Goal: Task Accomplishment & Management: Complete application form

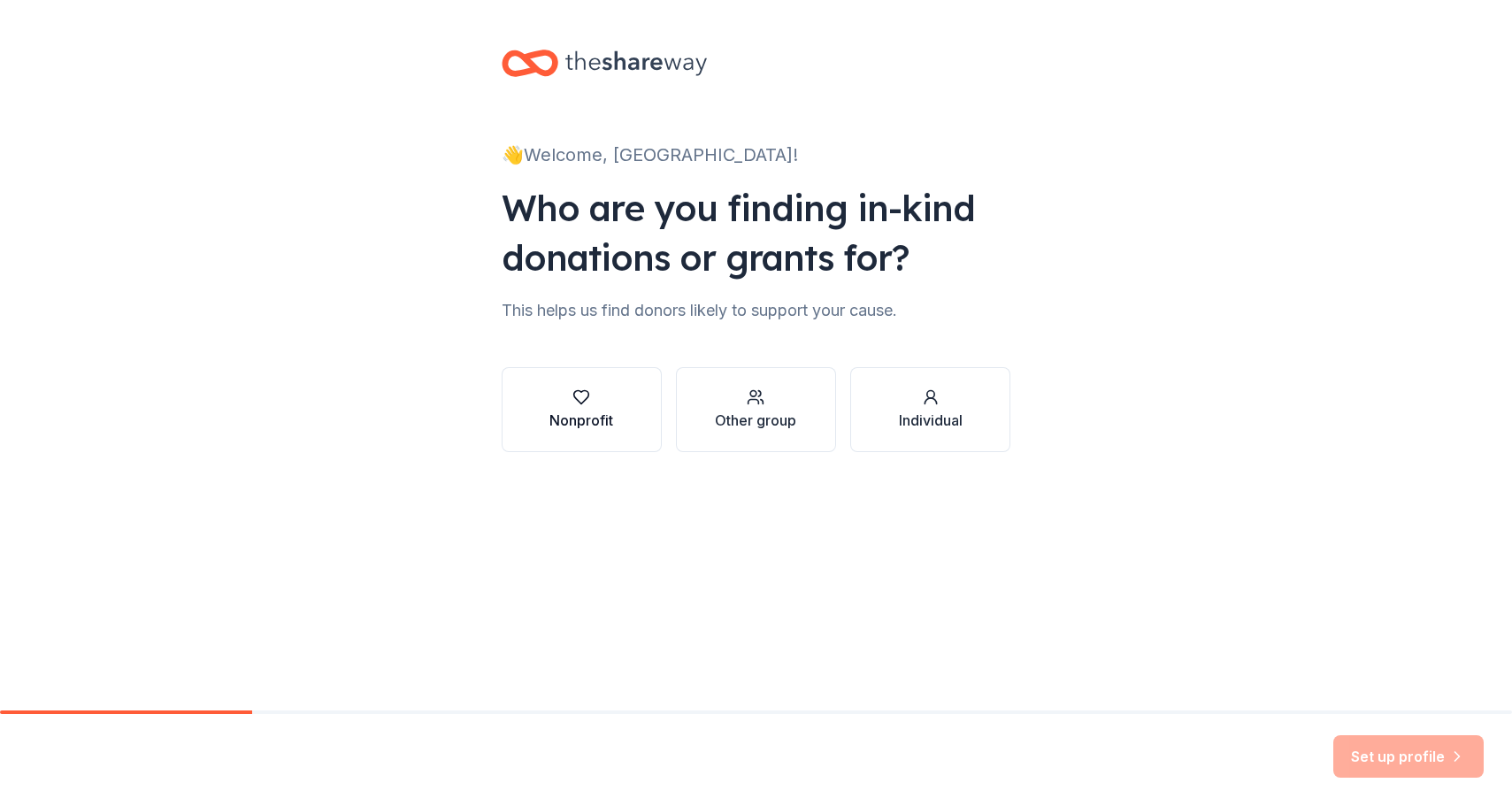
click at [626, 413] on button "Nonprofit" at bounding box center [582, 409] width 160 height 85
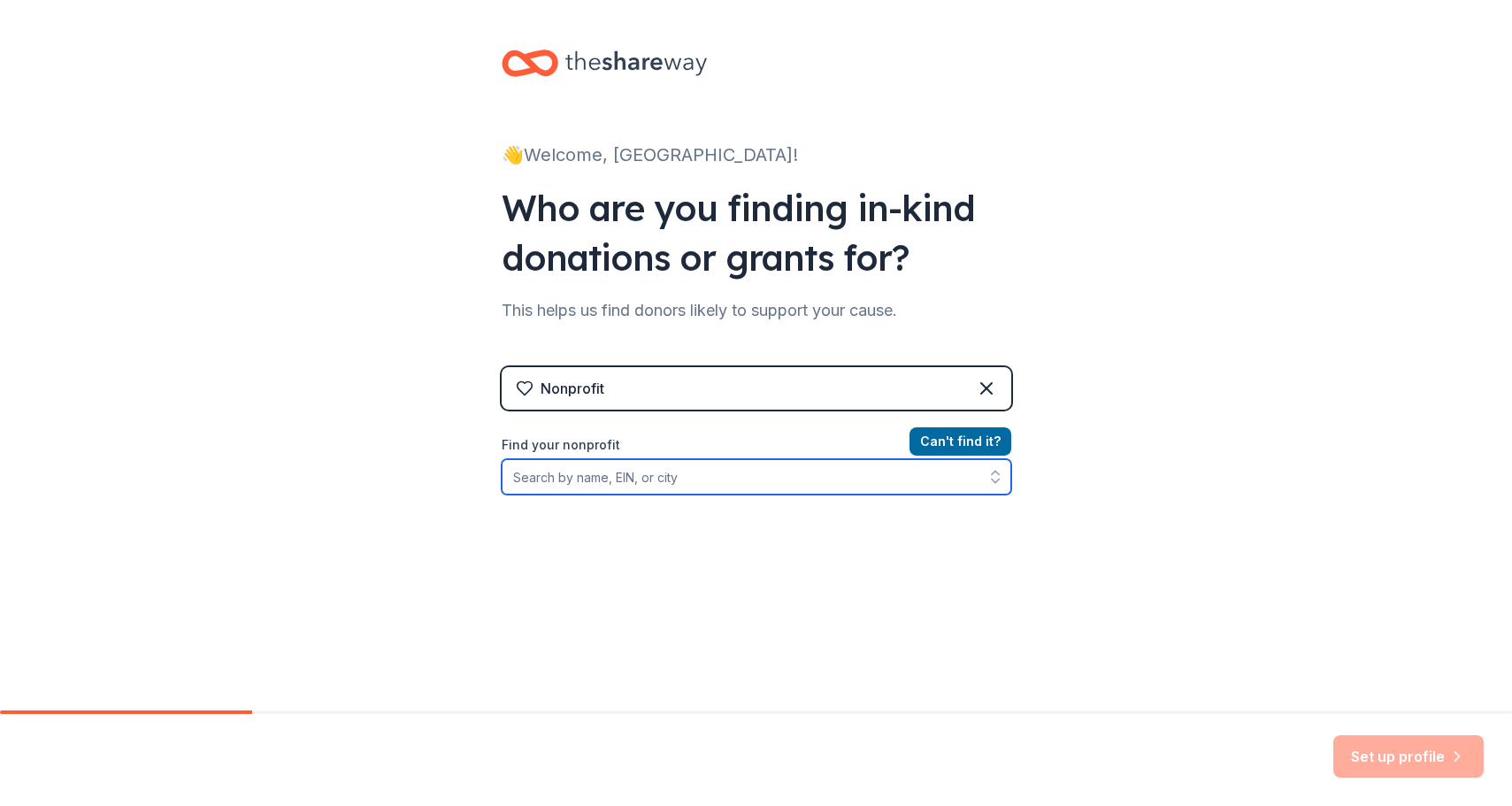
click at [826, 491] on input "Find your nonprofit" at bounding box center [757, 476] width 510 height 35
click at [678, 479] on input "kesem fresno" at bounding box center [757, 476] width 510 height 35
type input "camp kesem"
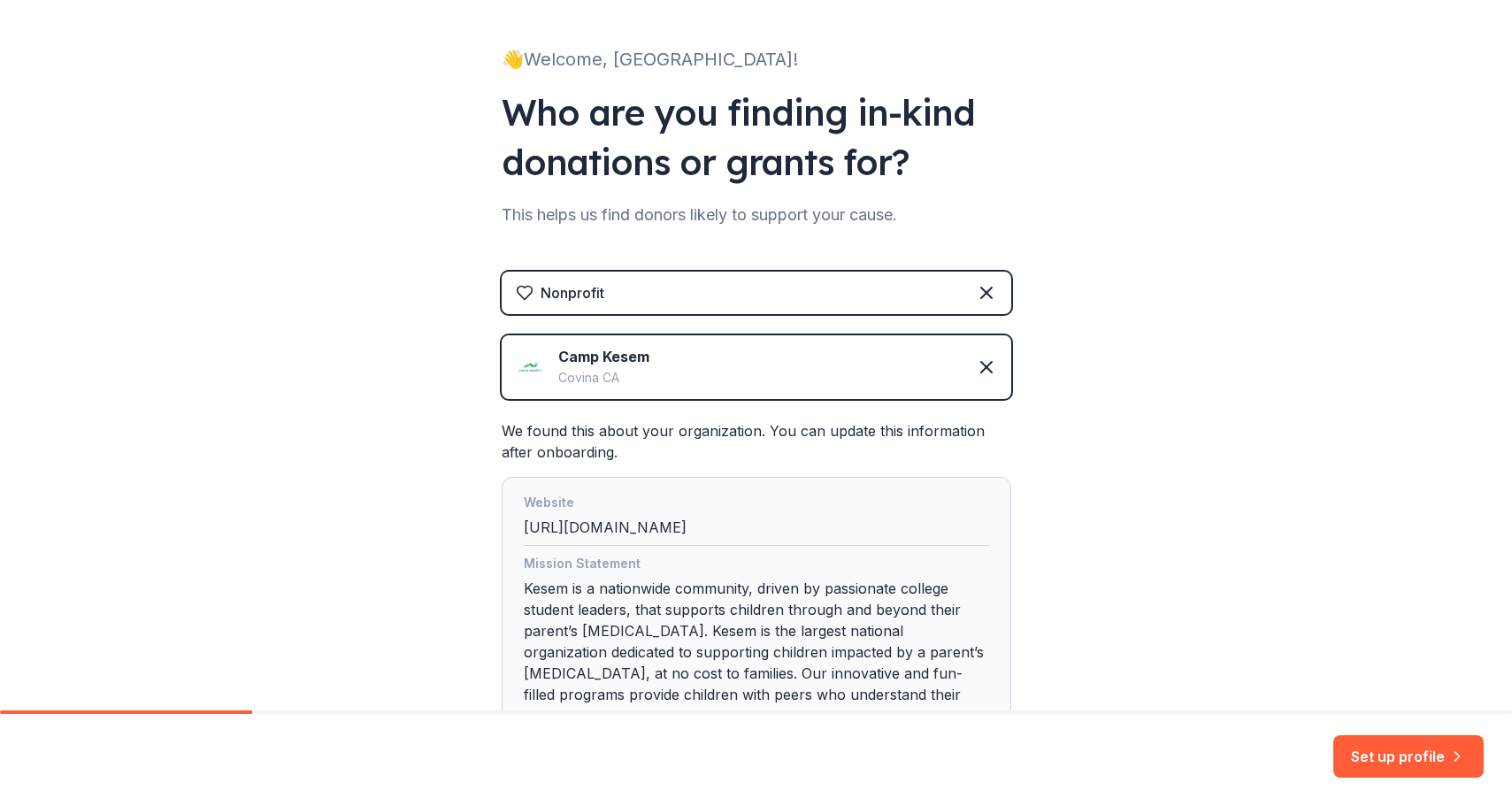
scroll to position [95, 0]
drag, startPoint x: 592, startPoint y: 342, endPoint x: 651, endPoint y: 388, distance: 74.8
click at [651, 388] on div "Camp Kesem Covina CA" at bounding box center [757, 368] width 510 height 63
copy div "Camp Kesem Covina CA"
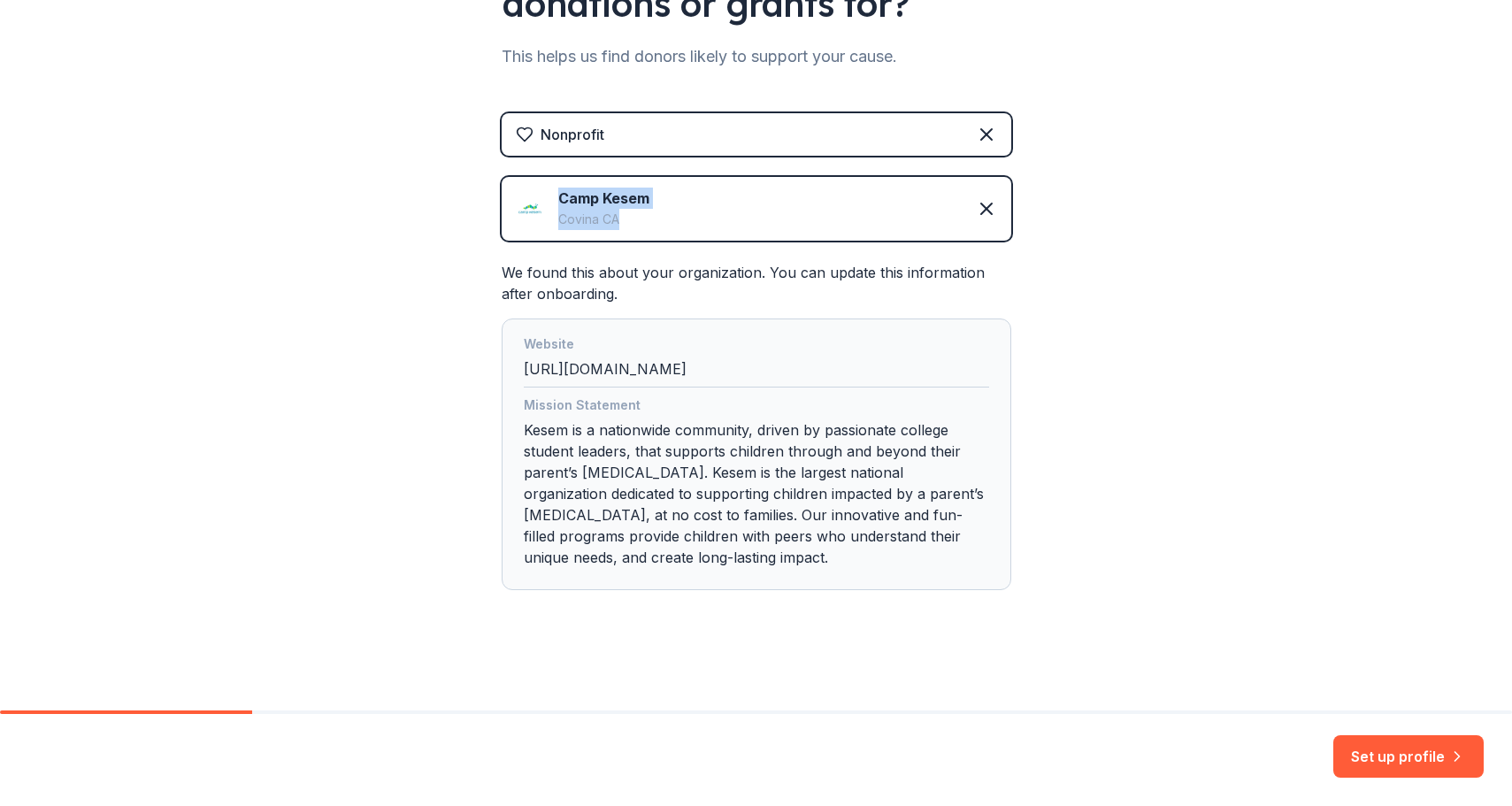
scroll to position [254, 0]
click at [700, 216] on div "Camp Kesem Covina CA" at bounding box center [757, 209] width 510 height 63
click at [601, 212] on div "Covina CA" at bounding box center [604, 219] width 91 height 21
click at [537, 203] on img at bounding box center [530, 209] width 29 height 29
click at [525, 203] on img at bounding box center [530, 209] width 29 height 29
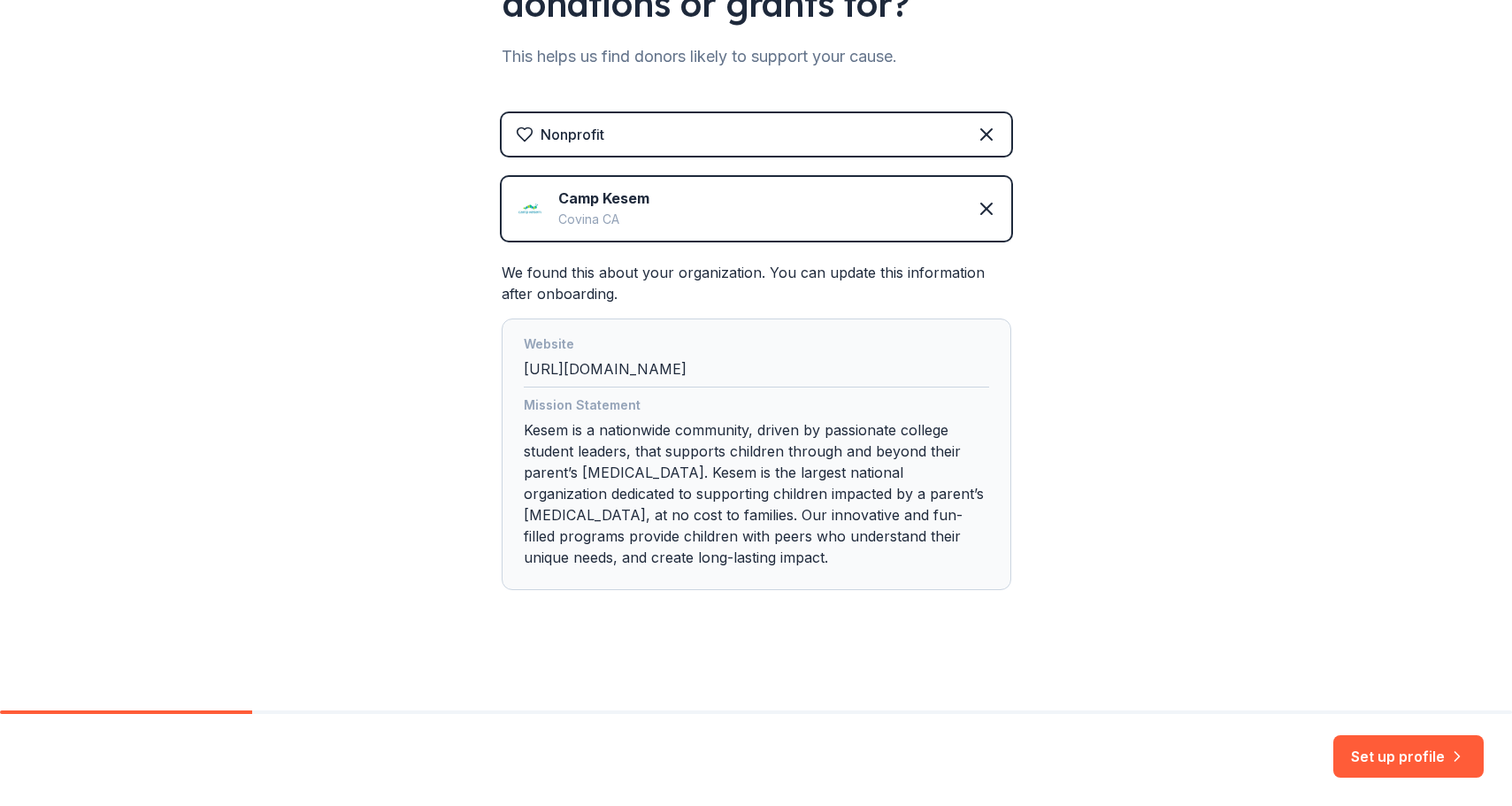
click at [542, 207] on img at bounding box center [530, 209] width 29 height 29
click at [1418, 751] on button "Set up profile" at bounding box center [1409, 756] width 150 height 42
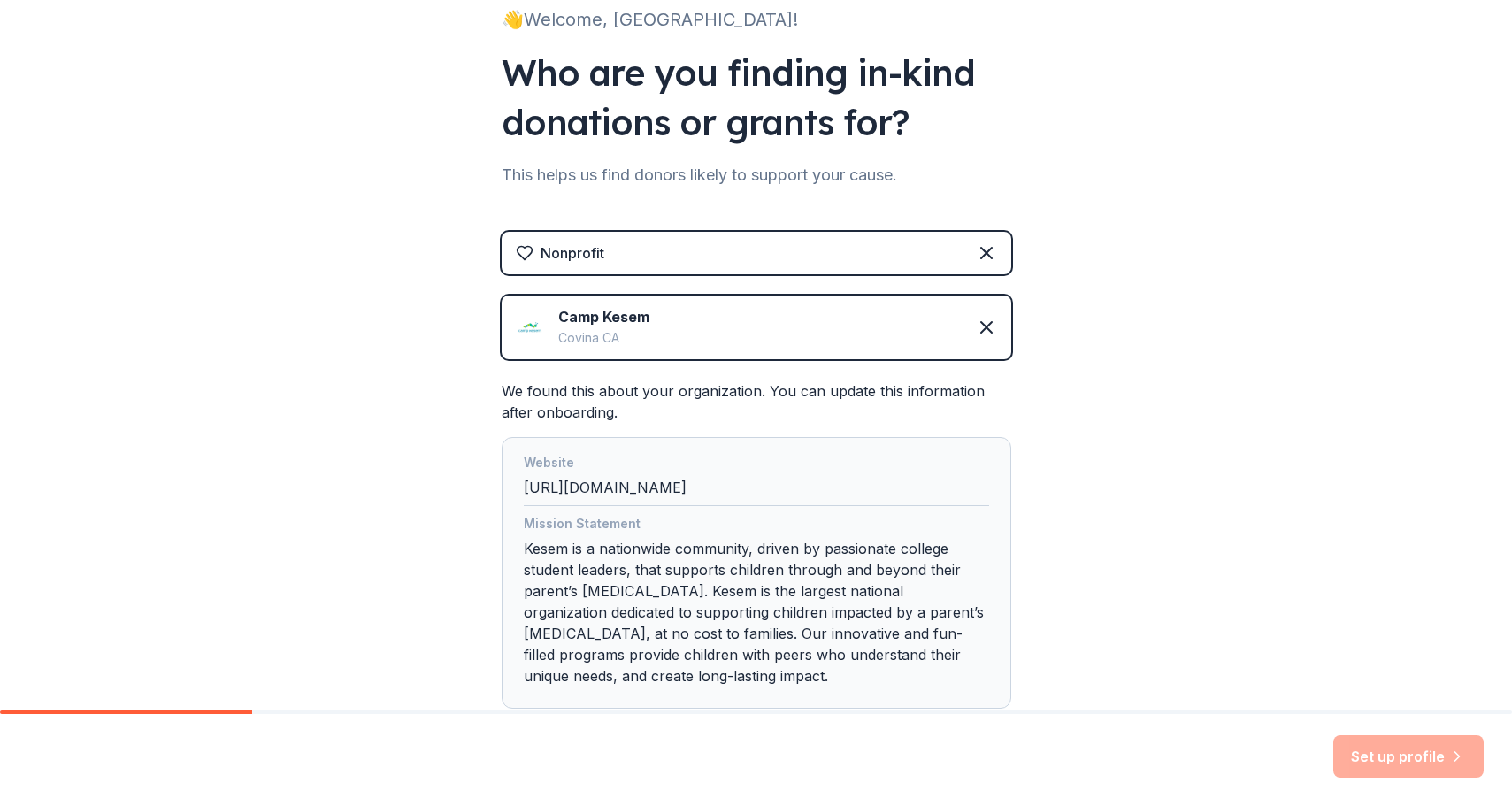
scroll to position [133, 0]
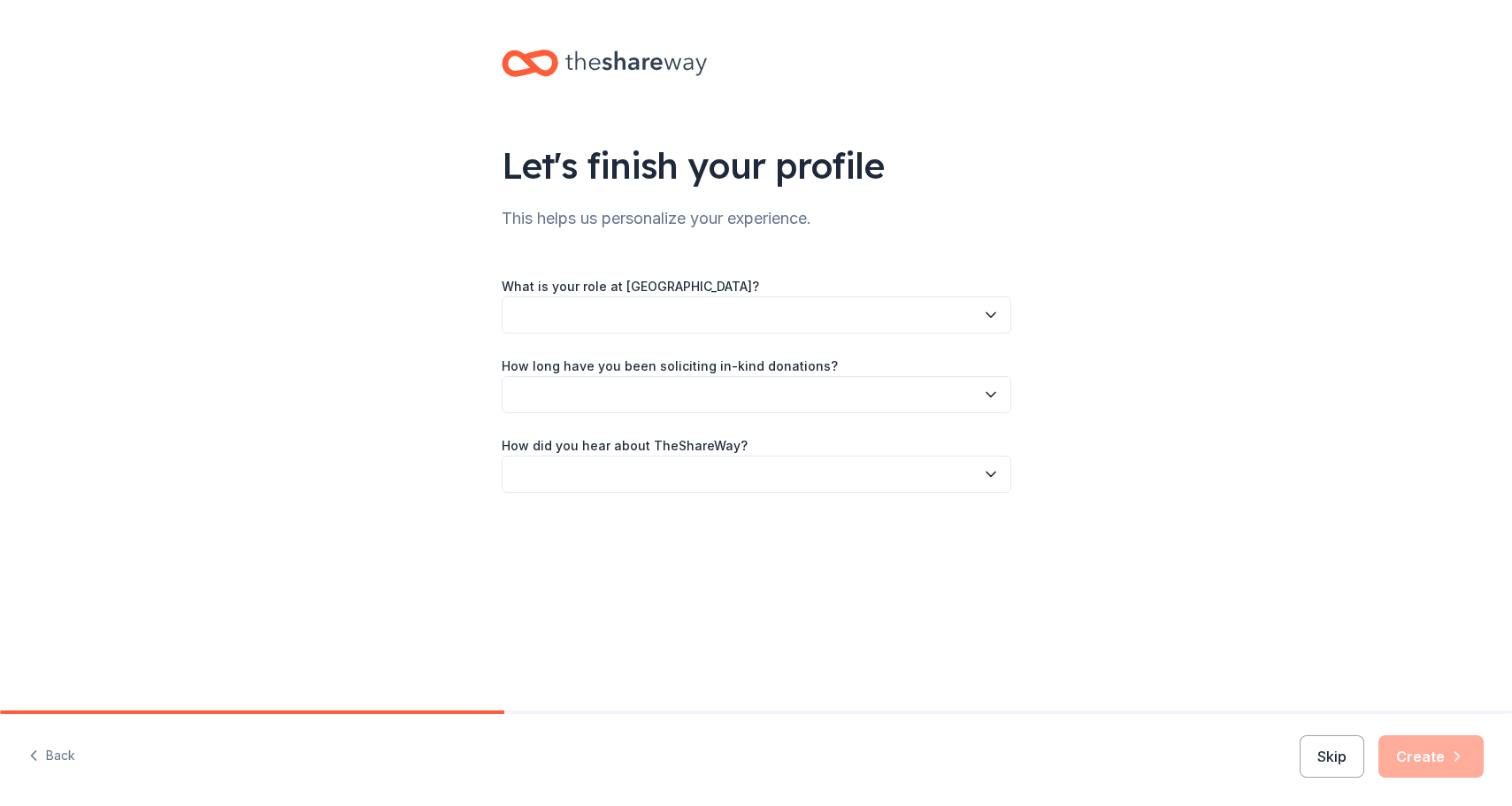
click at [690, 311] on button "button" at bounding box center [757, 314] width 510 height 37
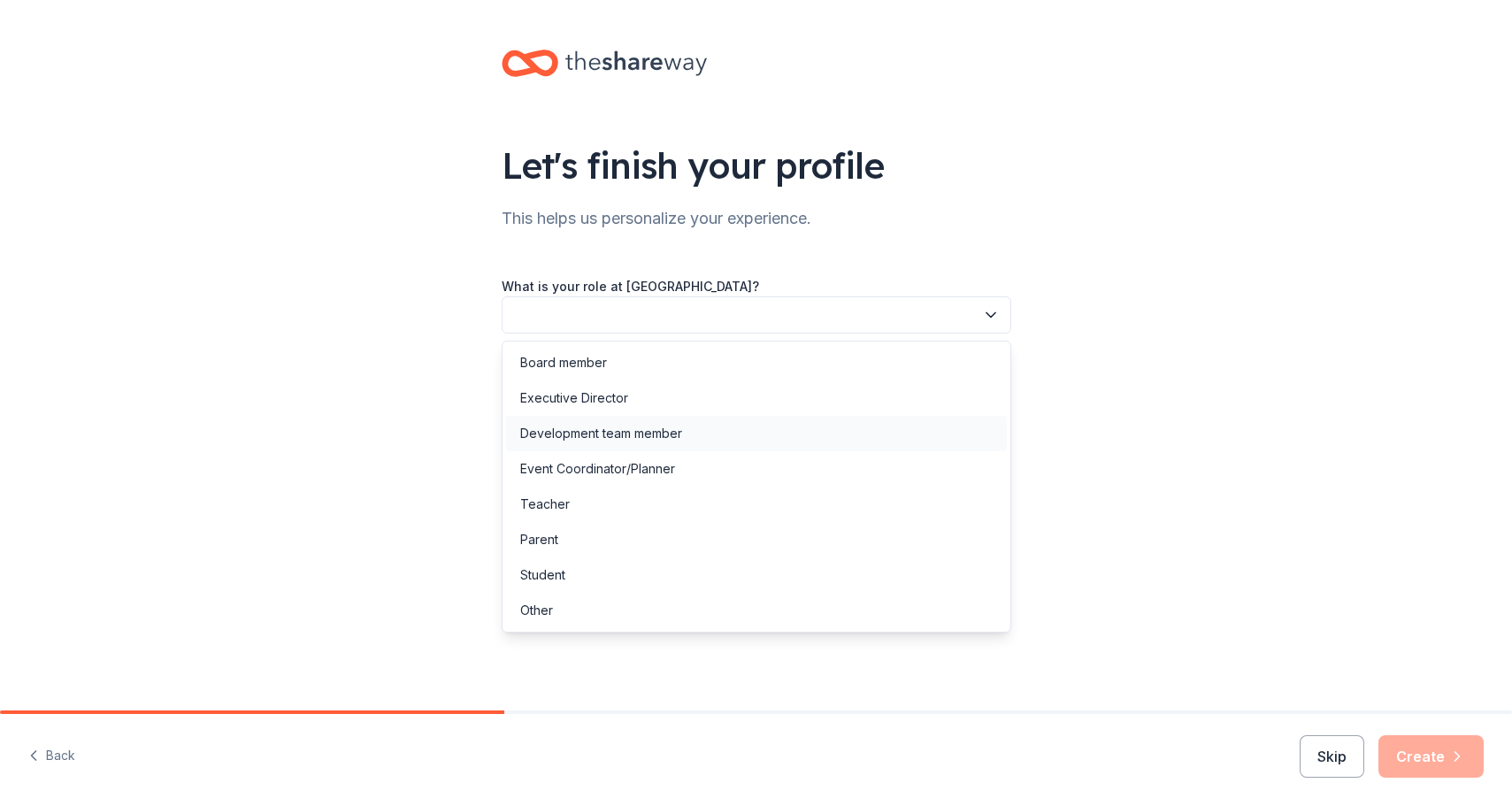
click at [709, 432] on div "Development team member" at bounding box center [756, 433] width 501 height 35
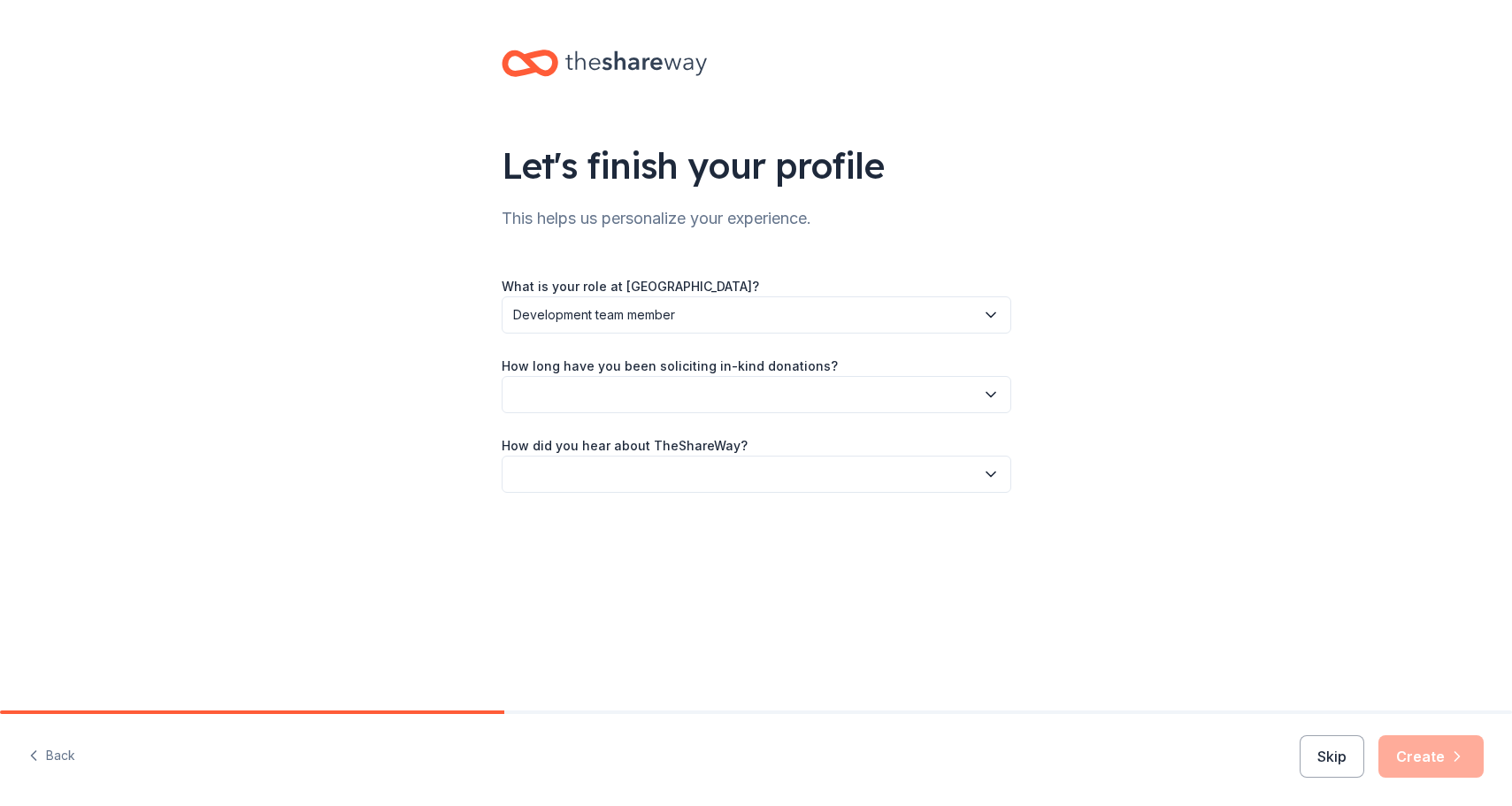
click at [704, 387] on button "button" at bounding box center [757, 394] width 510 height 37
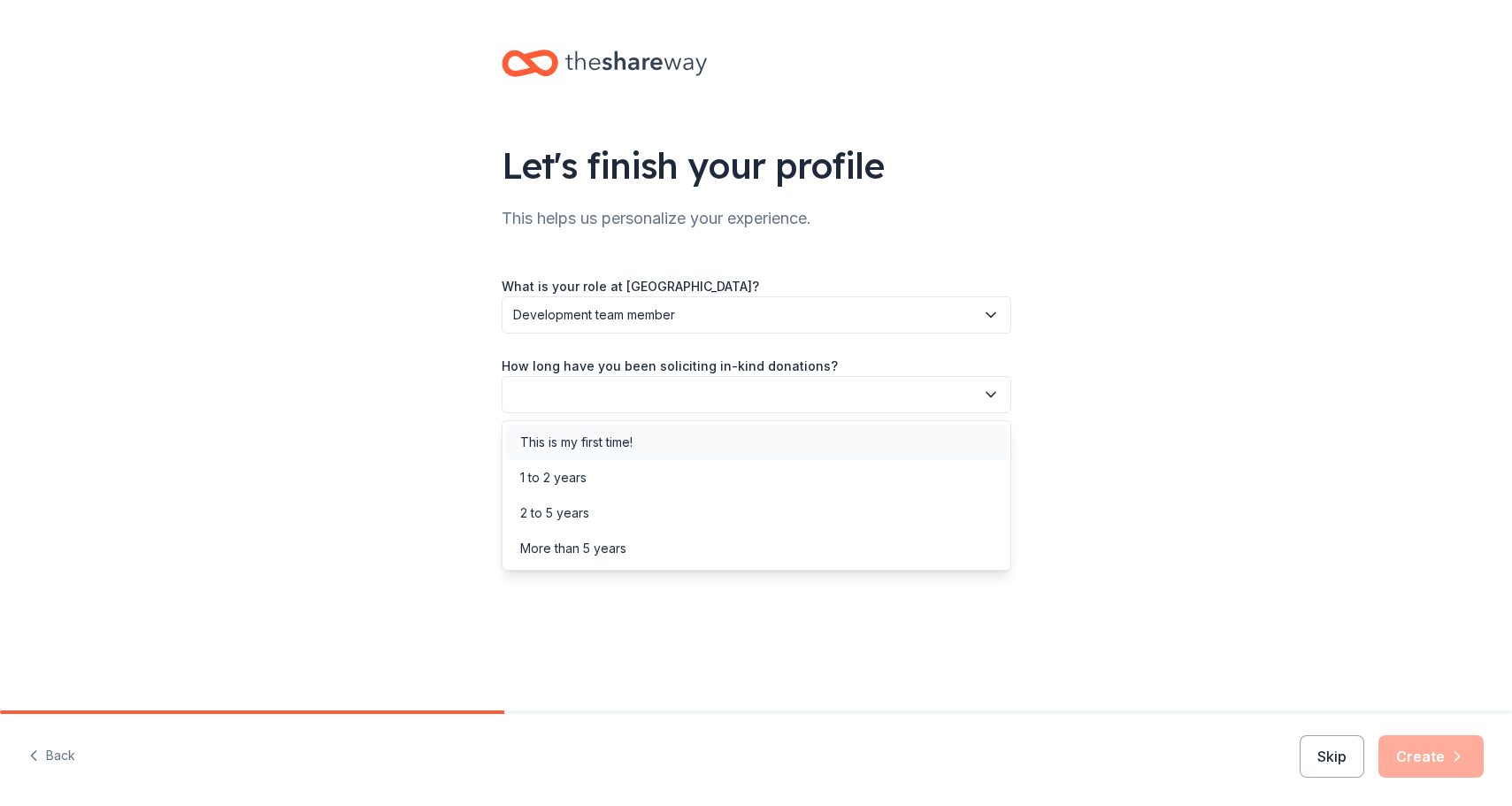
click at [703, 445] on div "This is my first time!" at bounding box center [756, 442] width 501 height 35
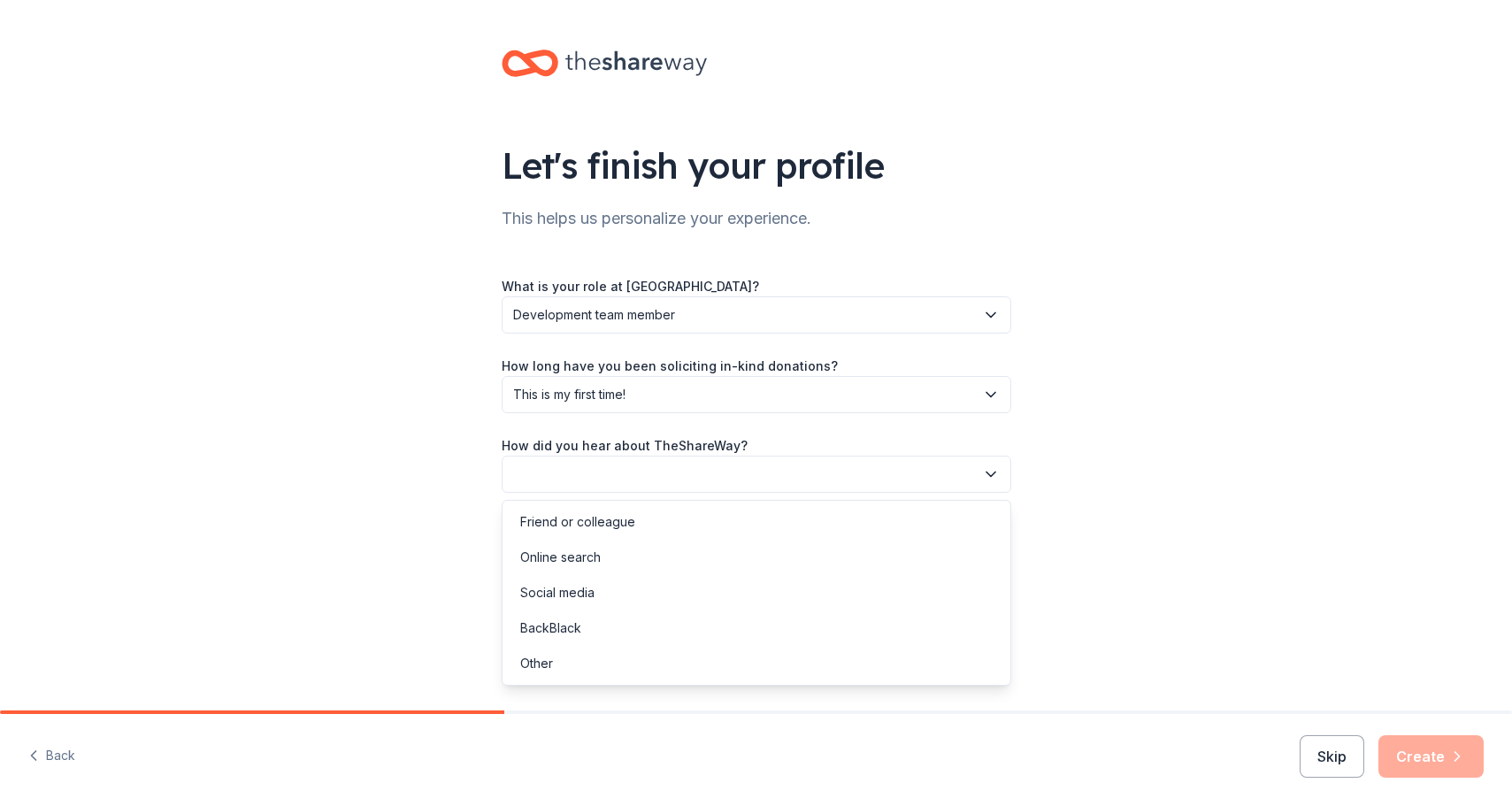
click at [703, 479] on button "button" at bounding box center [757, 474] width 510 height 37
click at [687, 597] on div "Social media" at bounding box center [756, 592] width 501 height 35
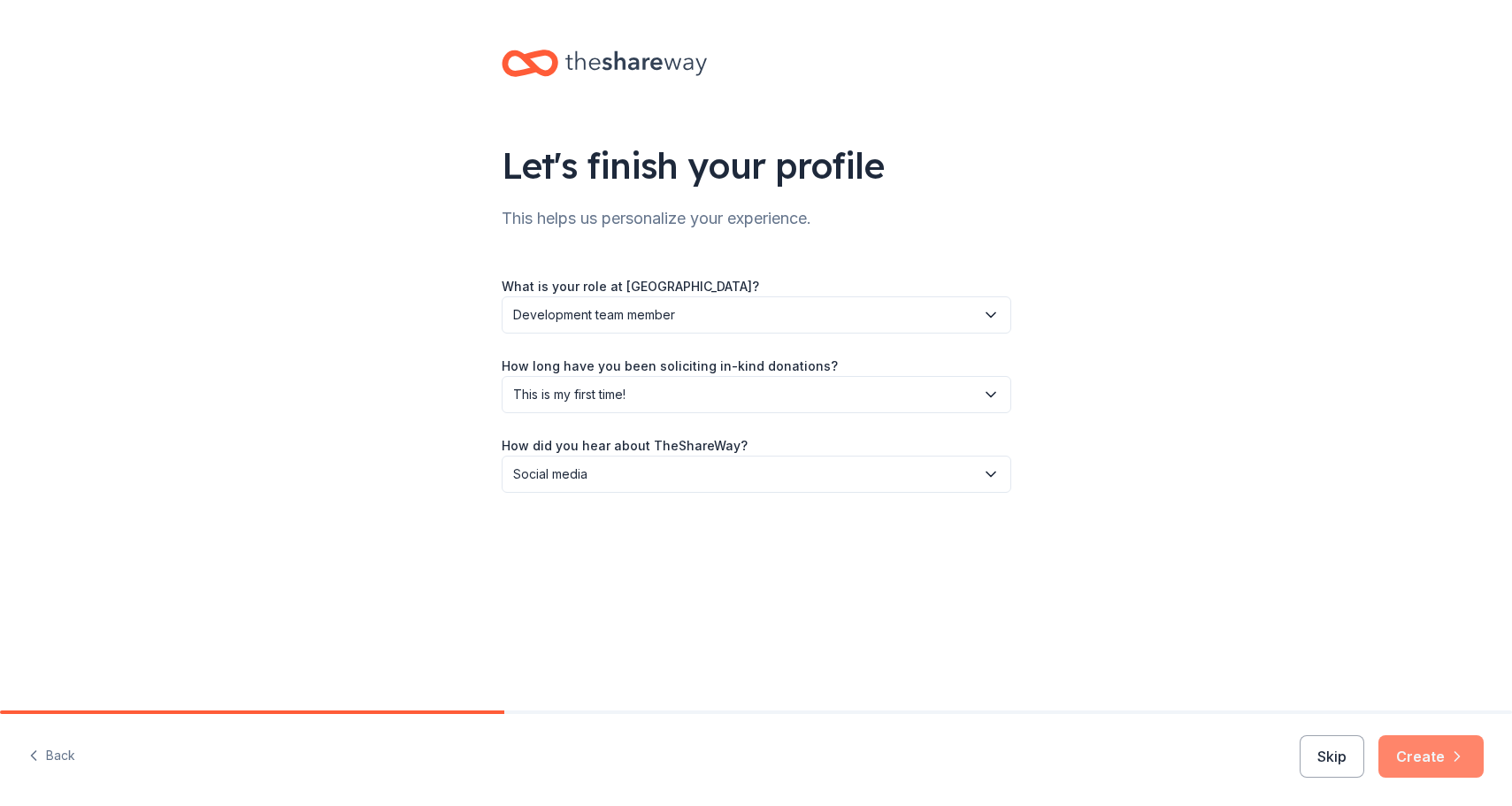
click at [1438, 762] on button "Create" at bounding box center [1432, 756] width 105 height 42
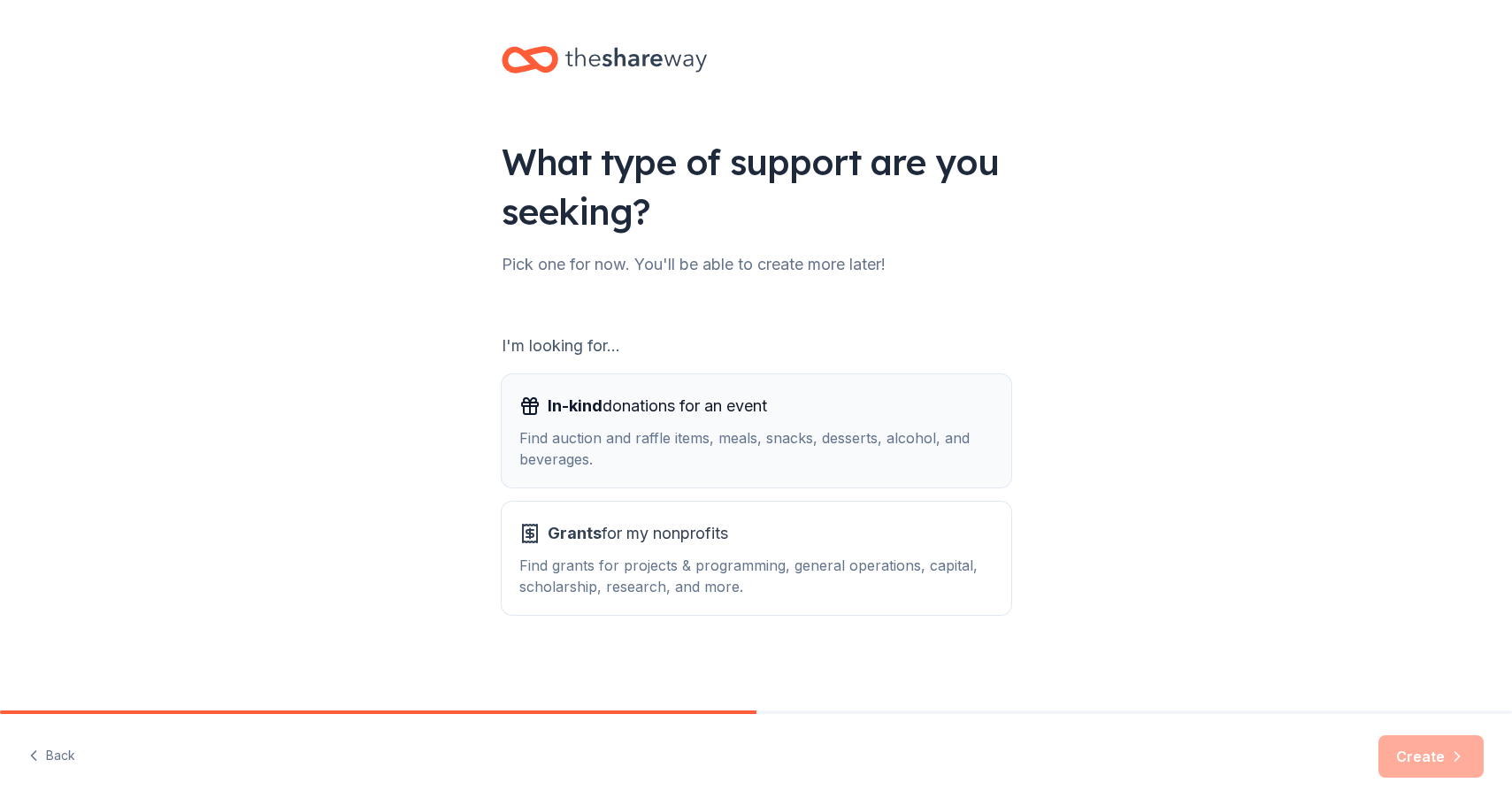
scroll to position [4, 0]
click at [793, 445] on div "Find auction and raffle items, meals, snacks, desserts, alcohol, and beverages." at bounding box center [756, 449] width 474 height 42
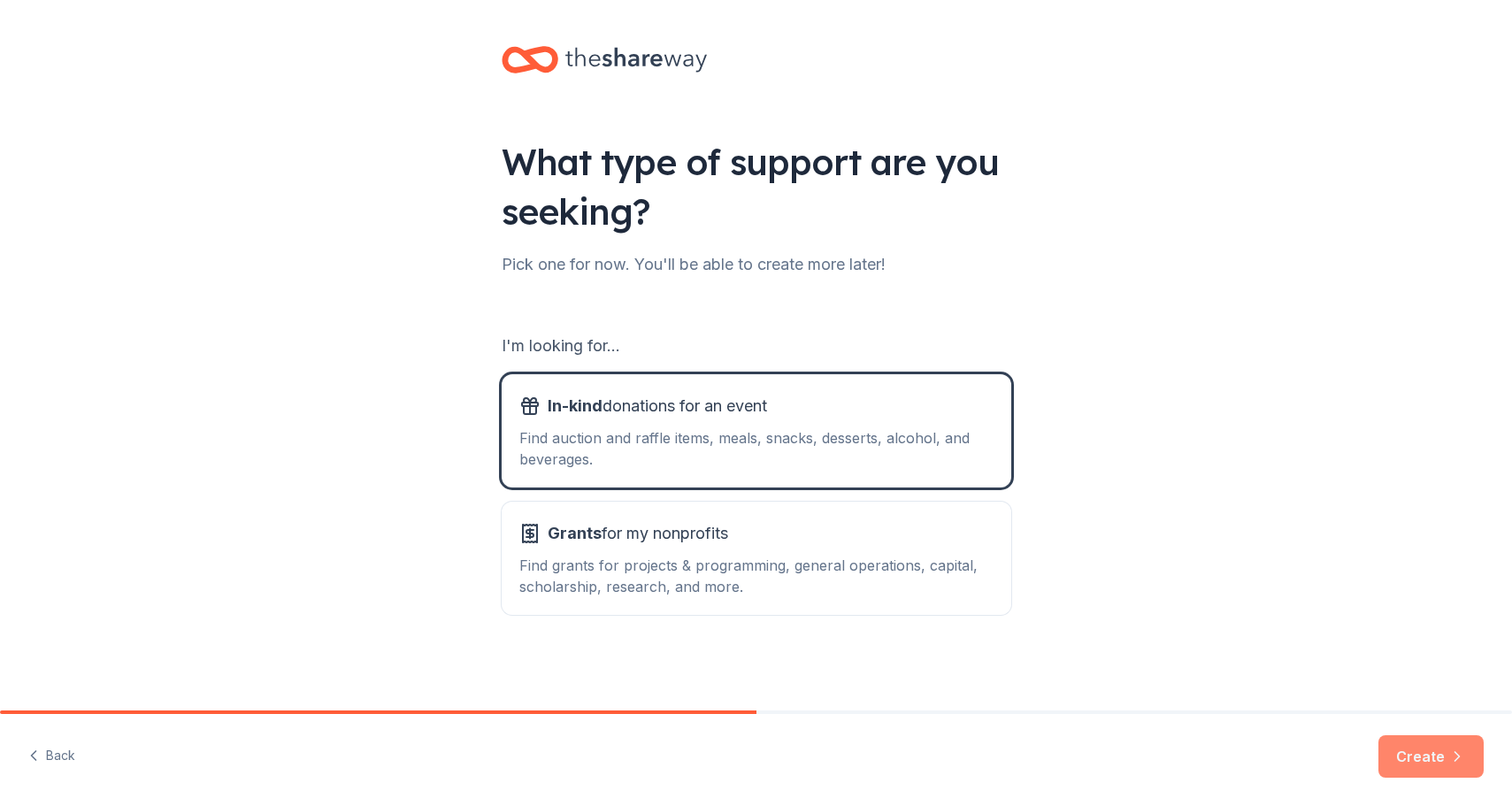
click at [1438, 748] on button "Create" at bounding box center [1432, 756] width 105 height 42
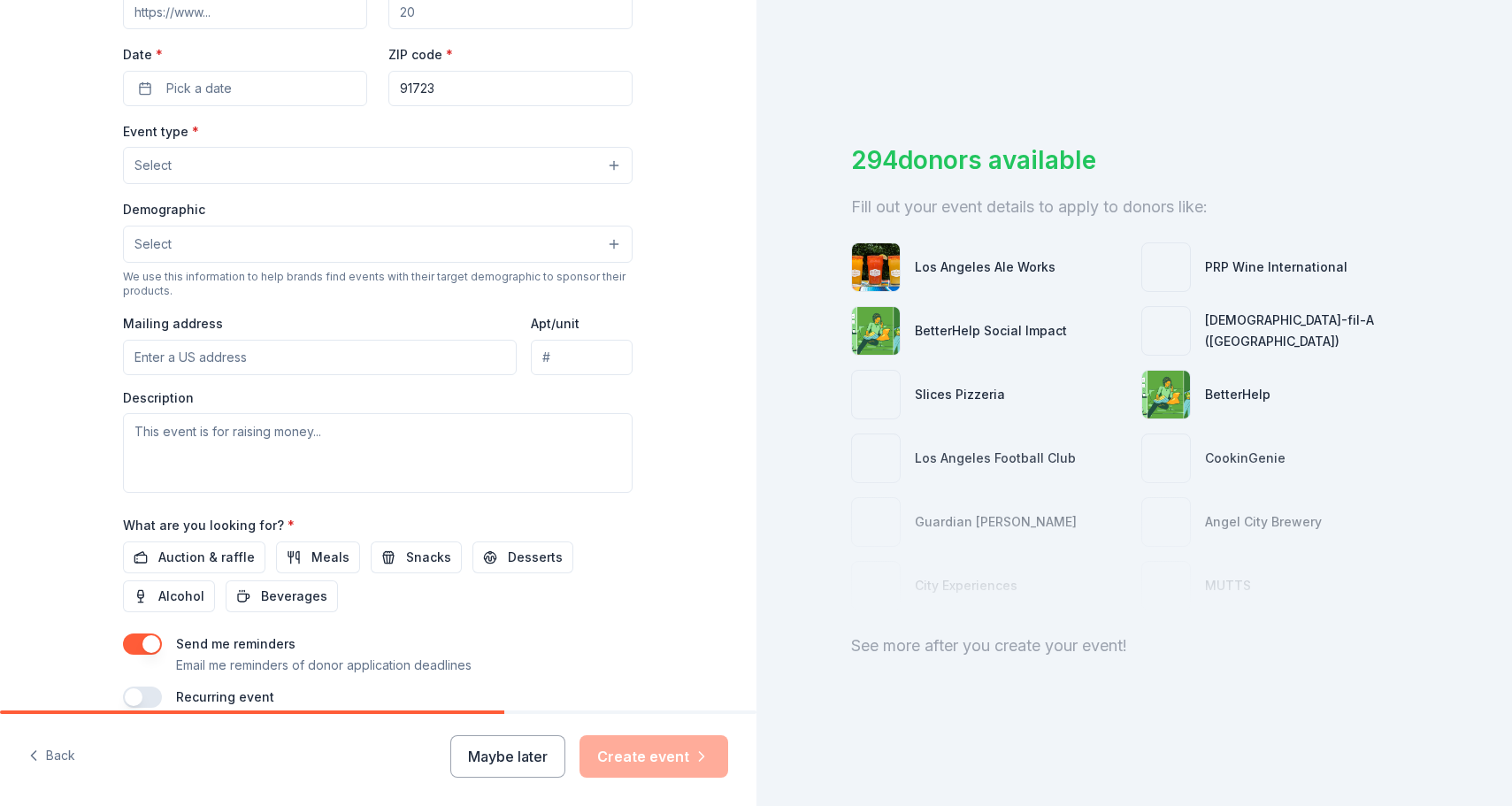
scroll to position [383, 0]
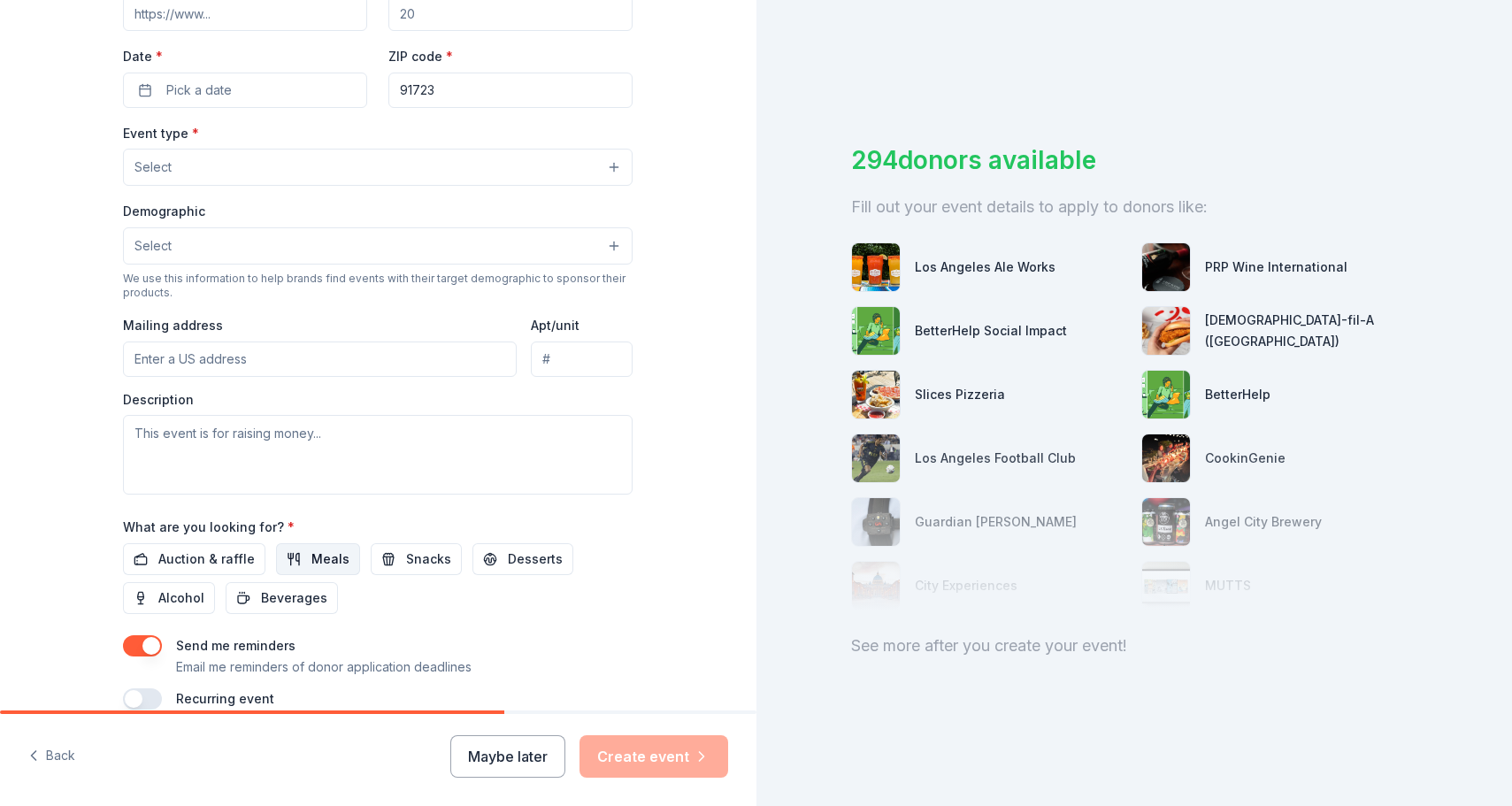
type input "Family and Friends Day"
click at [327, 555] on span "Meals" at bounding box center [331, 560] width 38 height 21
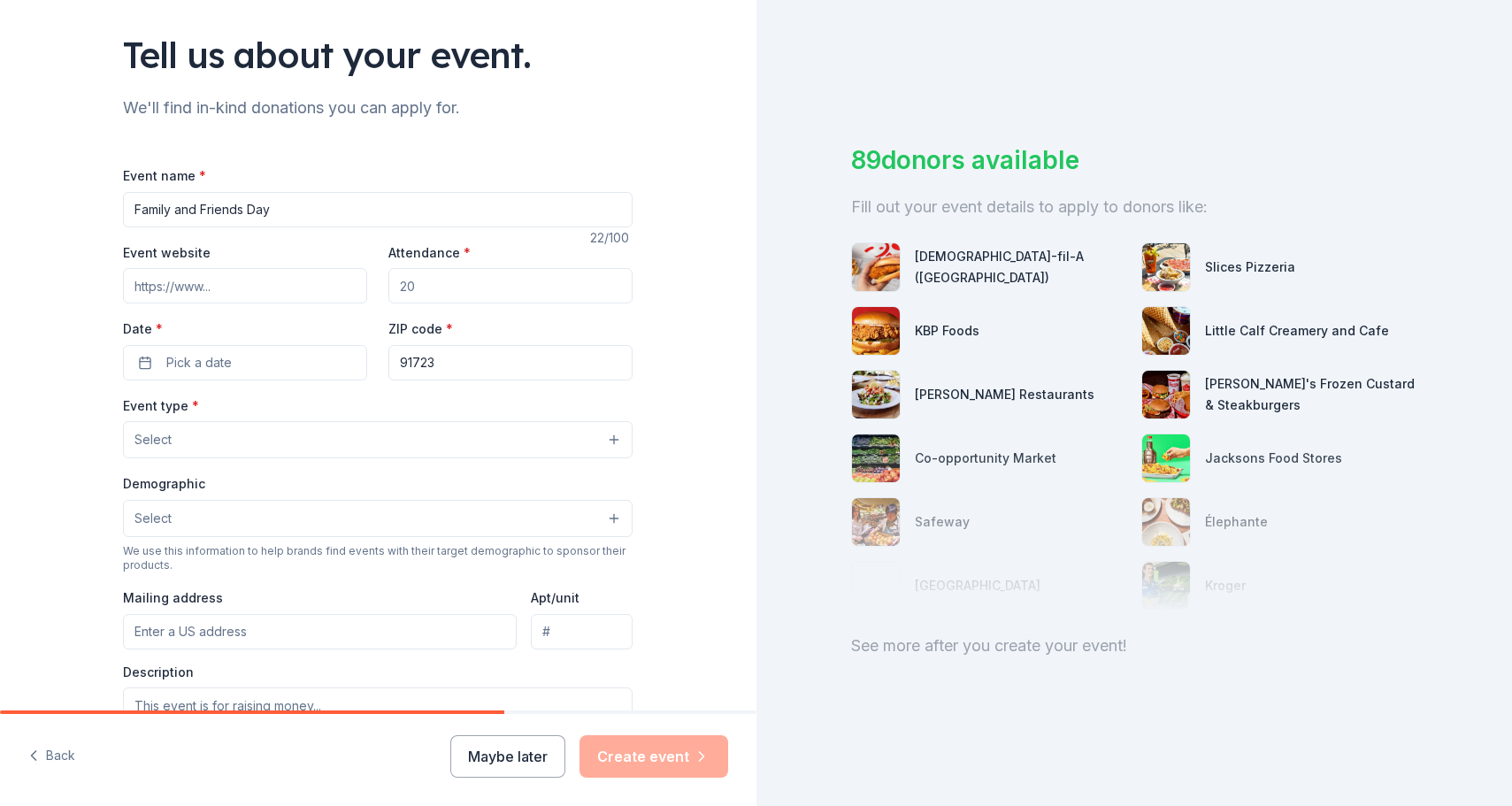
scroll to position [101, 0]
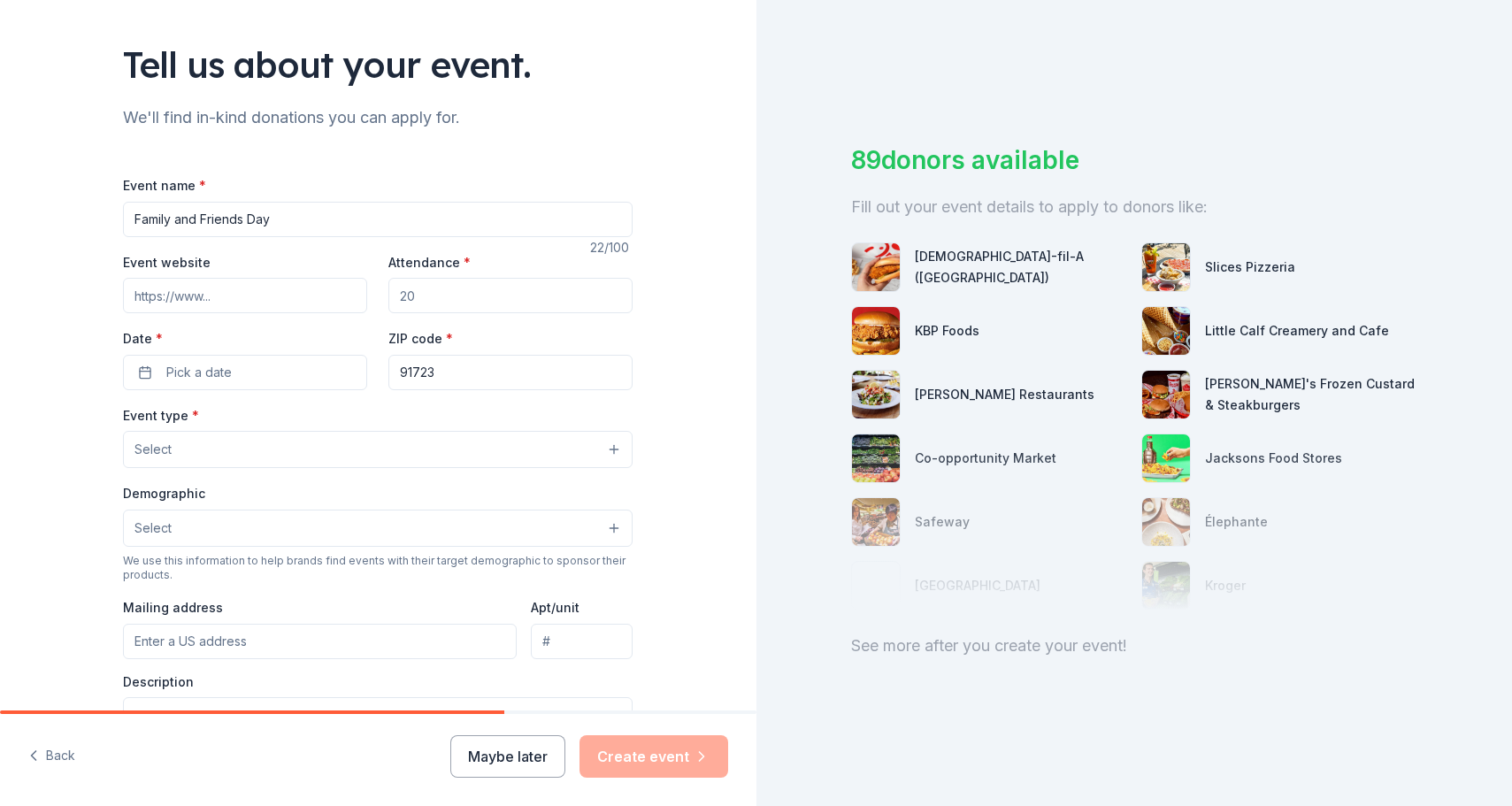
click at [261, 310] on input "Event website" at bounding box center [244, 295] width 244 height 35
click at [431, 299] on input "Attendance *" at bounding box center [510, 295] width 244 height 35
type input "40"
click at [218, 377] on span "Pick a date" at bounding box center [199, 373] width 65 height 21
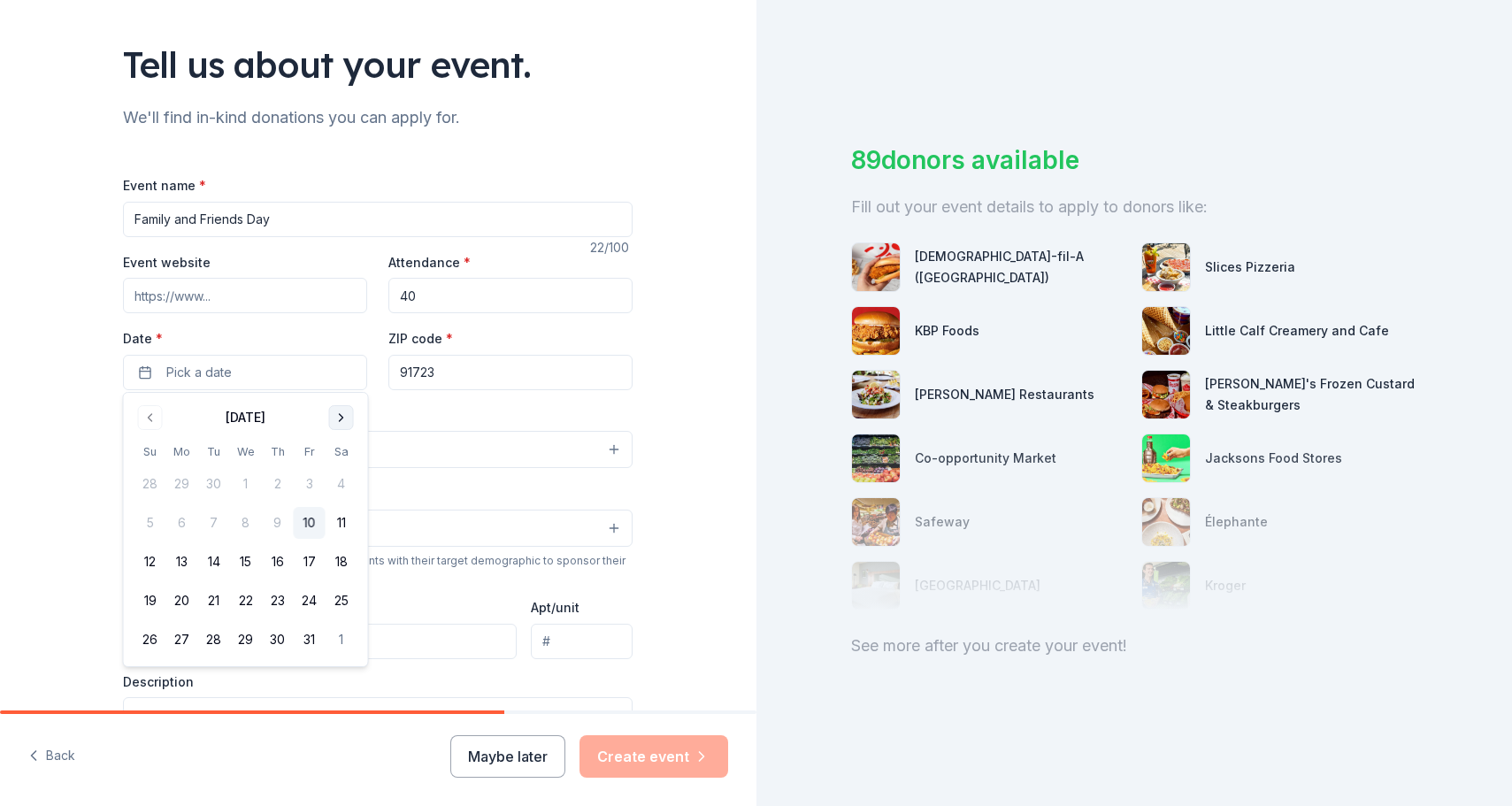
click at [335, 412] on button "Go to next month" at bounding box center [342, 418] width 25 height 25
click at [337, 637] on button "29" at bounding box center [341, 639] width 32 height 32
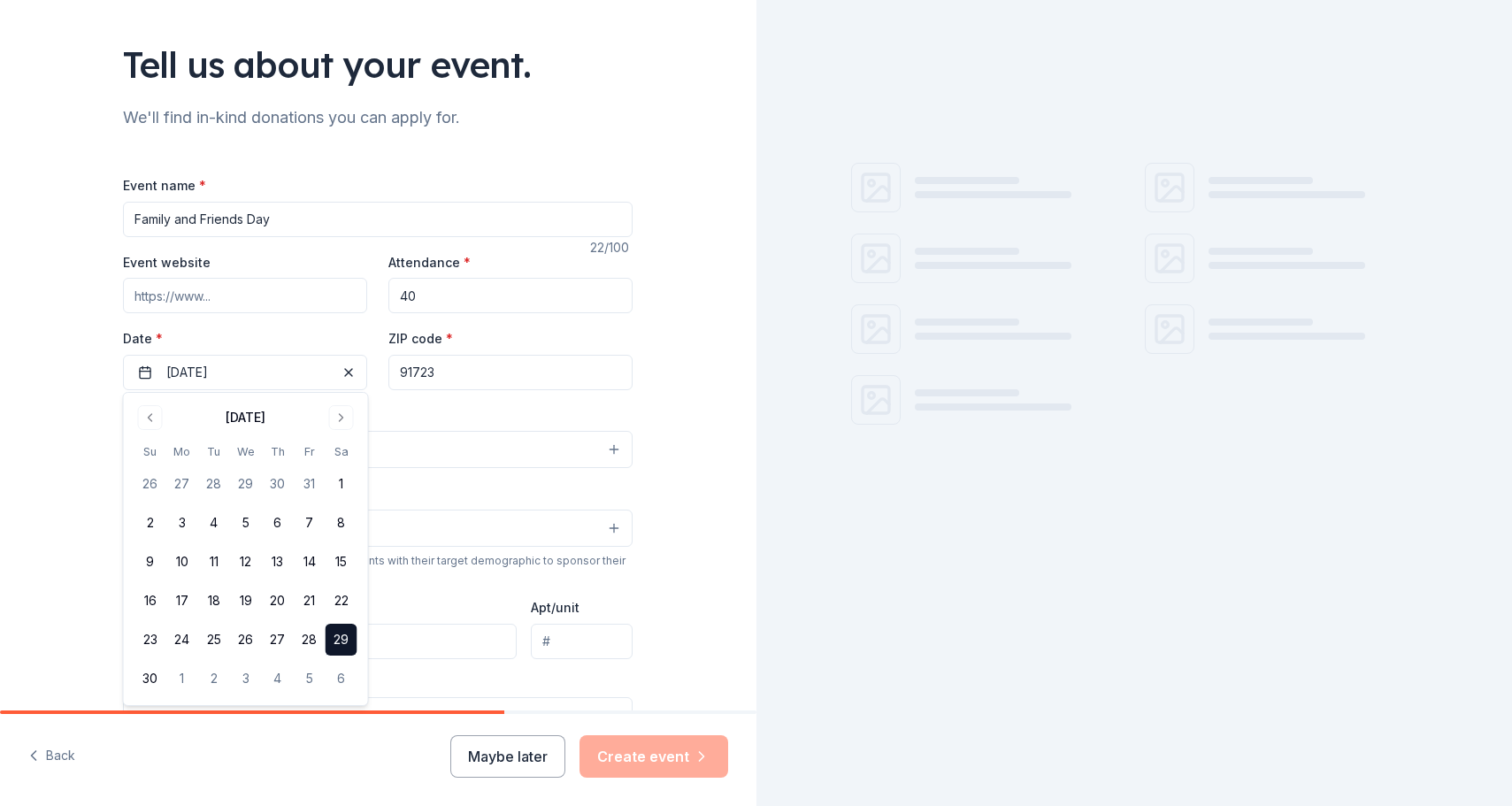
drag, startPoint x: 447, startPoint y: 374, endPoint x: 374, endPoint y: 374, distance: 73.0
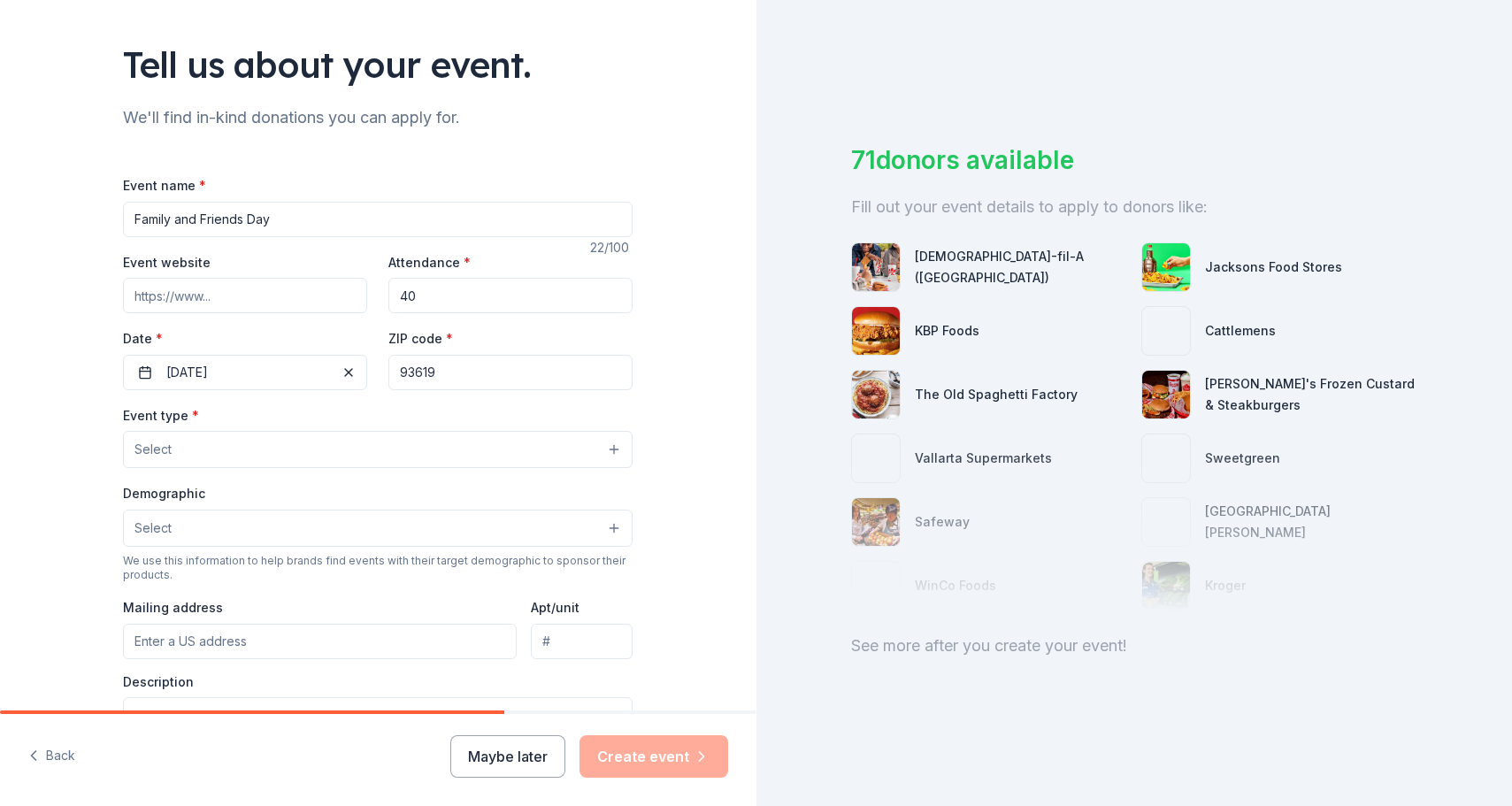
type input "93619"
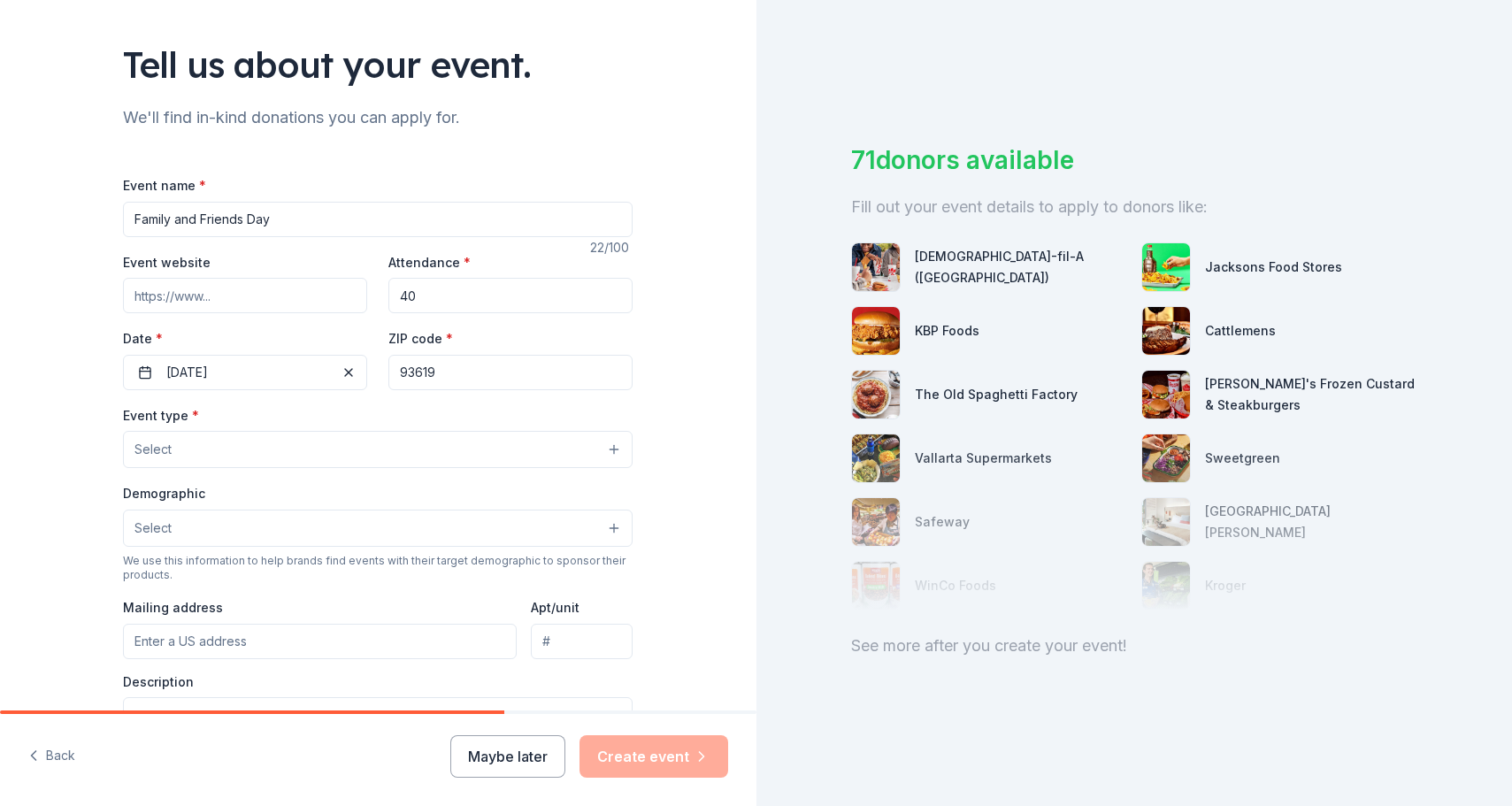
click at [495, 445] on button "Select" at bounding box center [378, 449] width 510 height 37
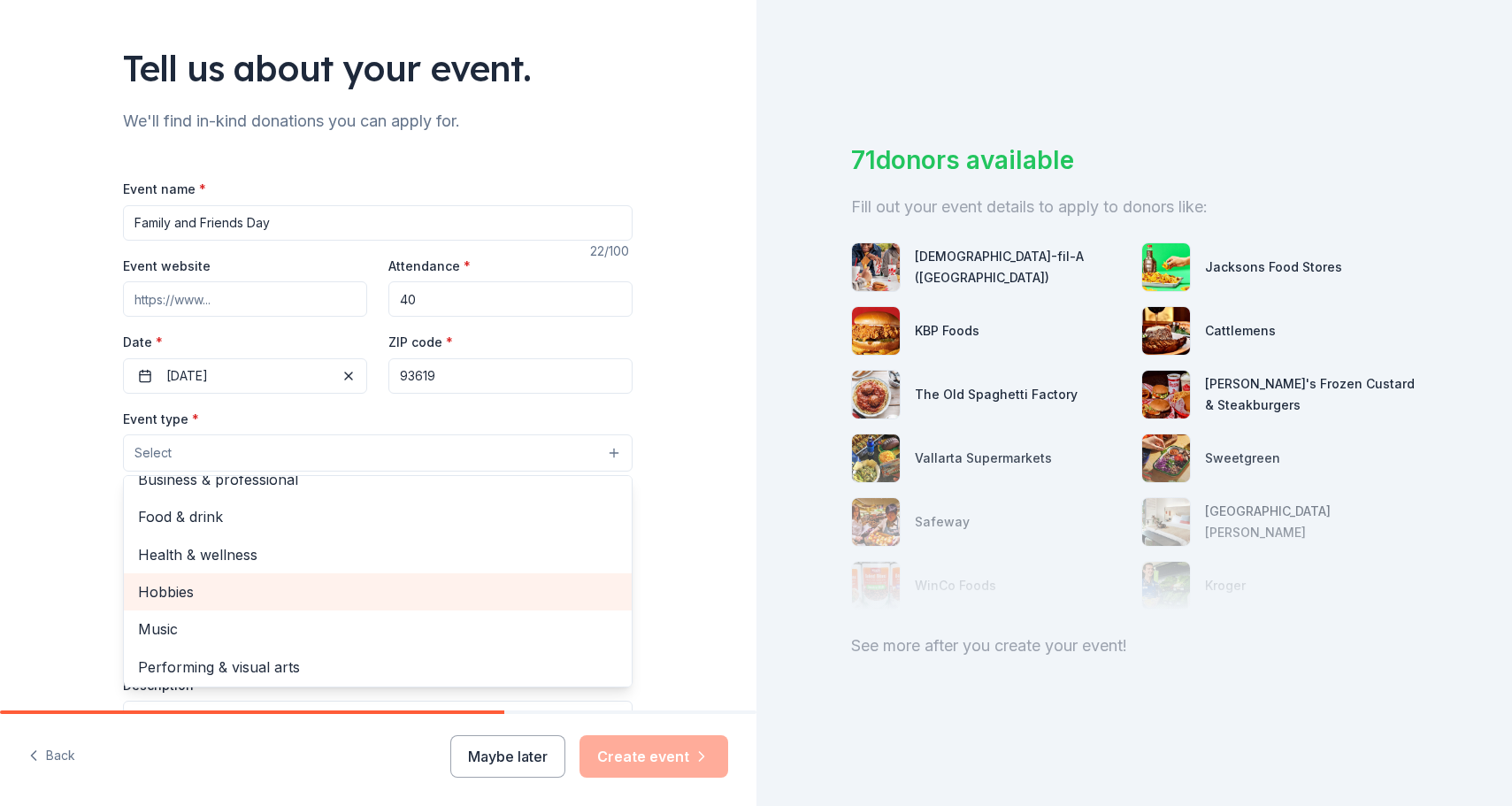
scroll to position [114, 0]
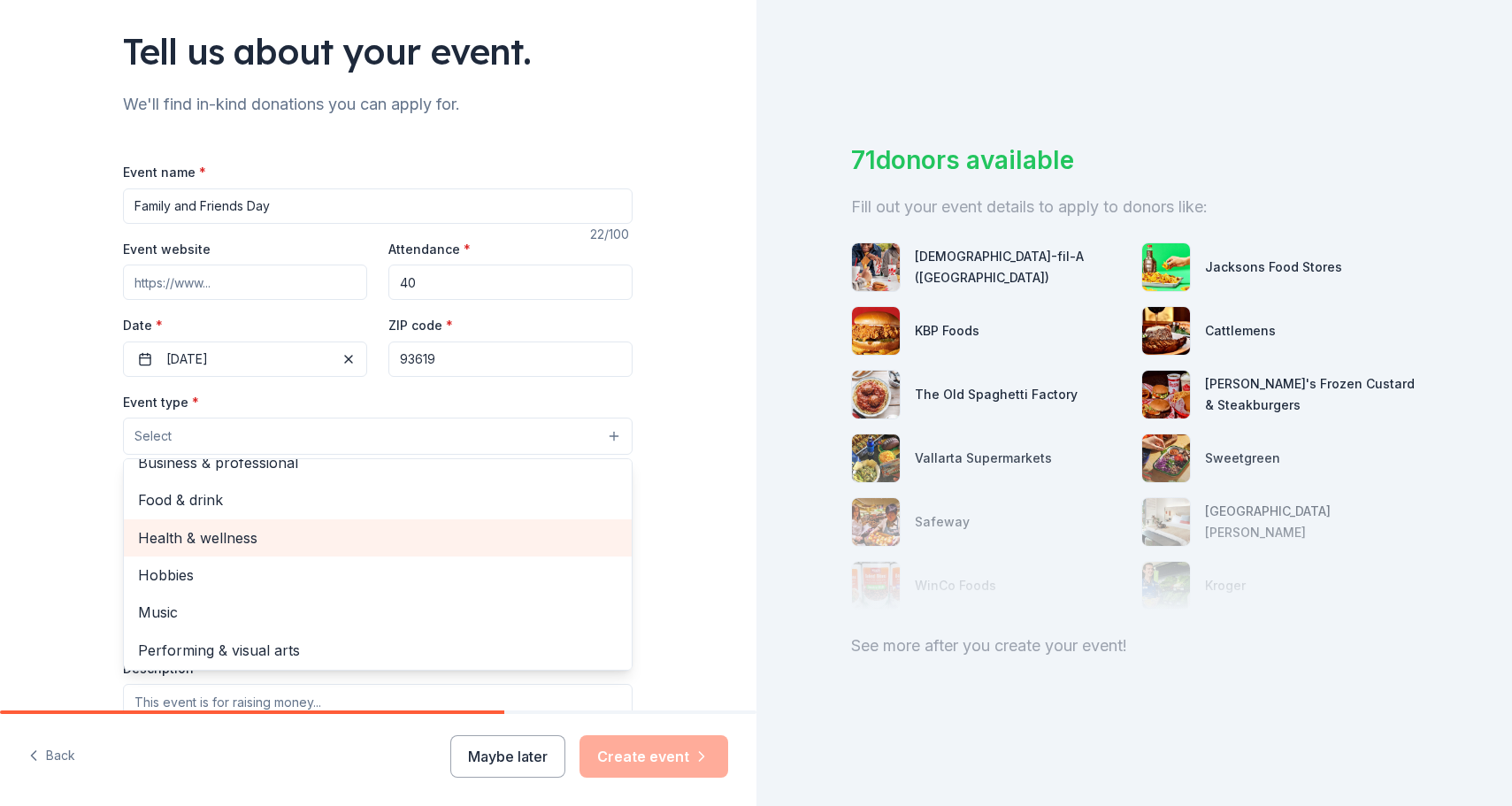
click at [372, 539] on span "Health & wellness" at bounding box center [378, 538] width 479 height 23
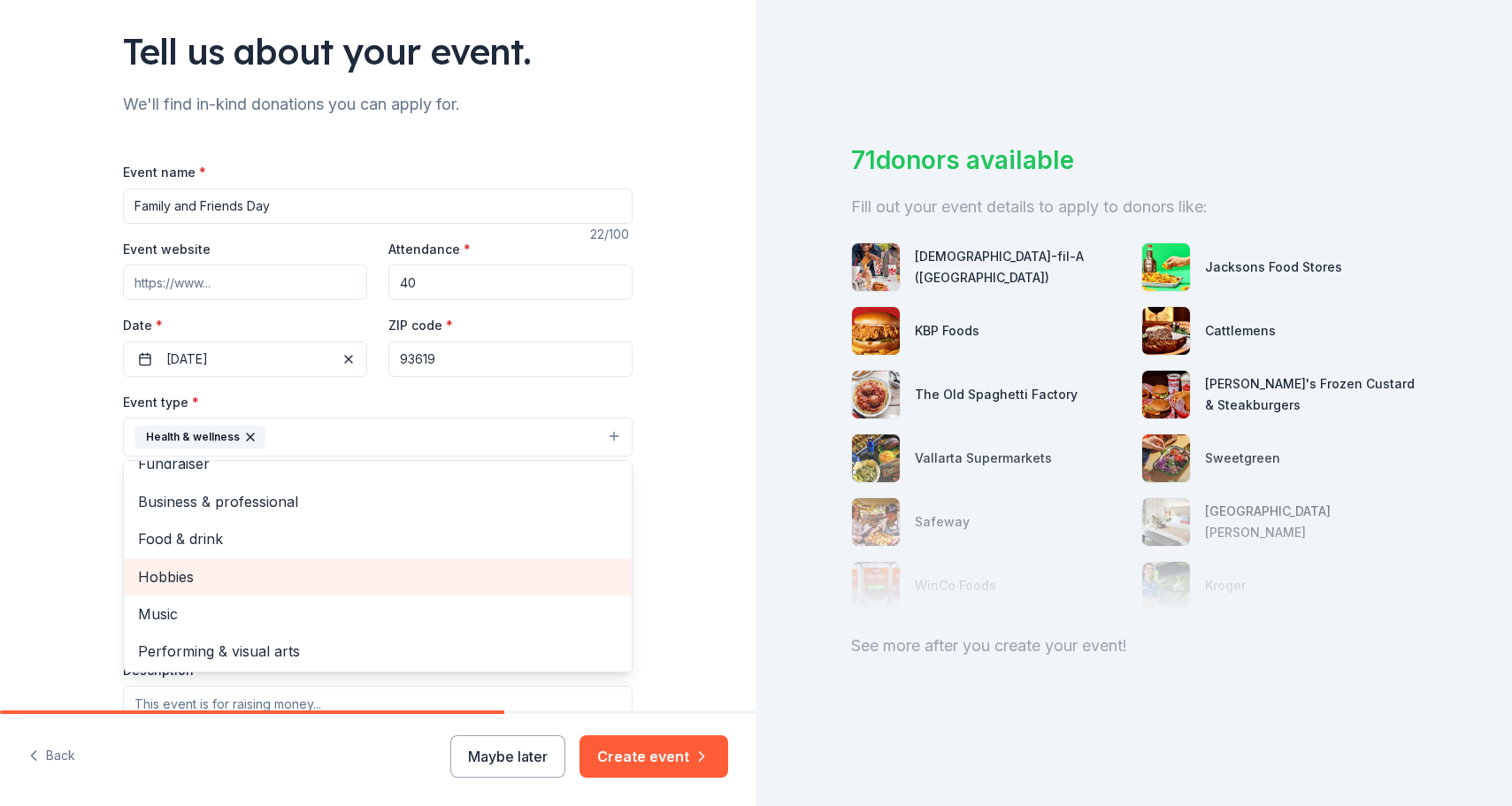
scroll to position [0, 0]
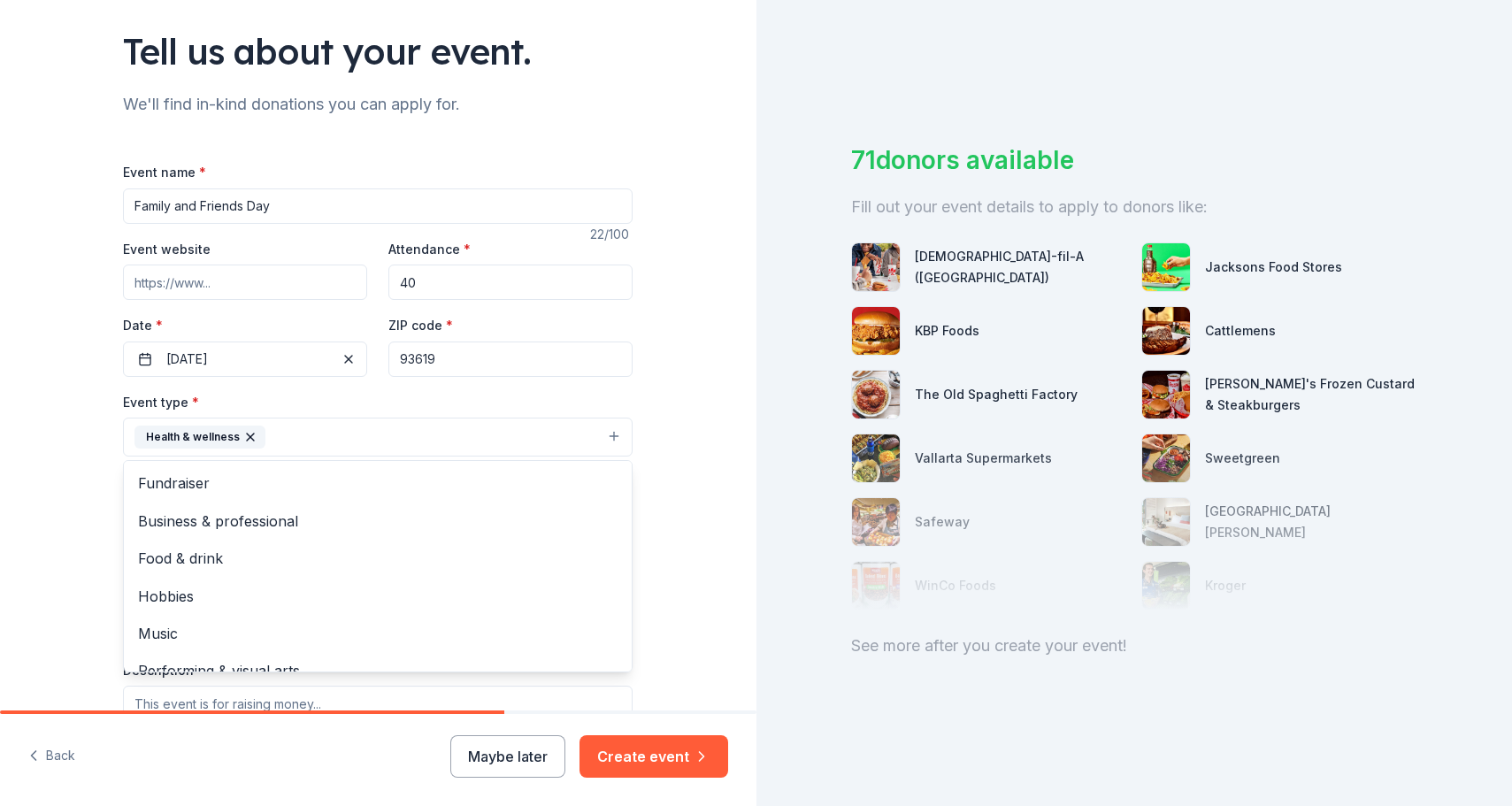
click at [245, 426] on div "Health & wellness" at bounding box center [199, 437] width 131 height 23
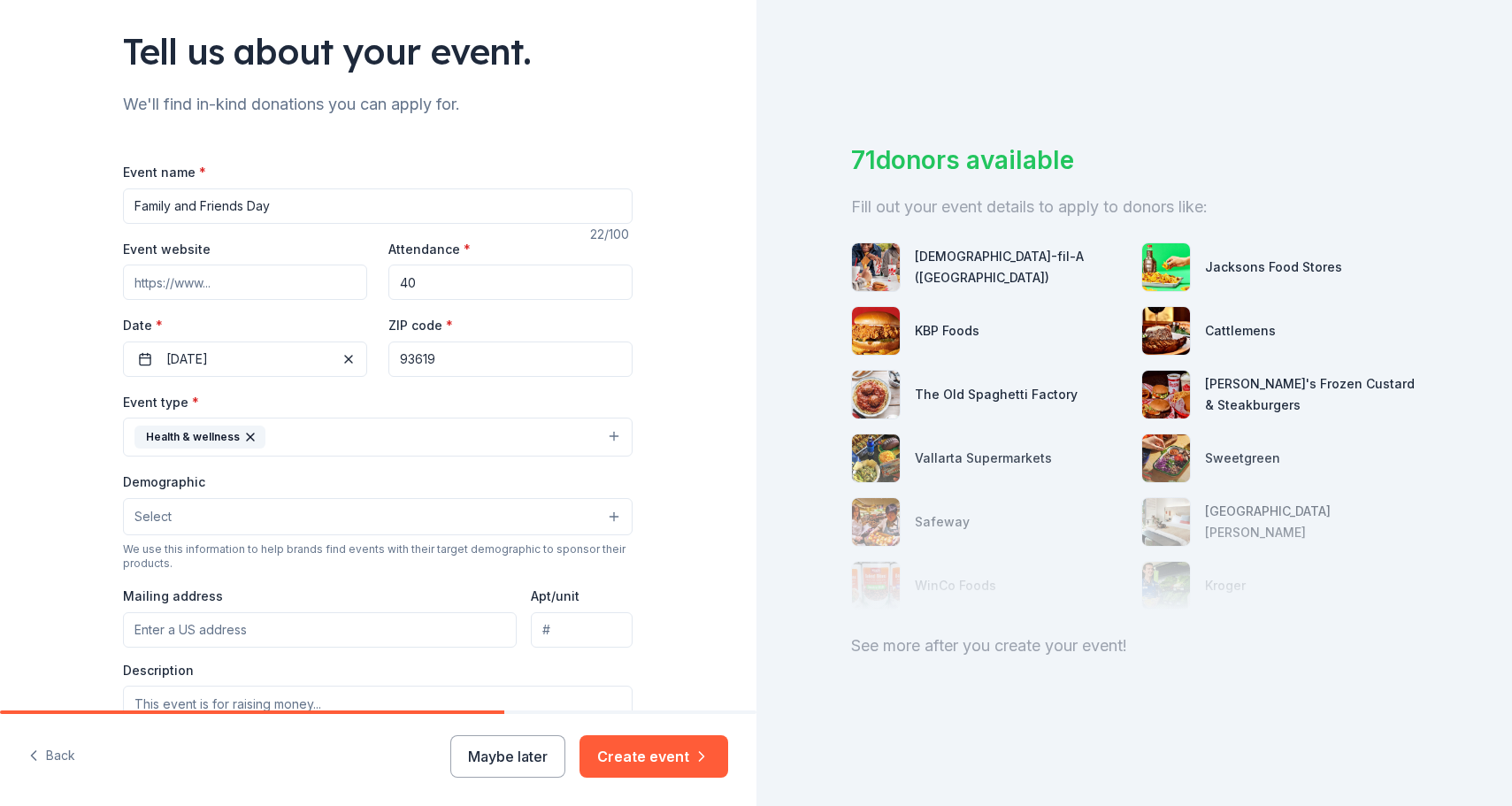
click at [248, 434] on icon "button" at bounding box center [250, 436] width 7 height 7
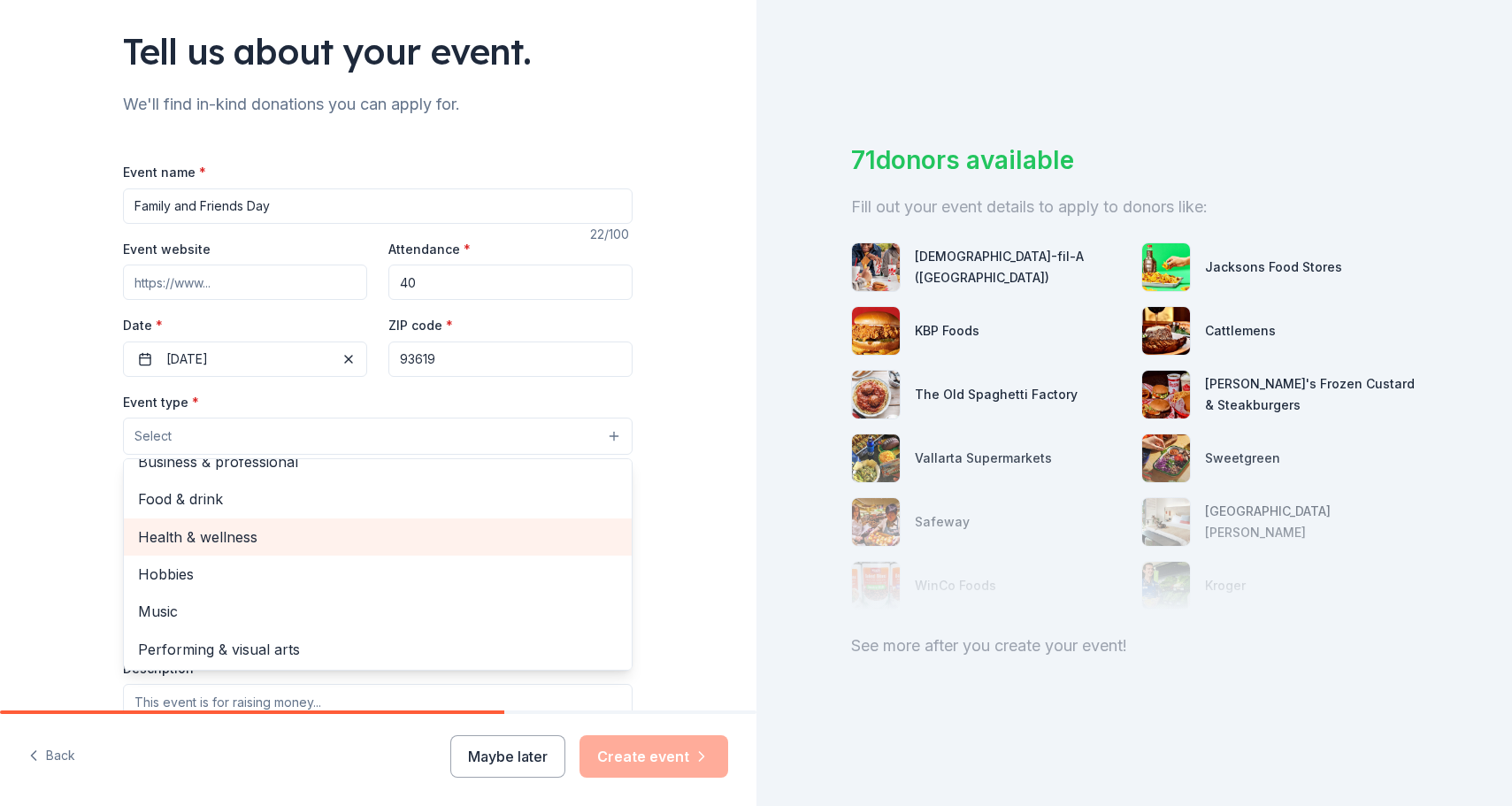
scroll to position [57, 0]
click at [316, 537] on span "Health & wellness" at bounding box center [378, 538] width 479 height 23
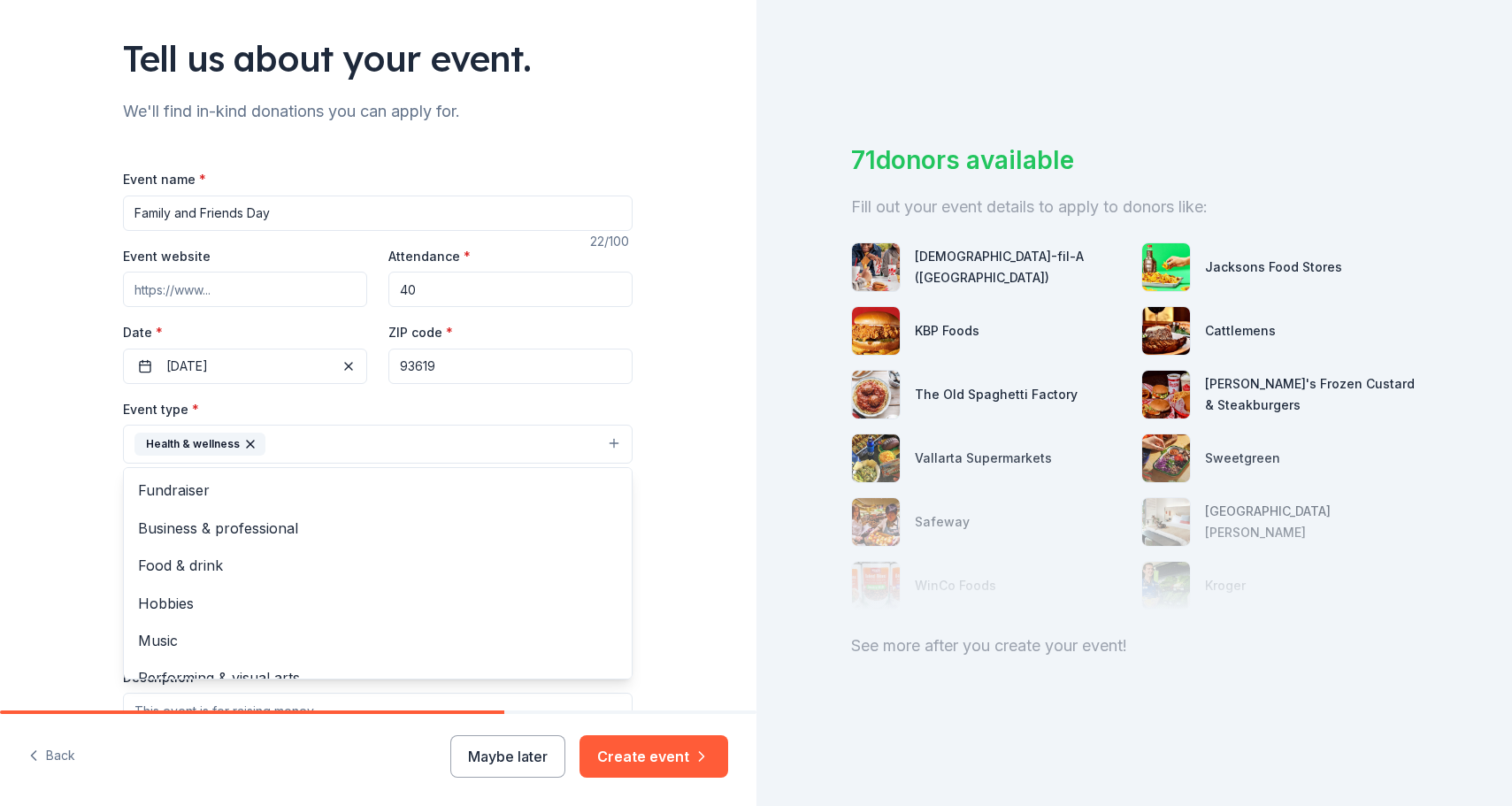
scroll to position [108, 0]
click at [410, 445] on button "Health & wellness" at bounding box center [378, 443] width 510 height 39
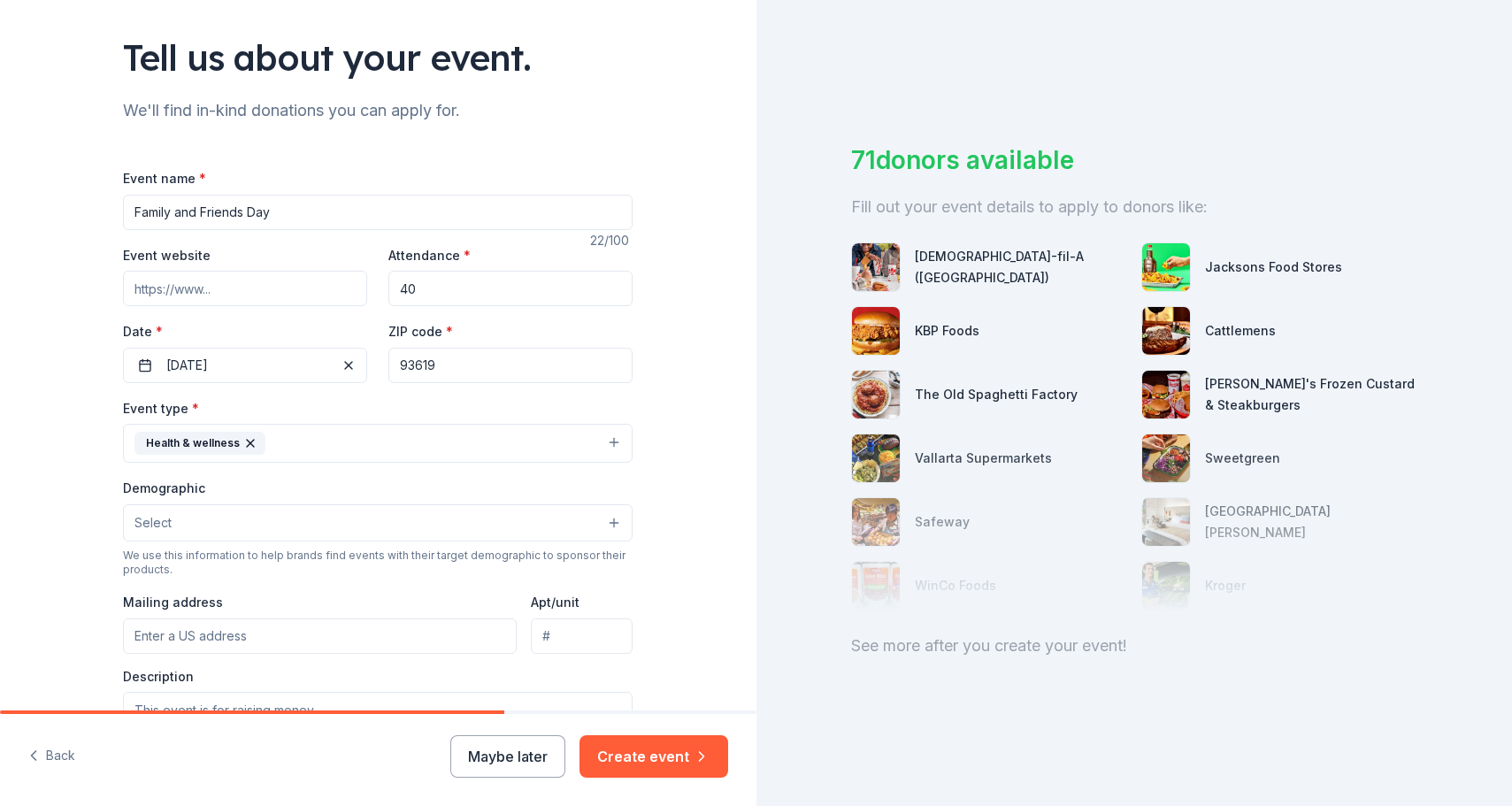
click at [424, 540] on div "Demographic Select We use this information to help brands find events with thei…" at bounding box center [378, 527] width 510 height 100
click at [424, 528] on button "Select" at bounding box center [378, 522] width 510 height 37
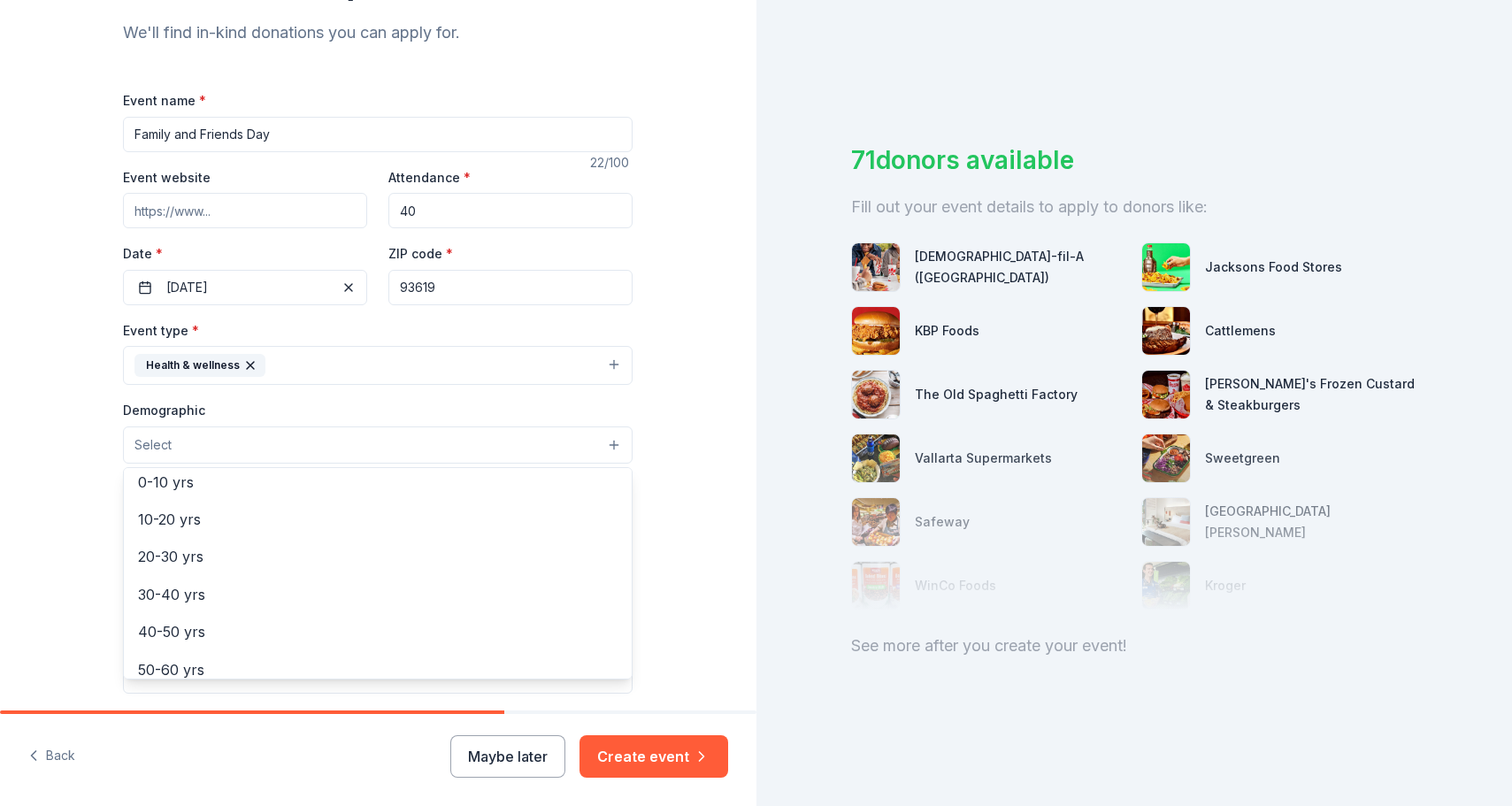
scroll to position [190, 0]
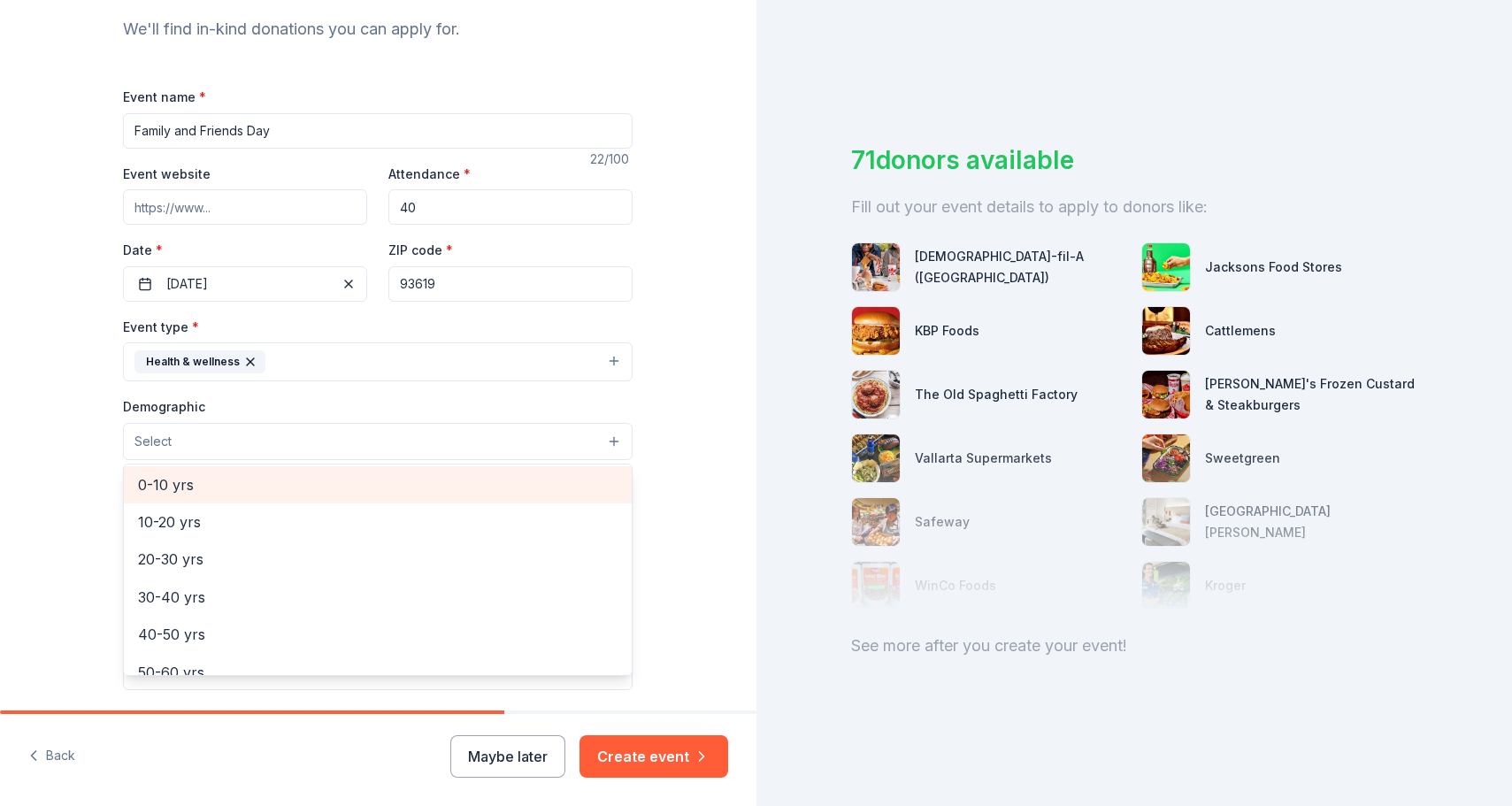
click at [385, 491] on div "0-10 yrs" at bounding box center [378, 485] width 508 height 37
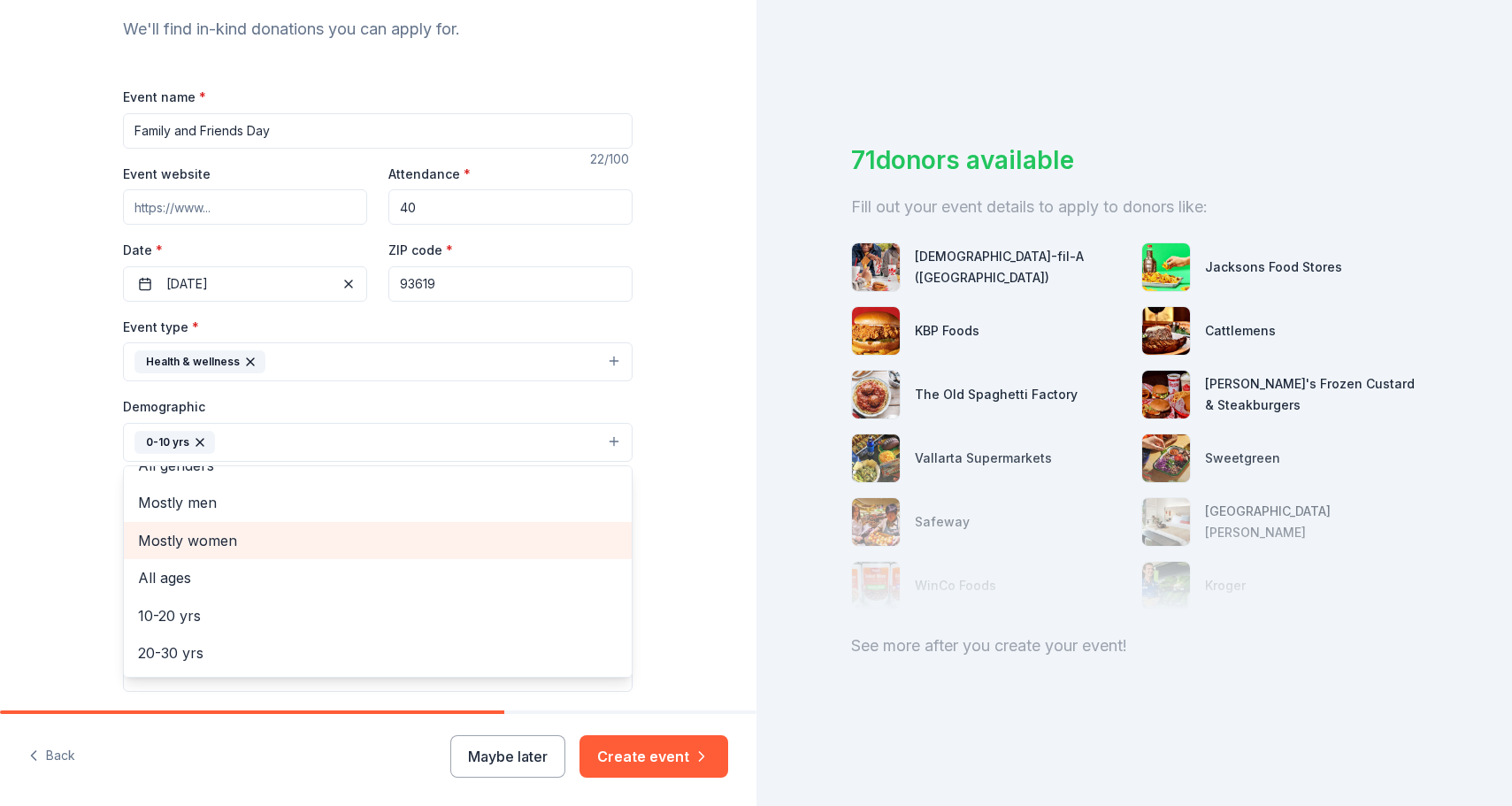
scroll to position [0, 0]
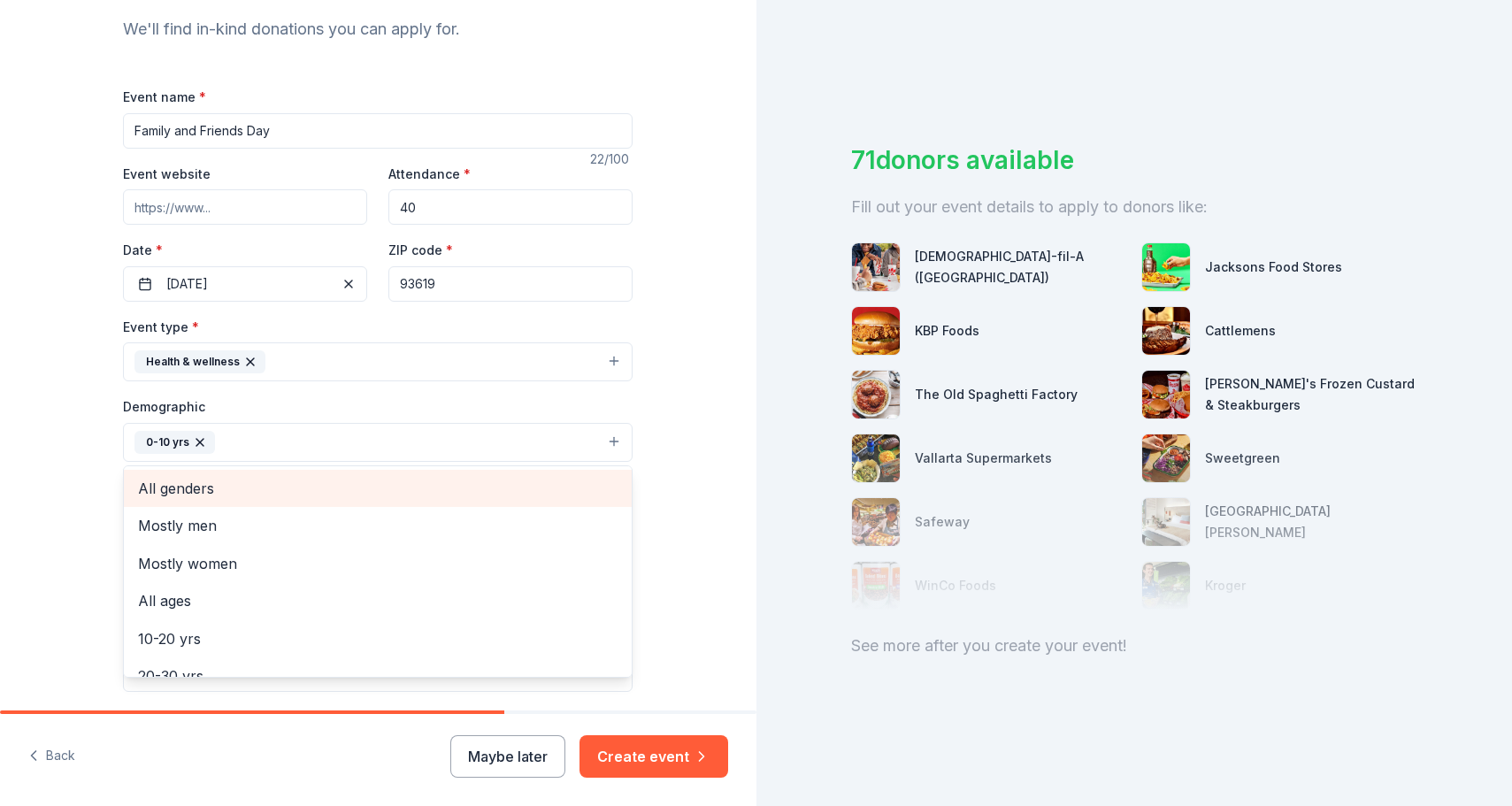
click at [387, 485] on span "All genders" at bounding box center [378, 489] width 479 height 23
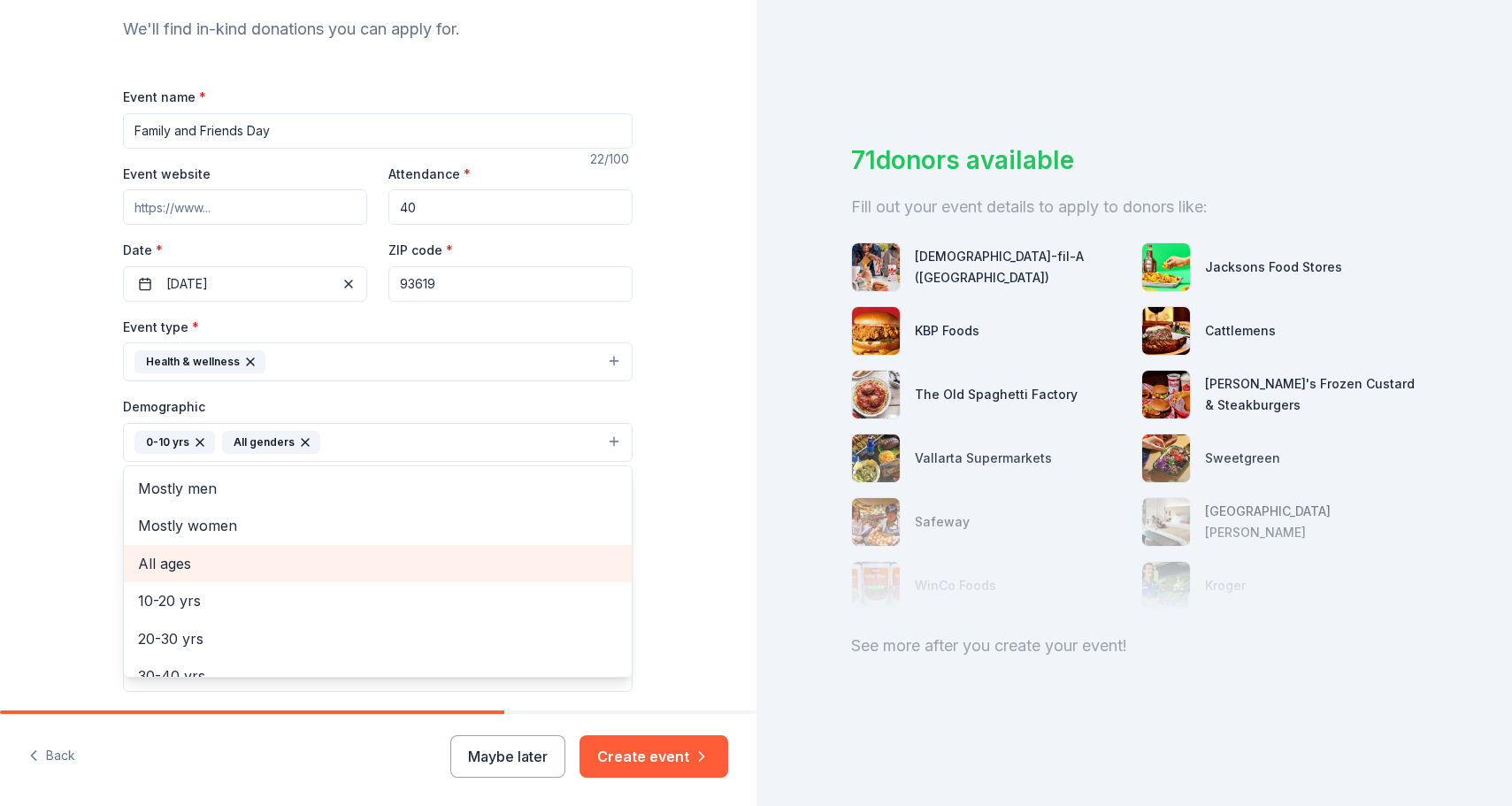
click at [362, 561] on span "All ages" at bounding box center [378, 564] width 479 height 23
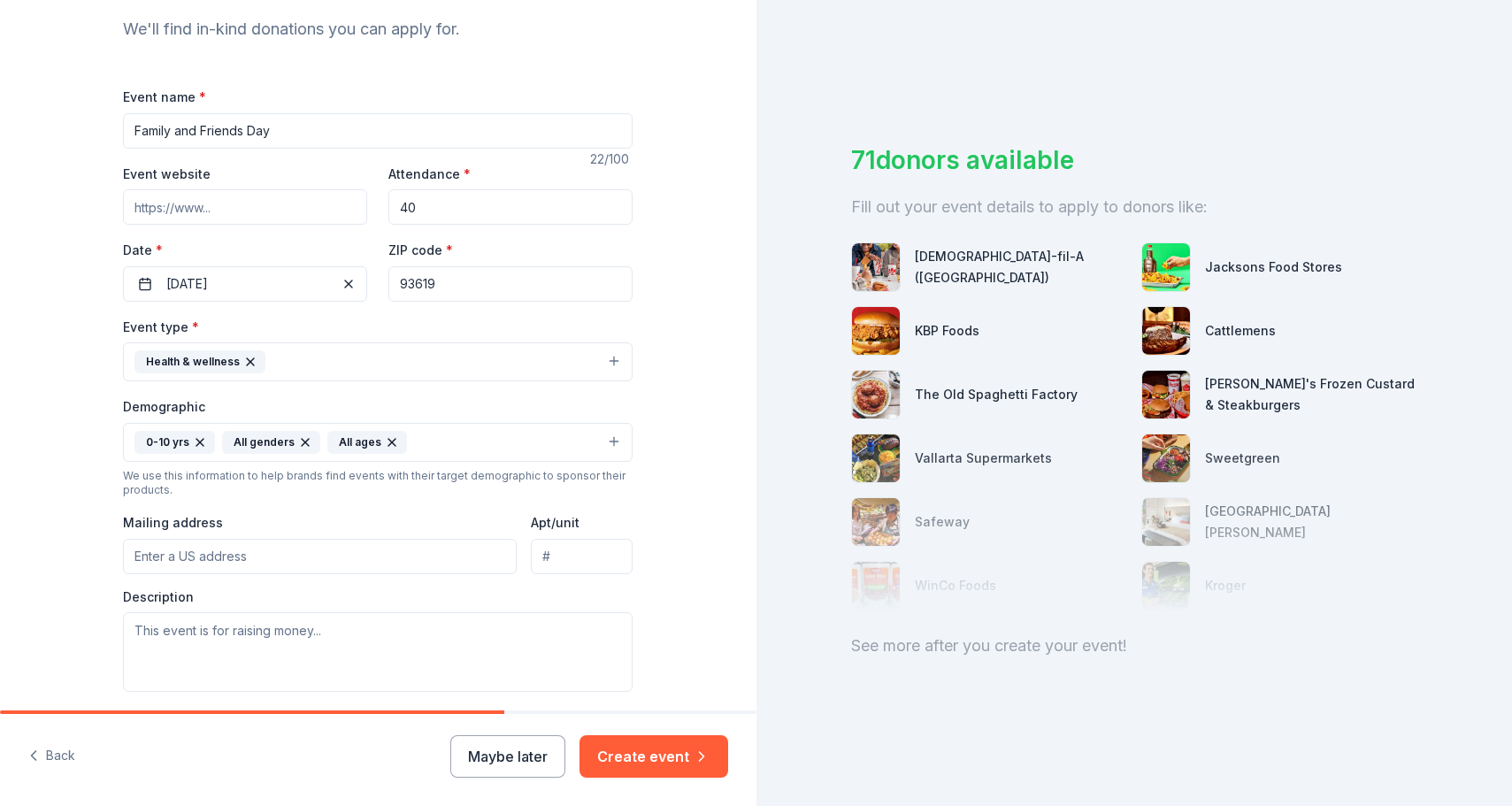
click at [194, 440] on icon "button" at bounding box center [199, 442] width 14 height 14
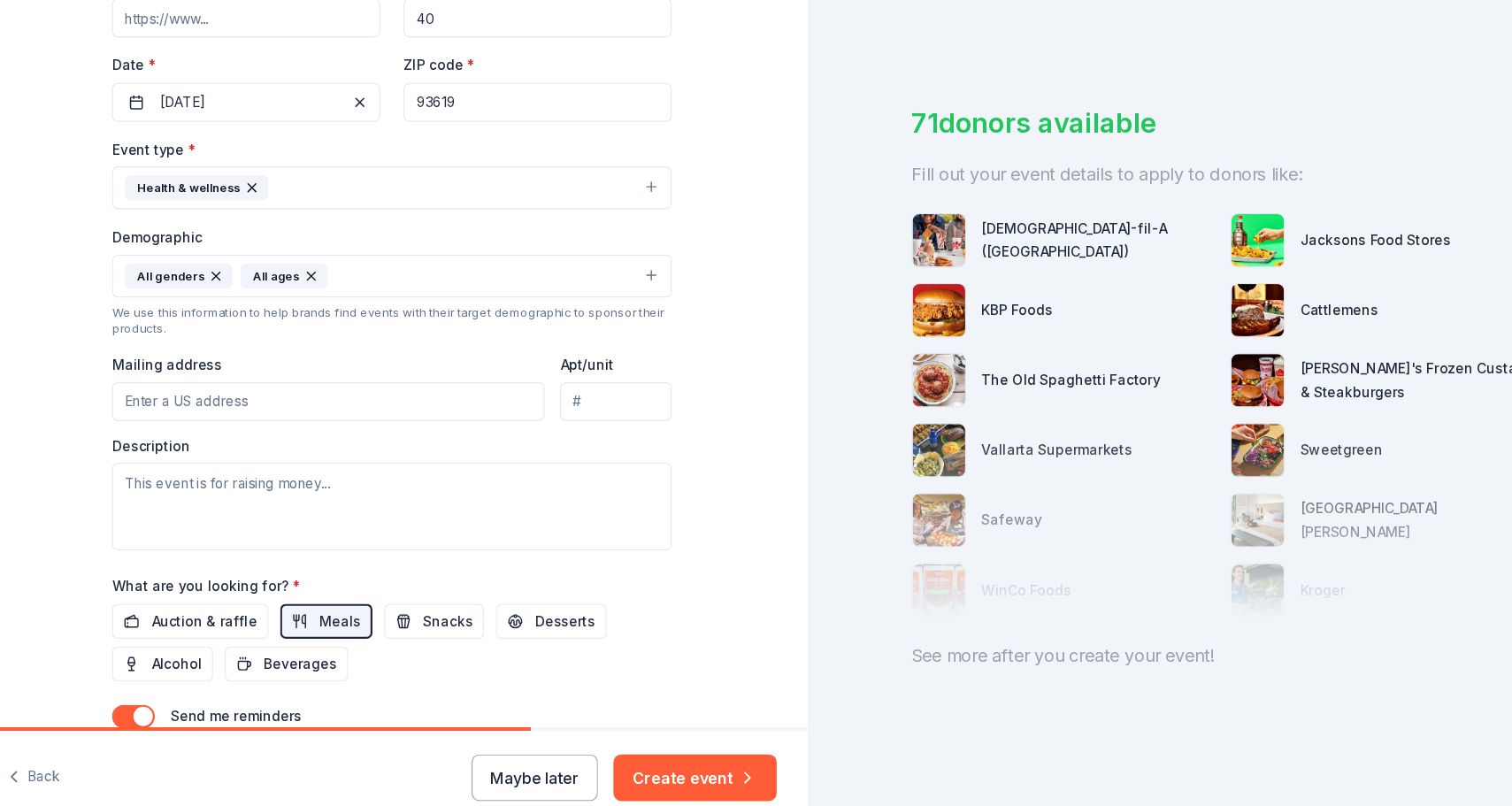
scroll to position [333, 0]
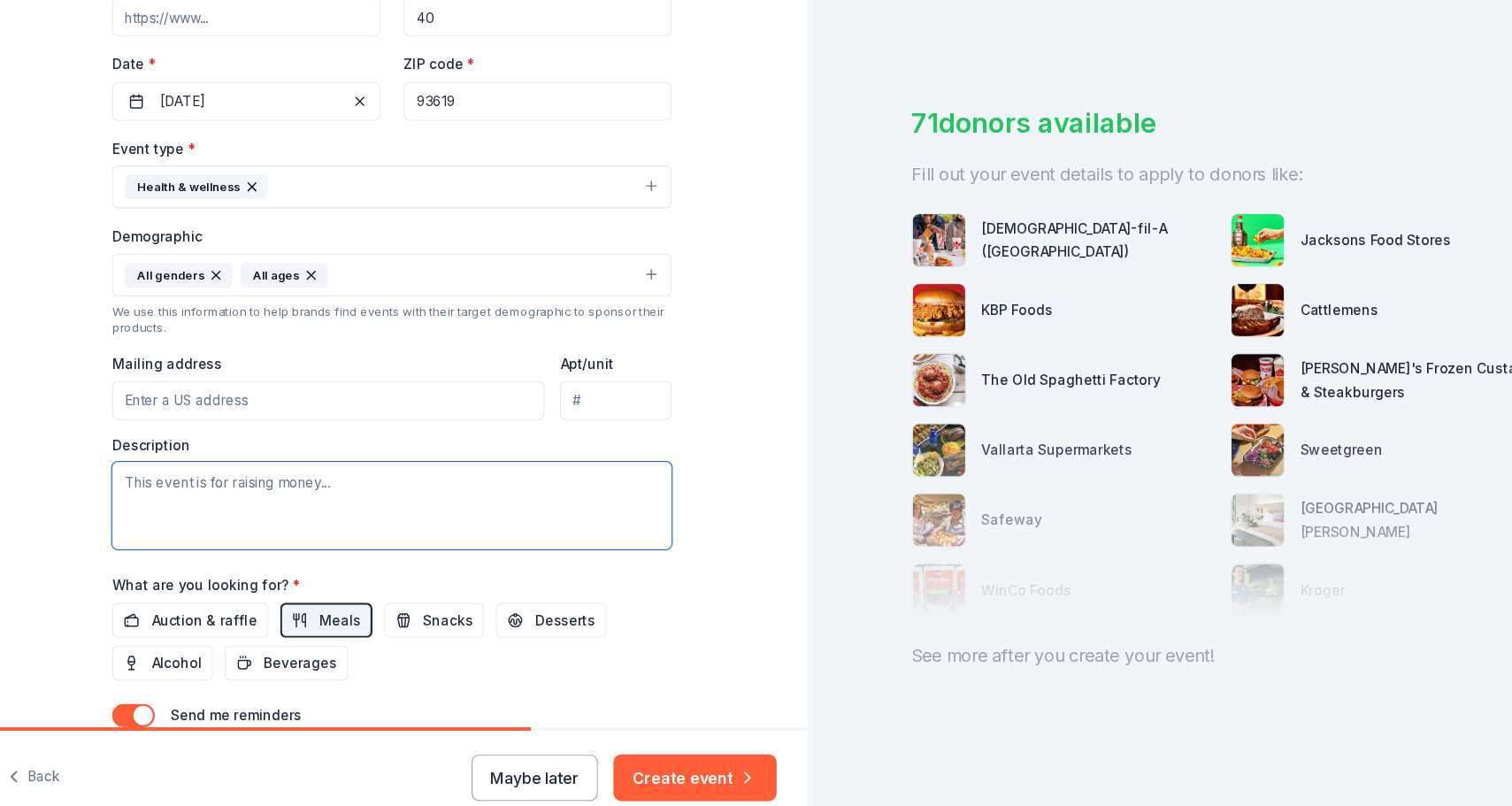
click at [229, 469] on textarea at bounding box center [378, 508] width 510 height 80
paste textarea "Friends + Family Days (F+FDs) are day programs hosted all year long for Kesem f…"
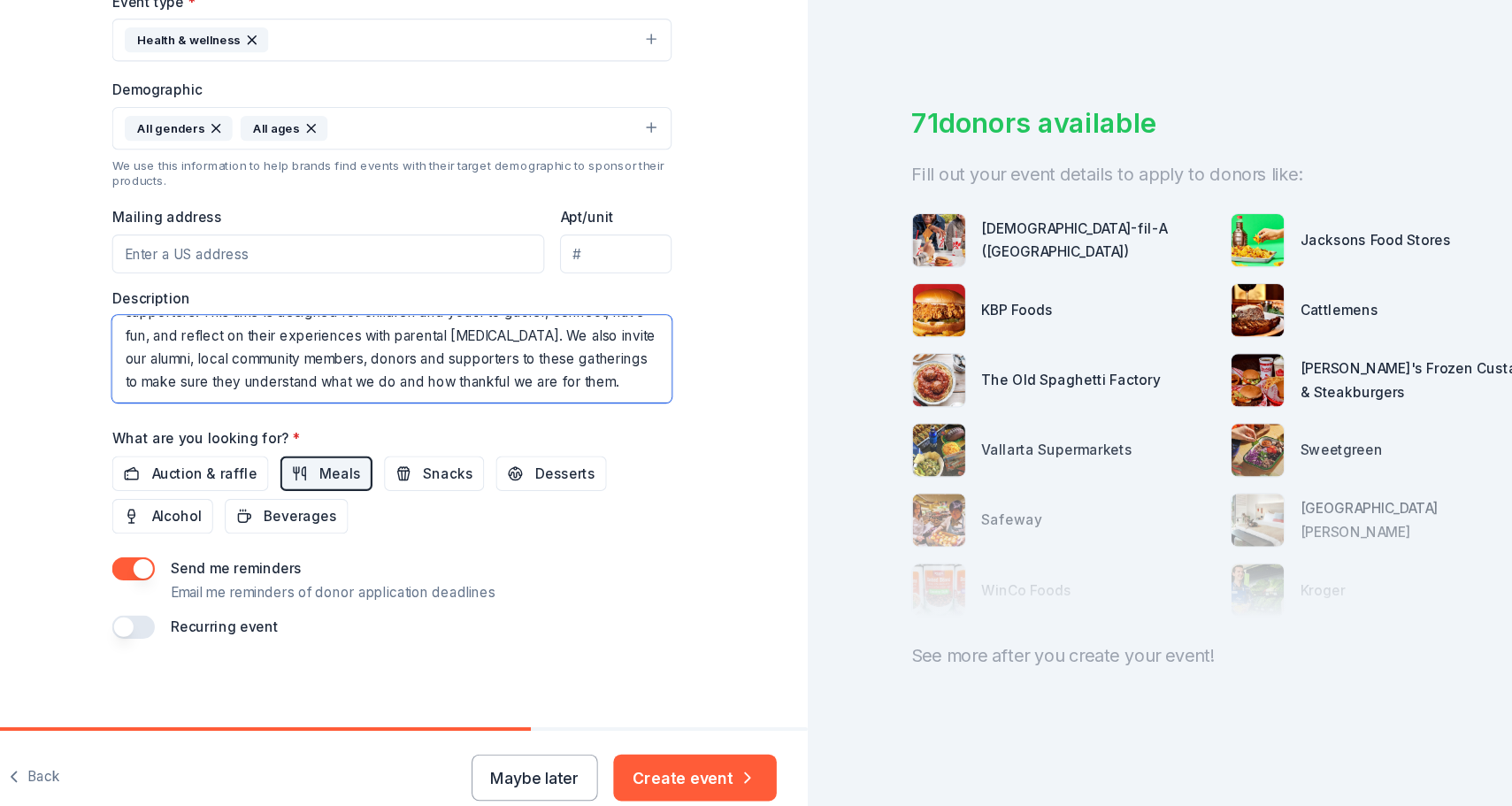
scroll to position [436, 0]
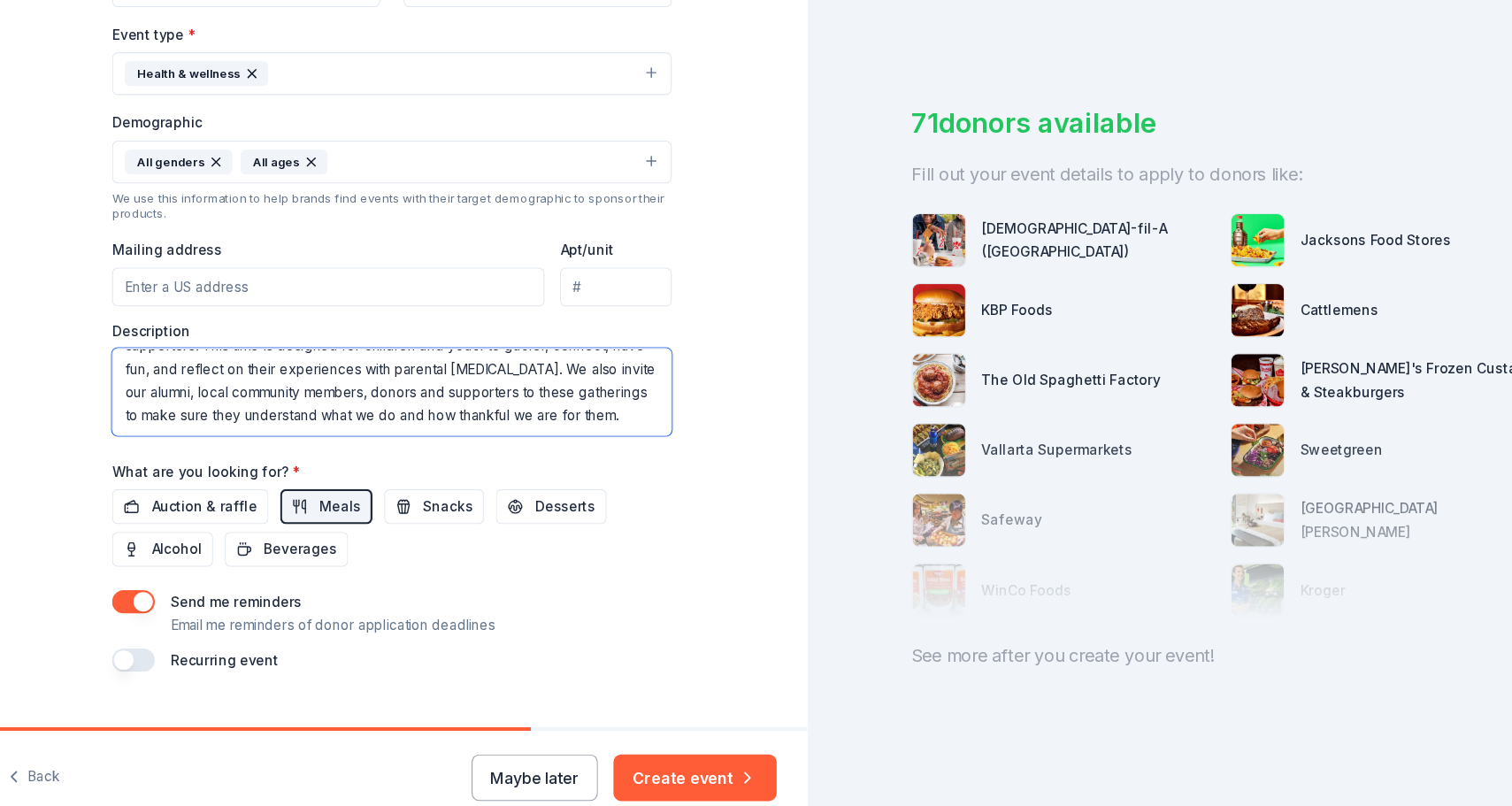
type textarea "Friends + Family Days (F+FDs) are day programs hosted all year long for Kesem f…"
click at [124, 586] on button "button" at bounding box center [142, 596] width 39 height 21
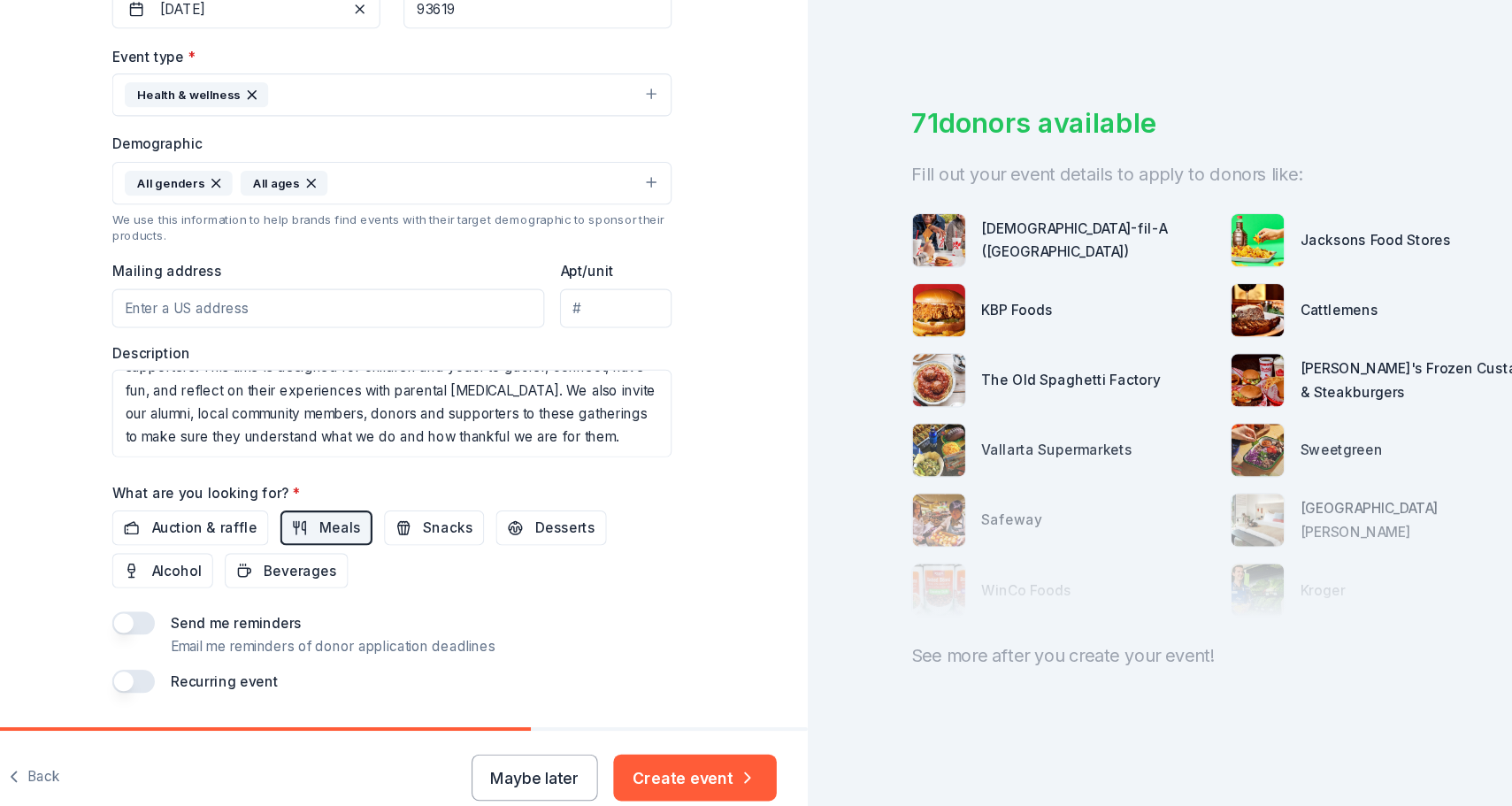
scroll to position [414, 0]
click at [131, 608] on button "button" at bounding box center [142, 618] width 39 height 21
click at [270, 314] on input "Mailing address" at bounding box center [319, 332] width 394 height 35
paste input "2611 E Barstow Ave, Fresno, CA 93710"
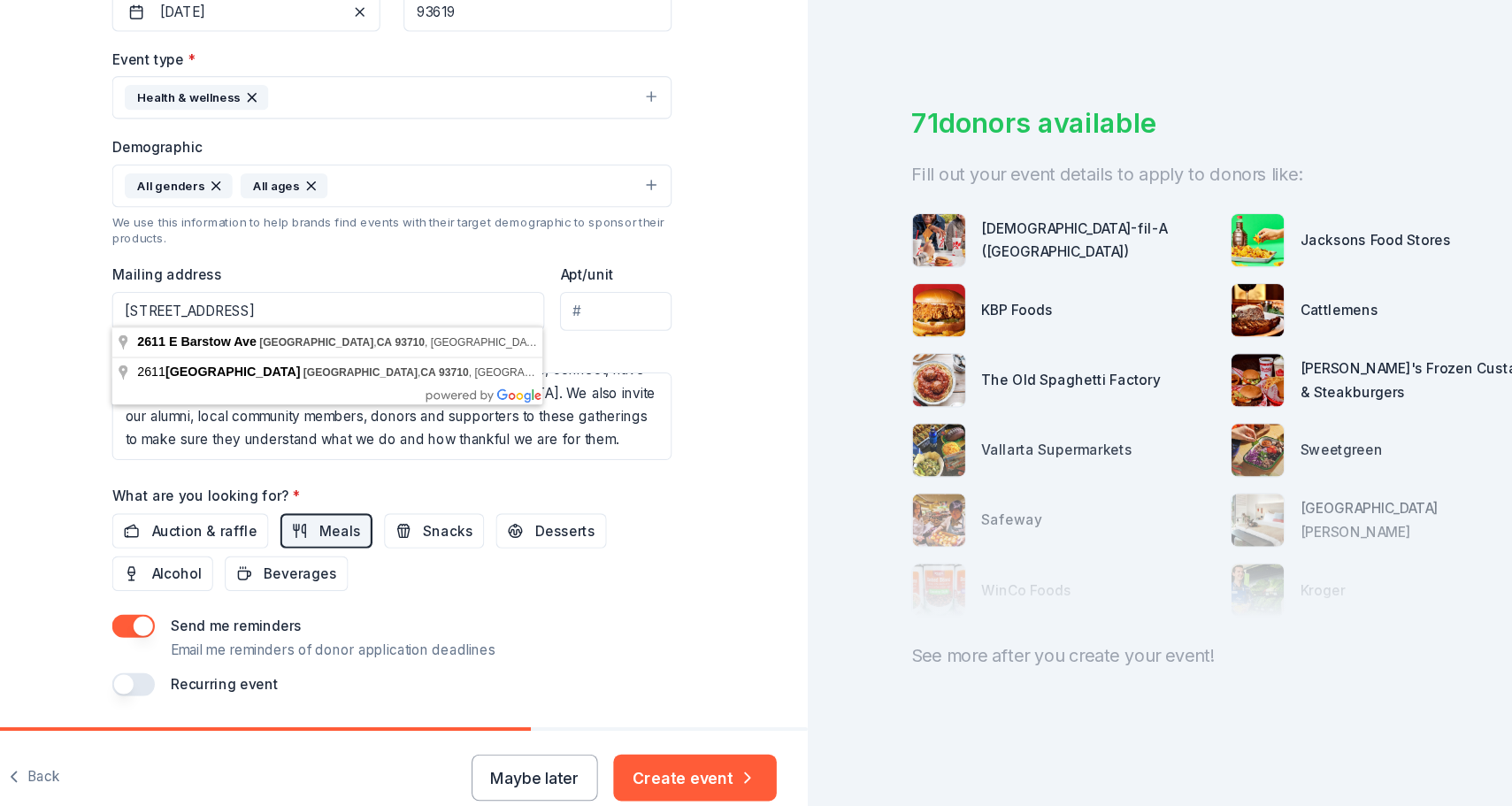
type input "2611 E Barstow Ave, Fresno, CA 93710"
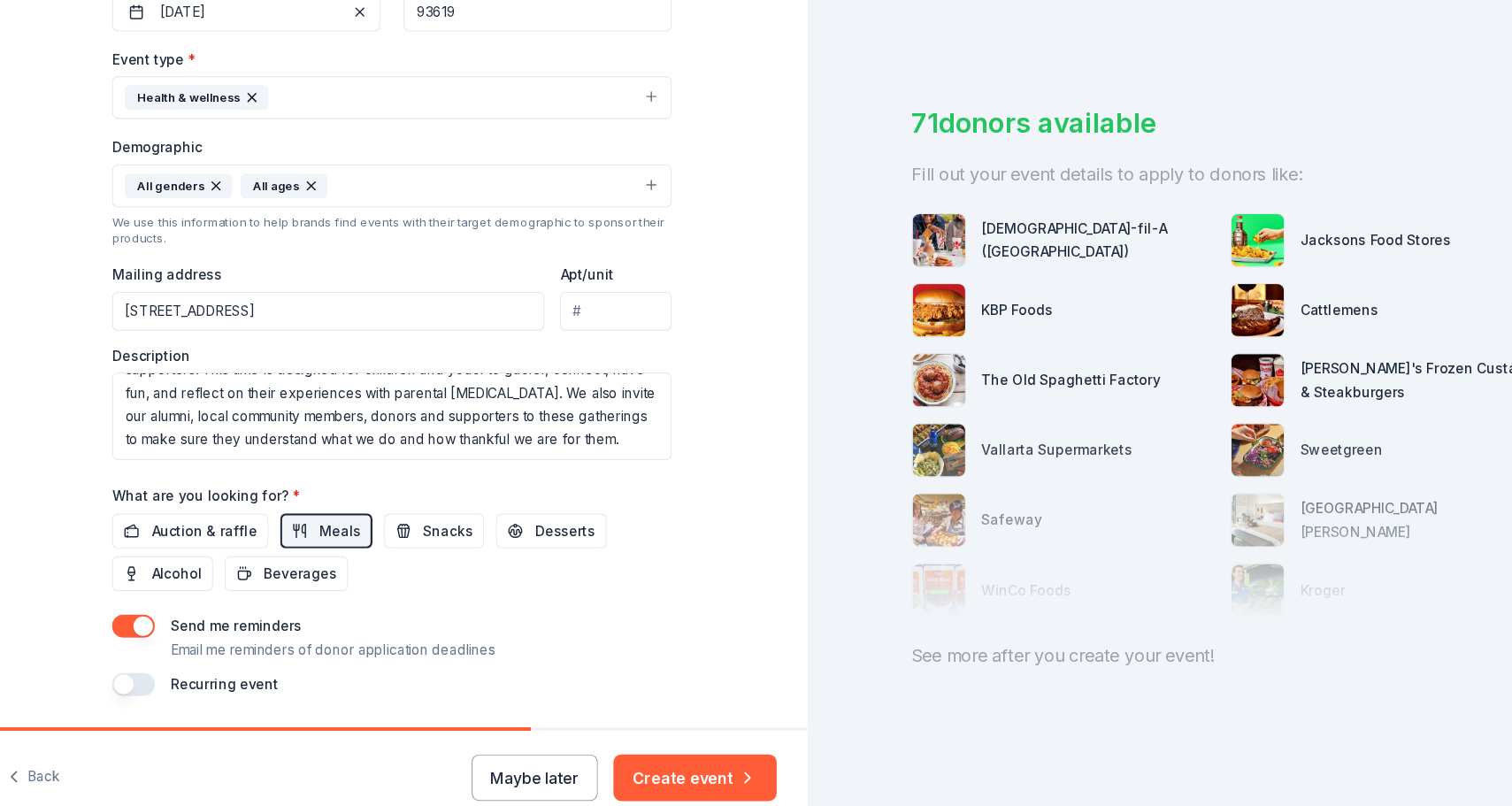
click at [518, 305] on div "Event type * Health & wellness Demographic All genders All ages We use this inf…" at bounding box center [378, 279] width 510 height 376
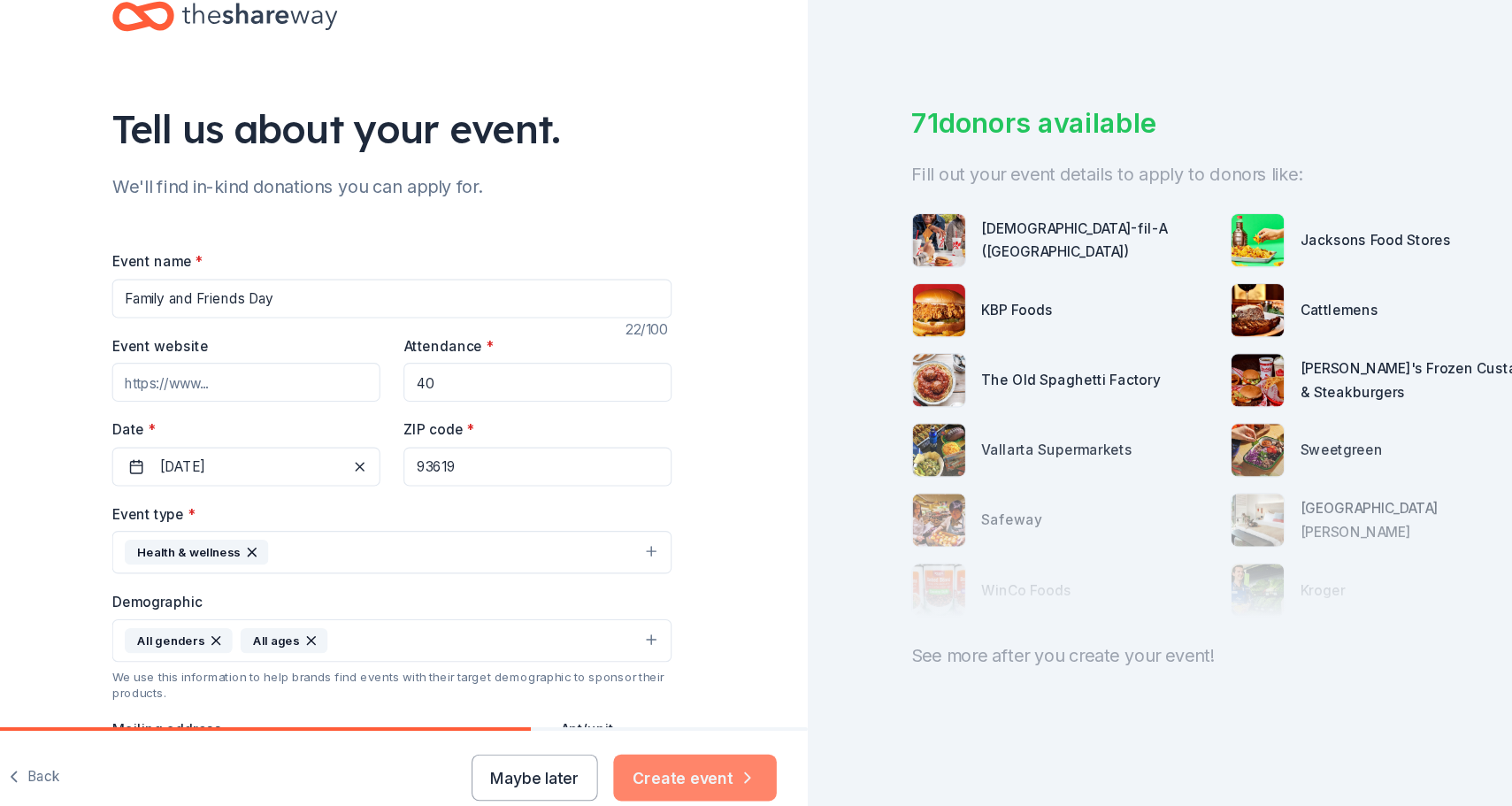
scroll to position [0, 0]
click at [640, 735] on button "Create event" at bounding box center [653, 756] width 149 height 42
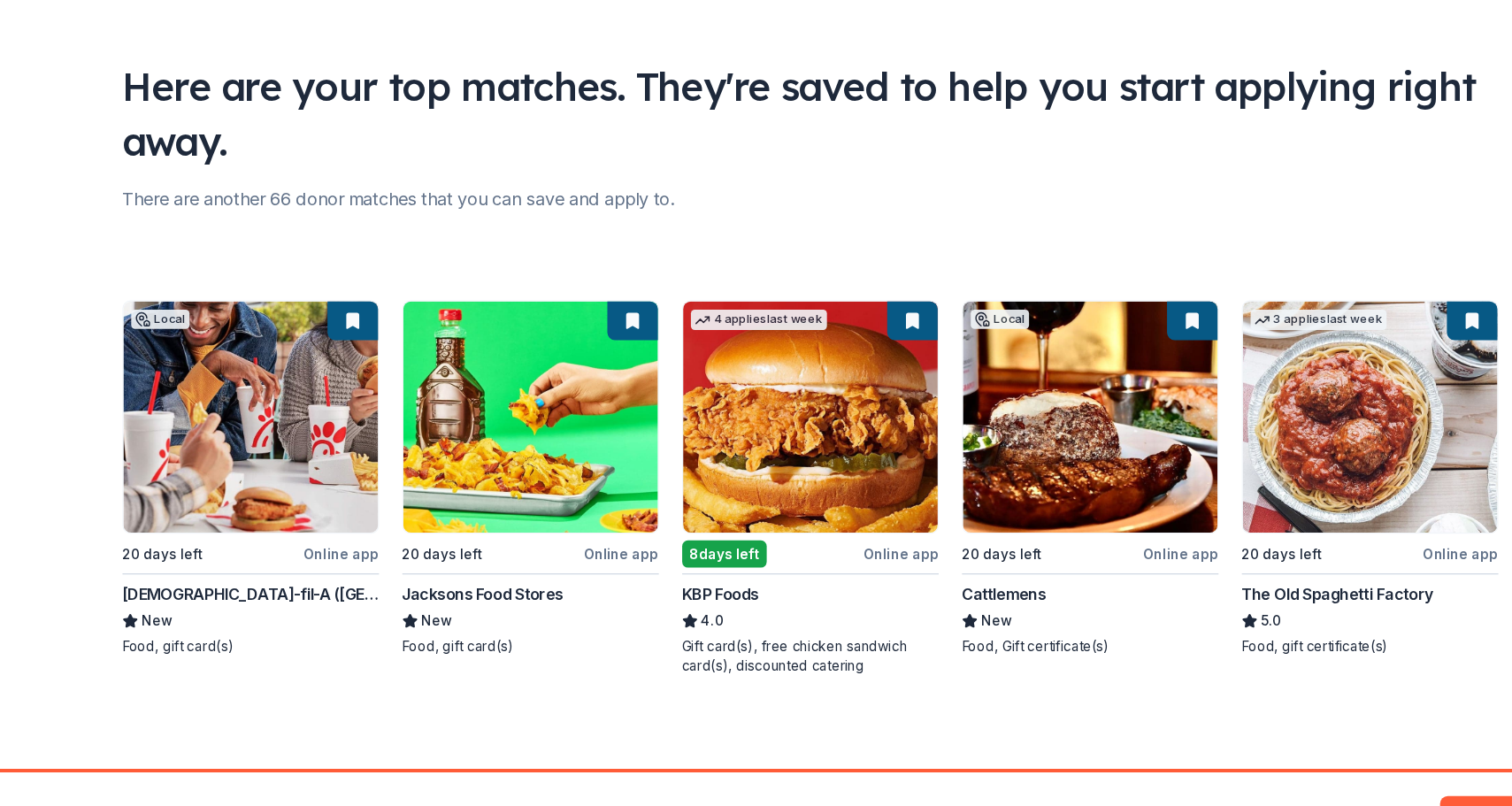
scroll to position [76, 0]
click at [269, 353] on div "Local 20 days left Online app Chick-fil-A (Fresno) New Food, gift card(s) 20 da…" at bounding box center [757, 454] width 1253 height 341
click at [189, 521] on div "Local 20 days left Online app Chick-fil-A (Fresno) New Food, gift card(s) 20 da…" at bounding box center [757, 454] width 1253 height 341
click at [179, 552] on div "Local 20 days left Online app Chick-fil-A (Fresno) New Food, gift card(s) 20 da…" at bounding box center [757, 454] width 1253 height 341
click at [179, 541] on div "Local 20 days left Online app Chick-fil-A (Fresno) New Food, gift card(s) 20 da…" at bounding box center [757, 454] width 1253 height 341
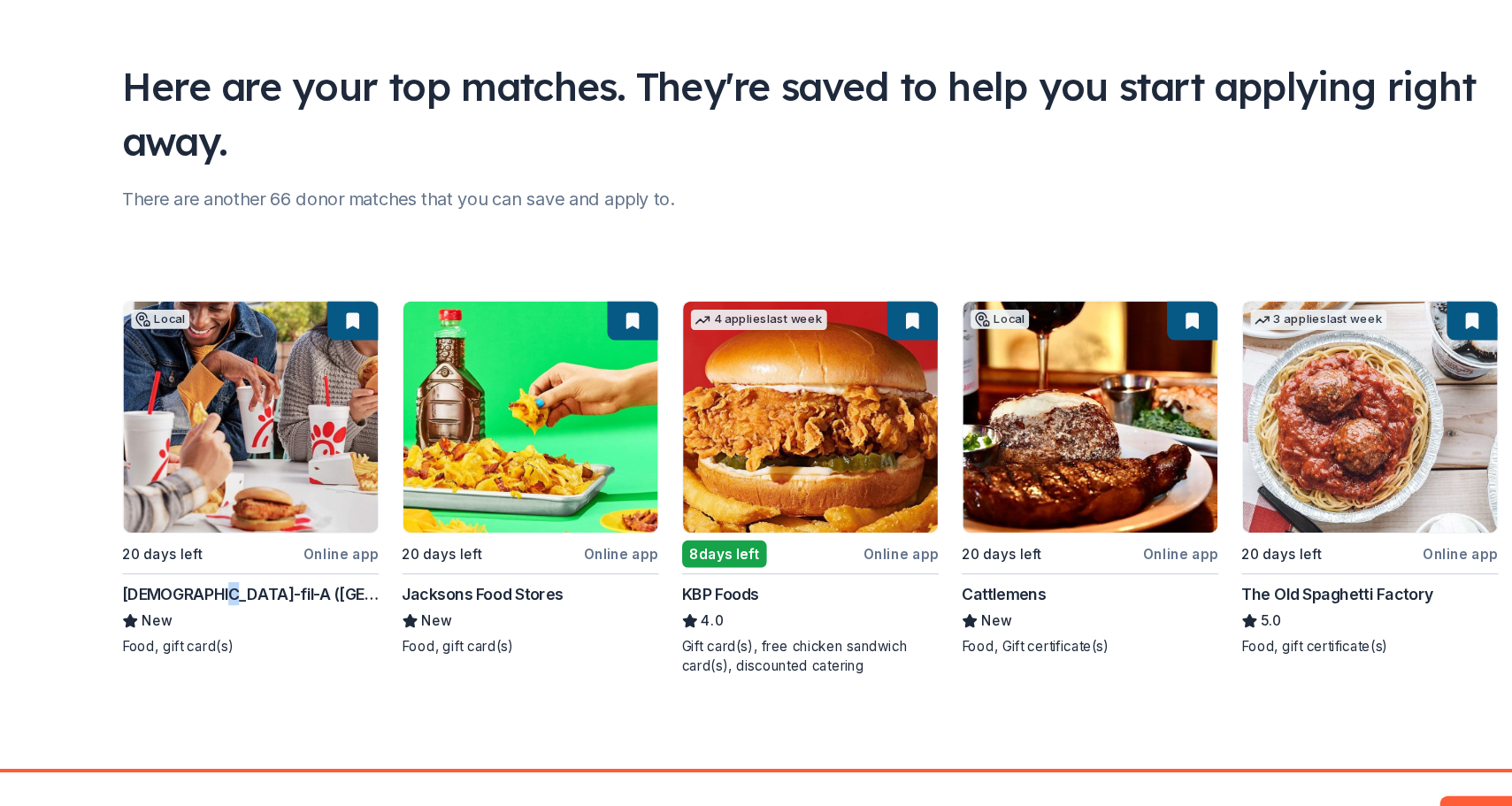
click at [179, 541] on div "Local 20 days left Online app Chick-fil-A (Fresno) New Food, gift card(s) 20 da…" at bounding box center [757, 454] width 1253 height 341
click at [179, 537] on div "Local 20 days left Online app Chick-fil-A (Fresno) New Food, gift card(s) 20 da…" at bounding box center [757, 454] width 1253 height 341
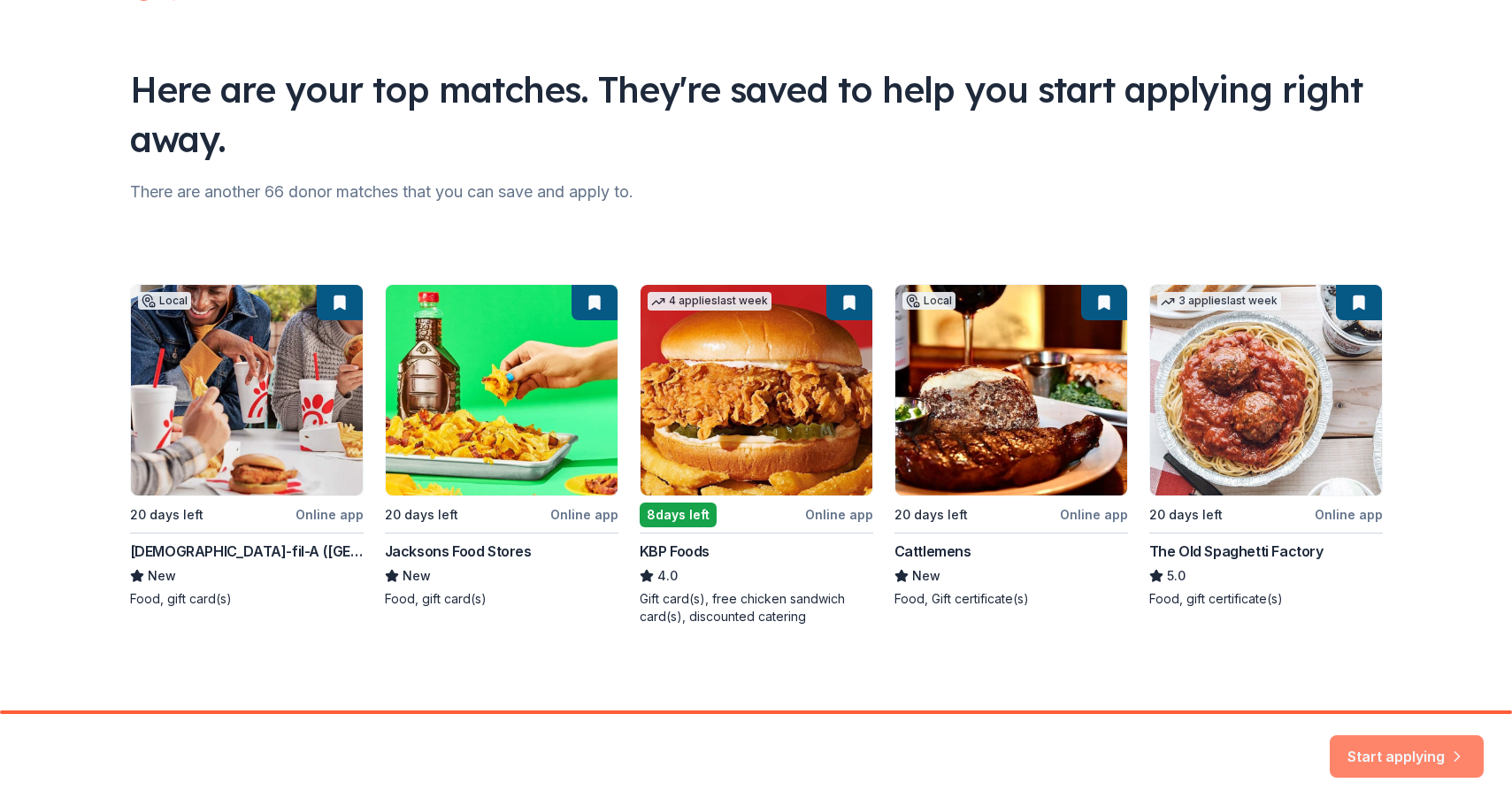
scroll to position [0, 0]
click at [1409, 747] on button "Start applying" at bounding box center [1407, 756] width 154 height 42
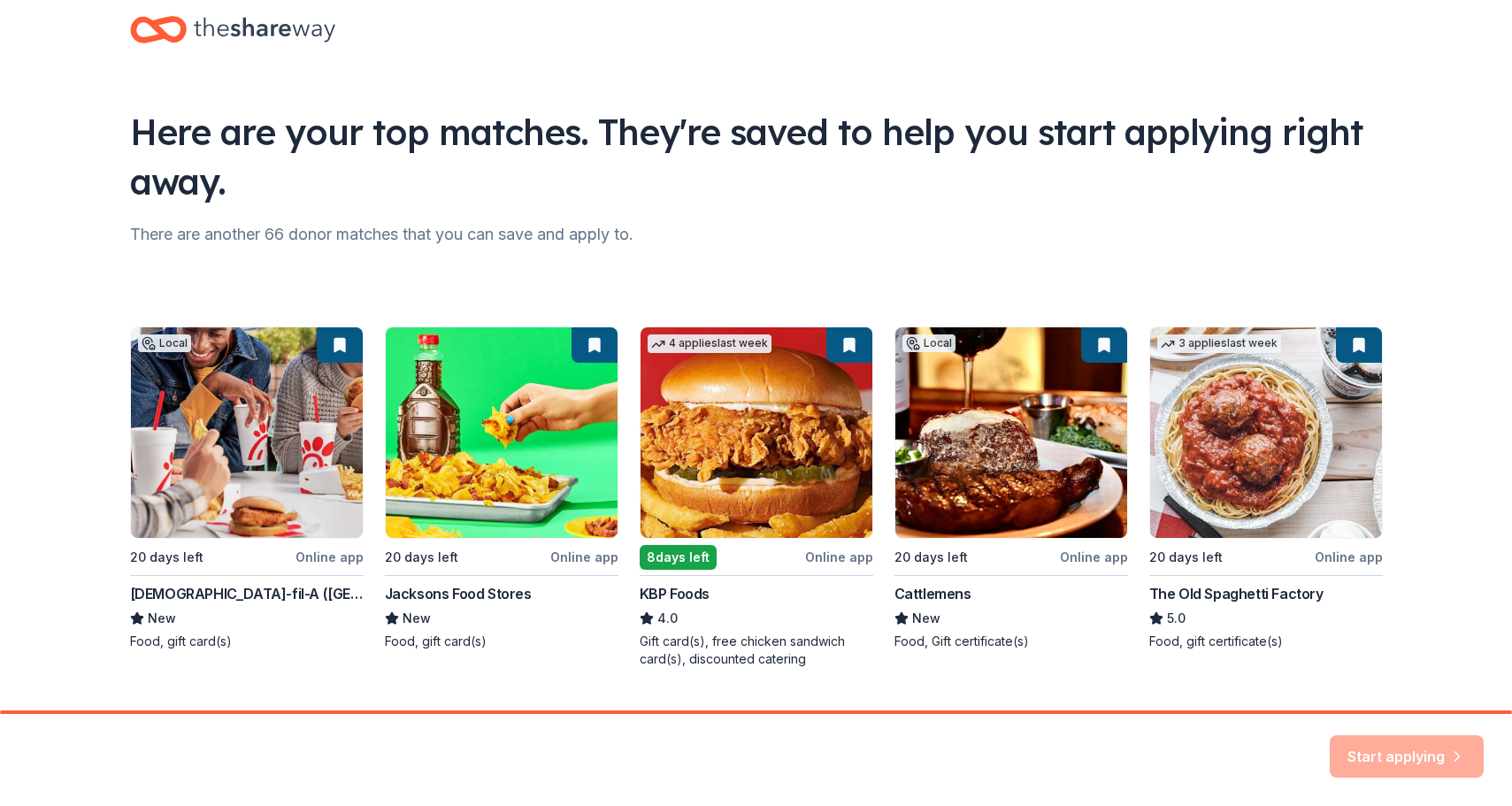
scroll to position [55, 0]
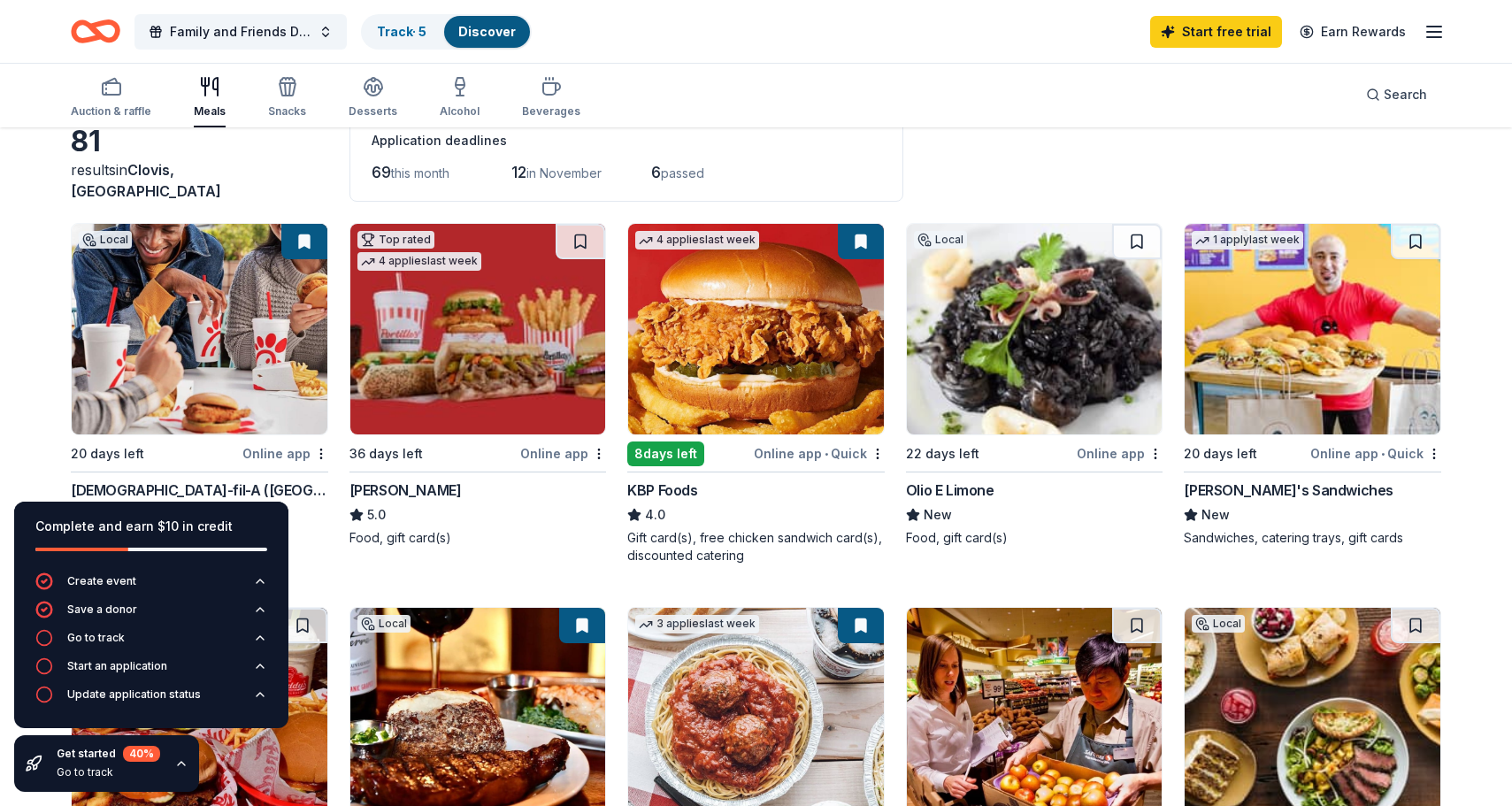
scroll to position [103, 0]
click at [179, 769] on icon "button" at bounding box center [181, 763] width 14 height 14
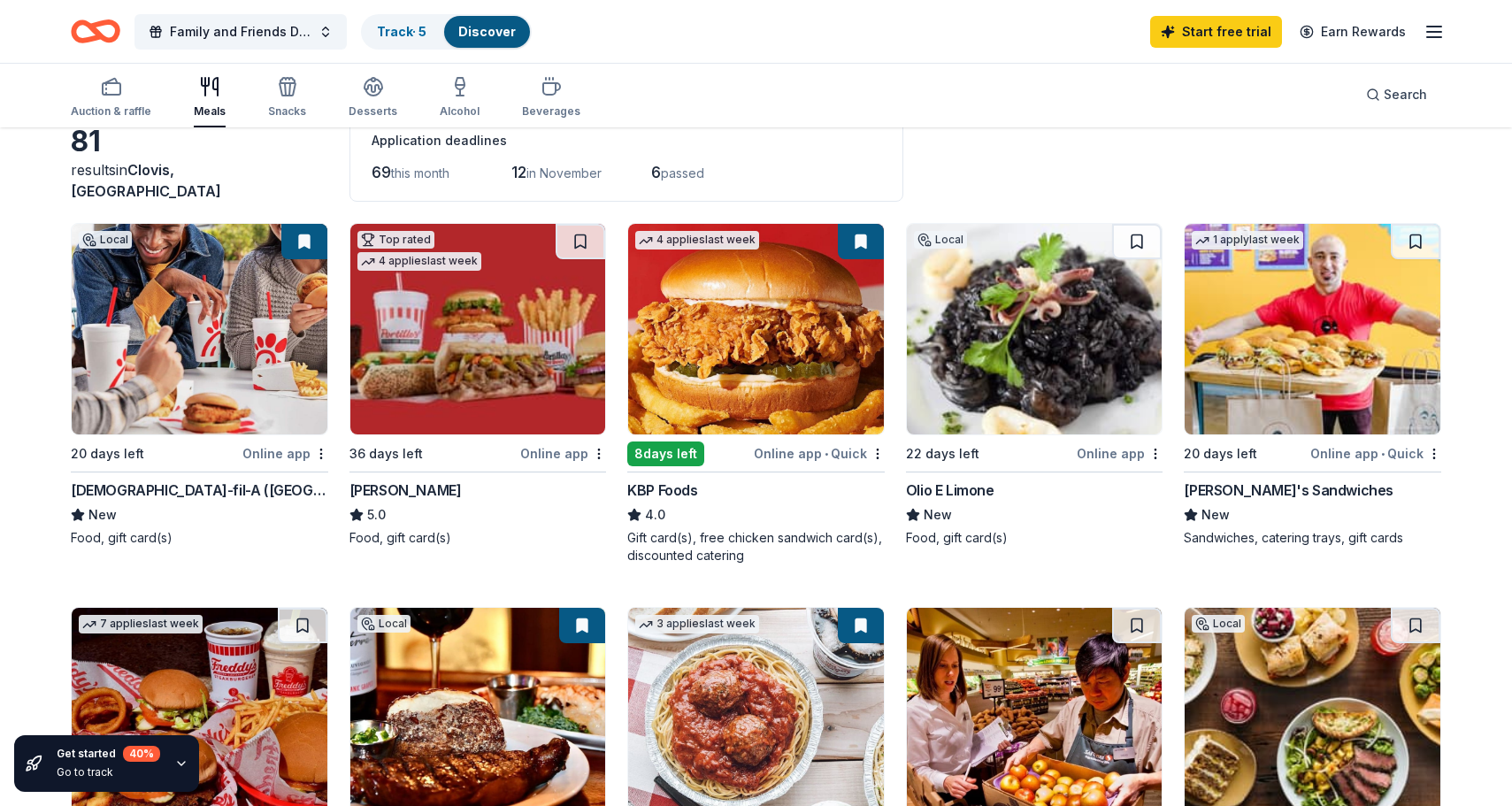
click at [130, 489] on div "Chick-fil-A (Fresno)" at bounding box center [199, 490] width 258 height 21
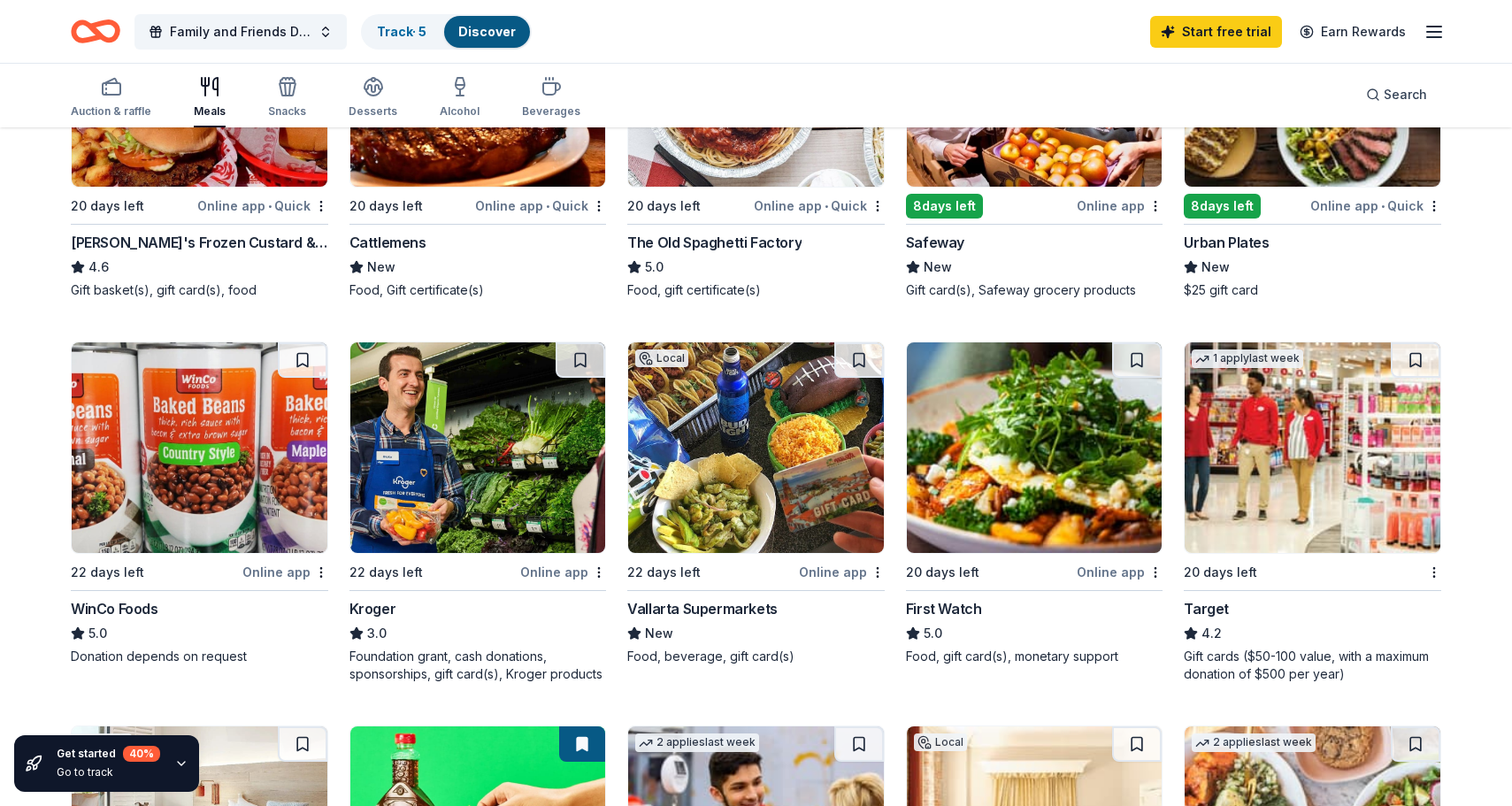
scroll to position [0, 0]
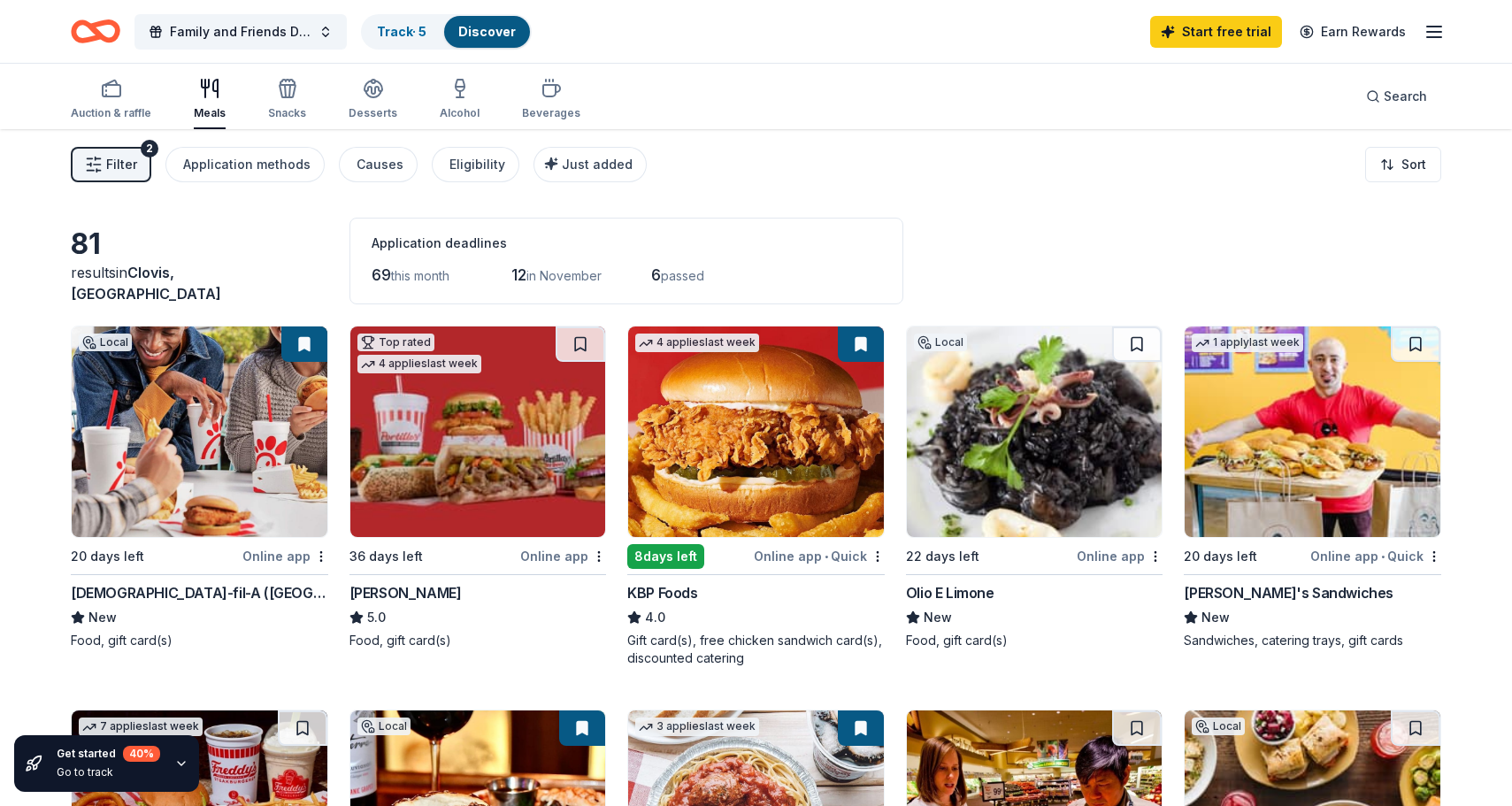
click at [1243, 599] on div "Ike's Sandwiches" at bounding box center [1288, 593] width 210 height 21
click at [800, 466] on img at bounding box center [756, 432] width 256 height 211
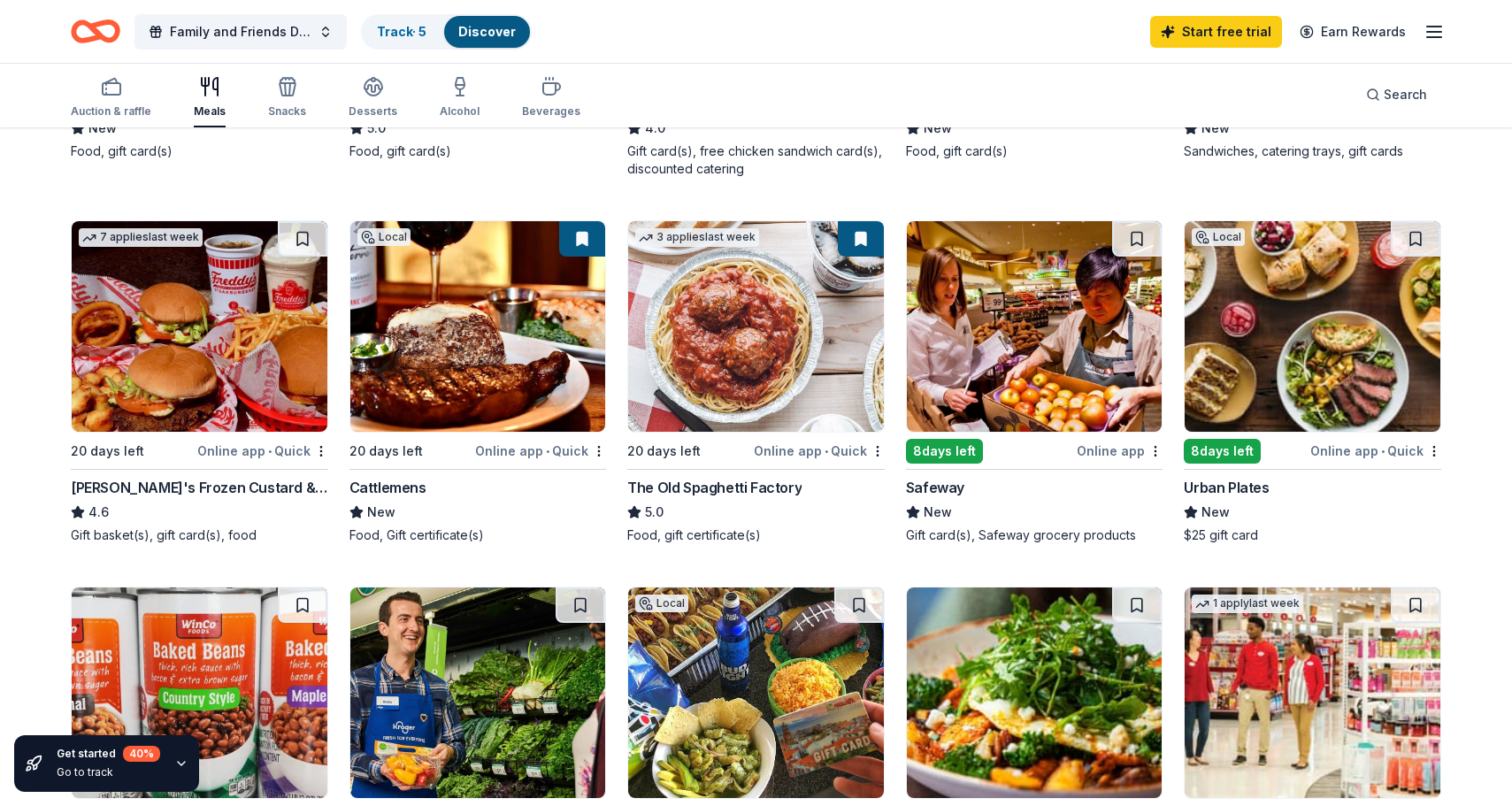
scroll to position [506, 0]
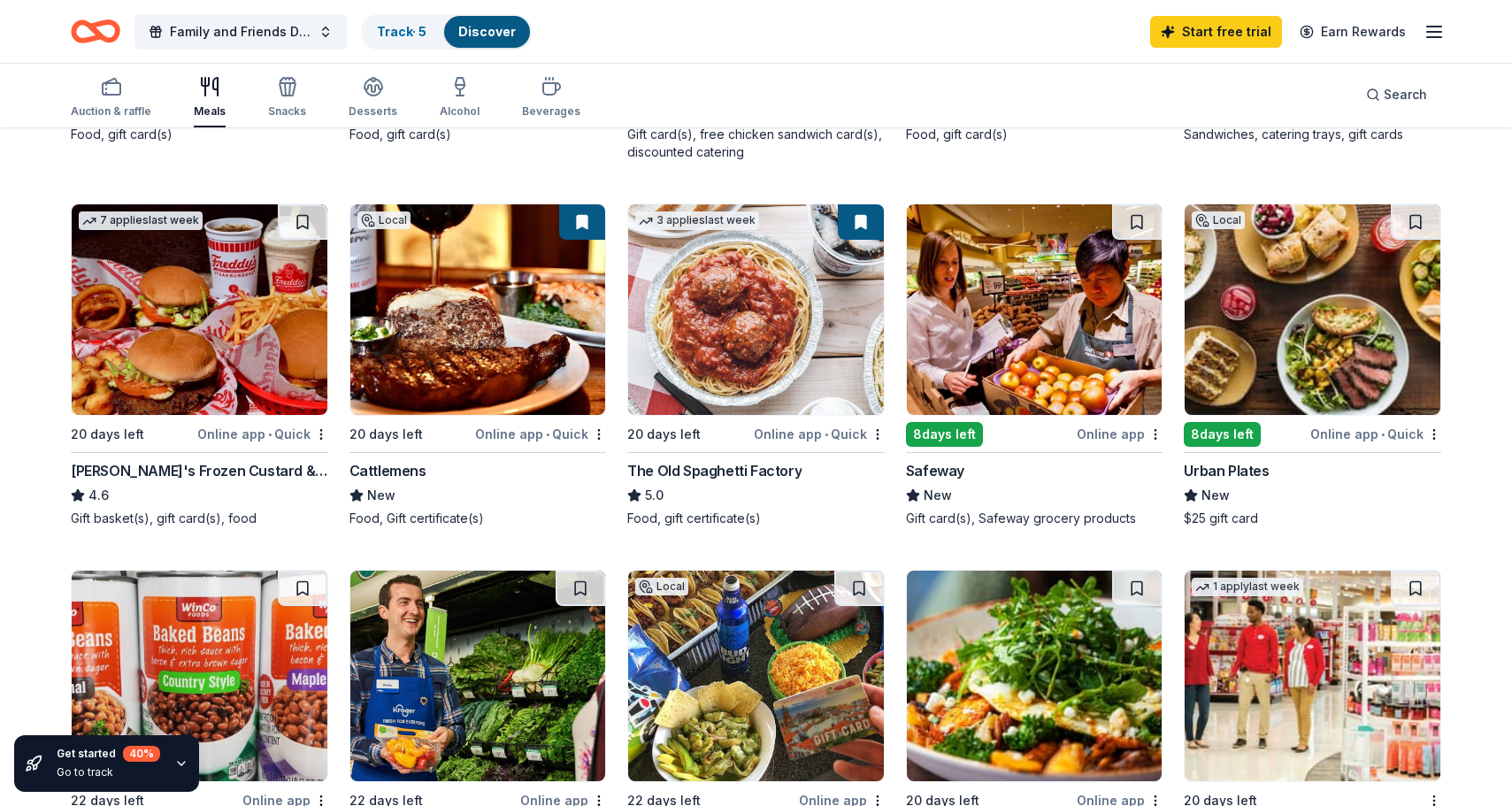
click at [791, 351] on img at bounding box center [756, 310] width 256 height 211
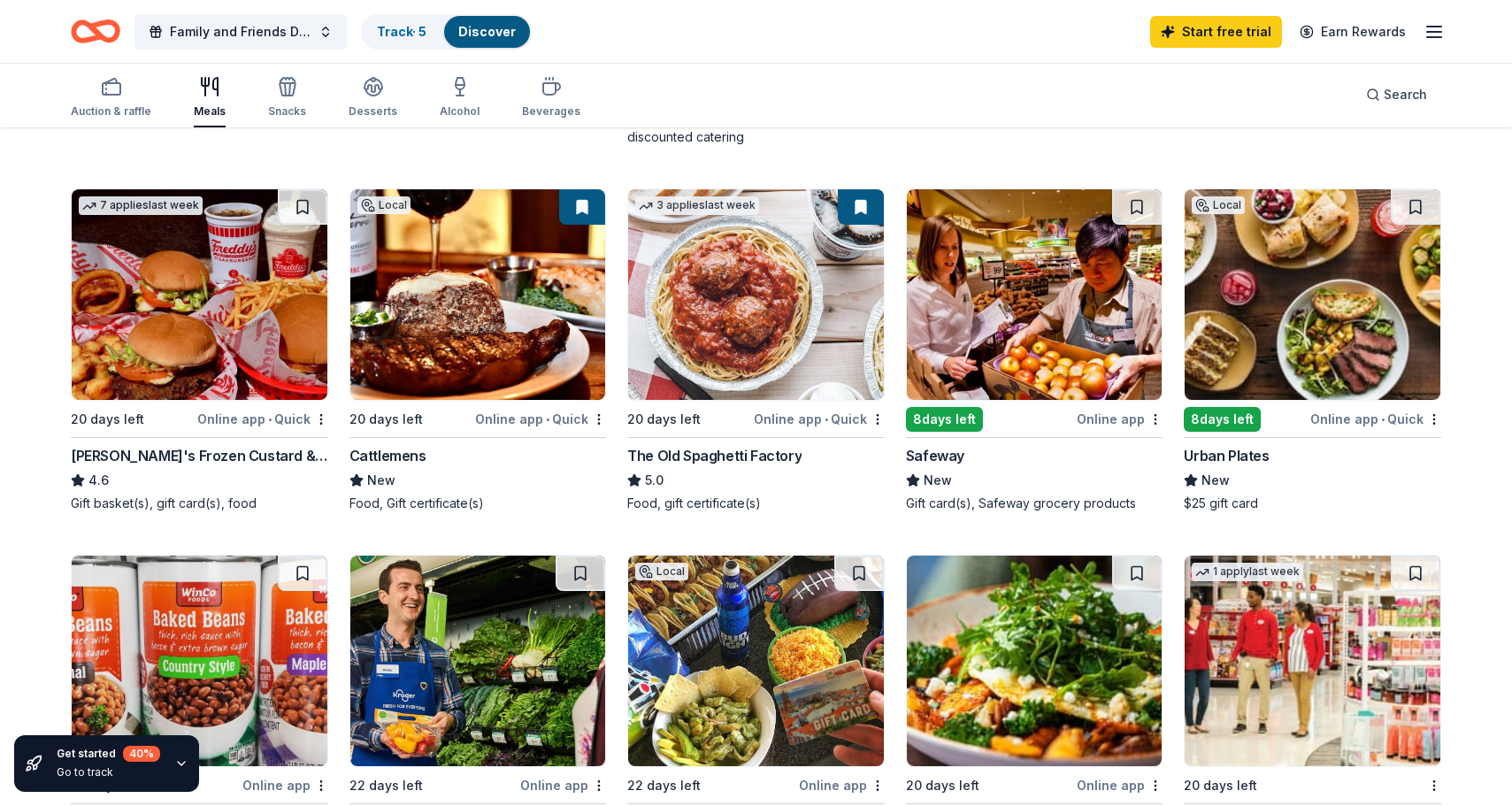
scroll to position [519, 0]
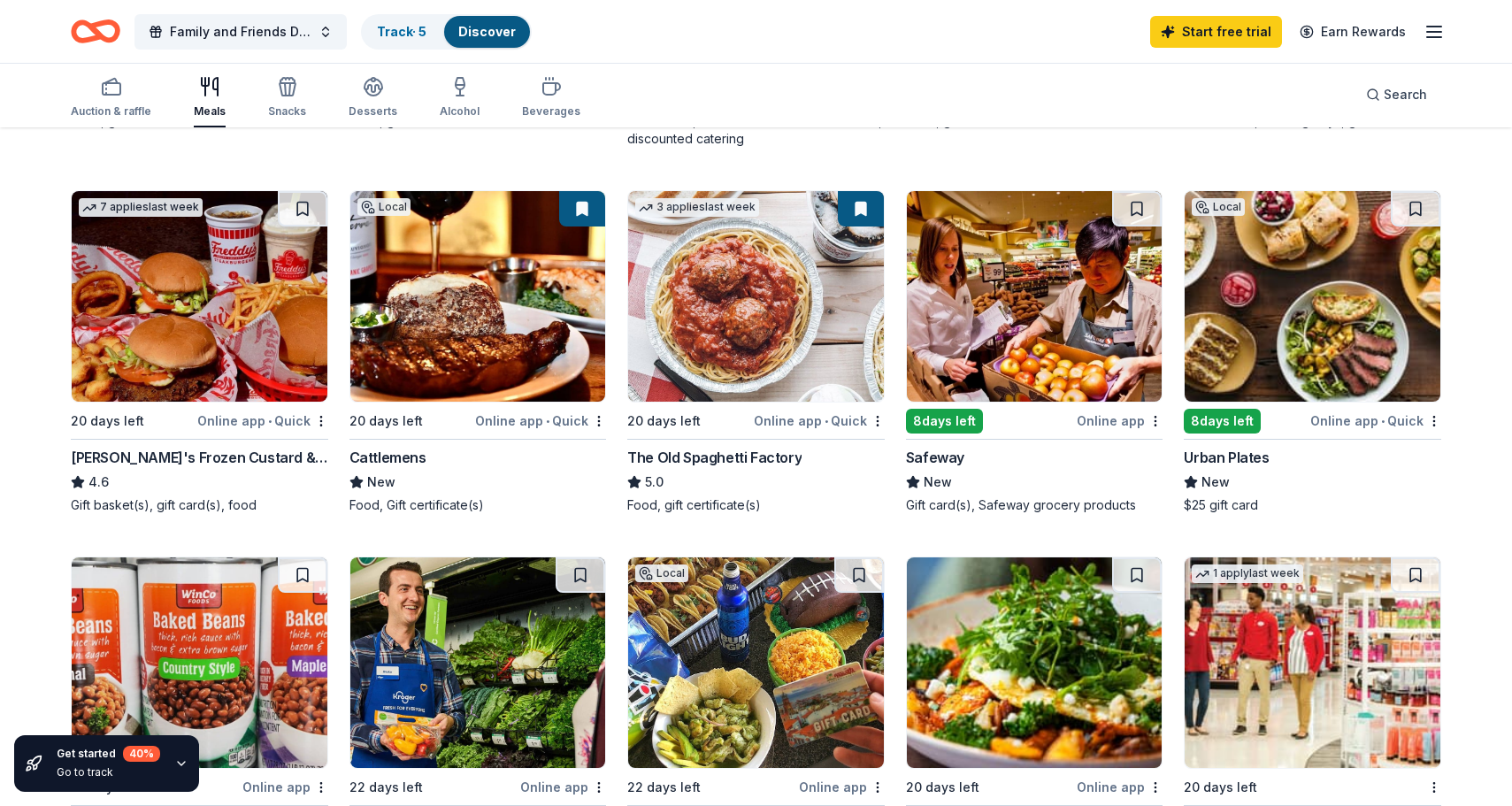
click at [928, 456] on div "Safeway" at bounding box center [935, 457] width 58 height 21
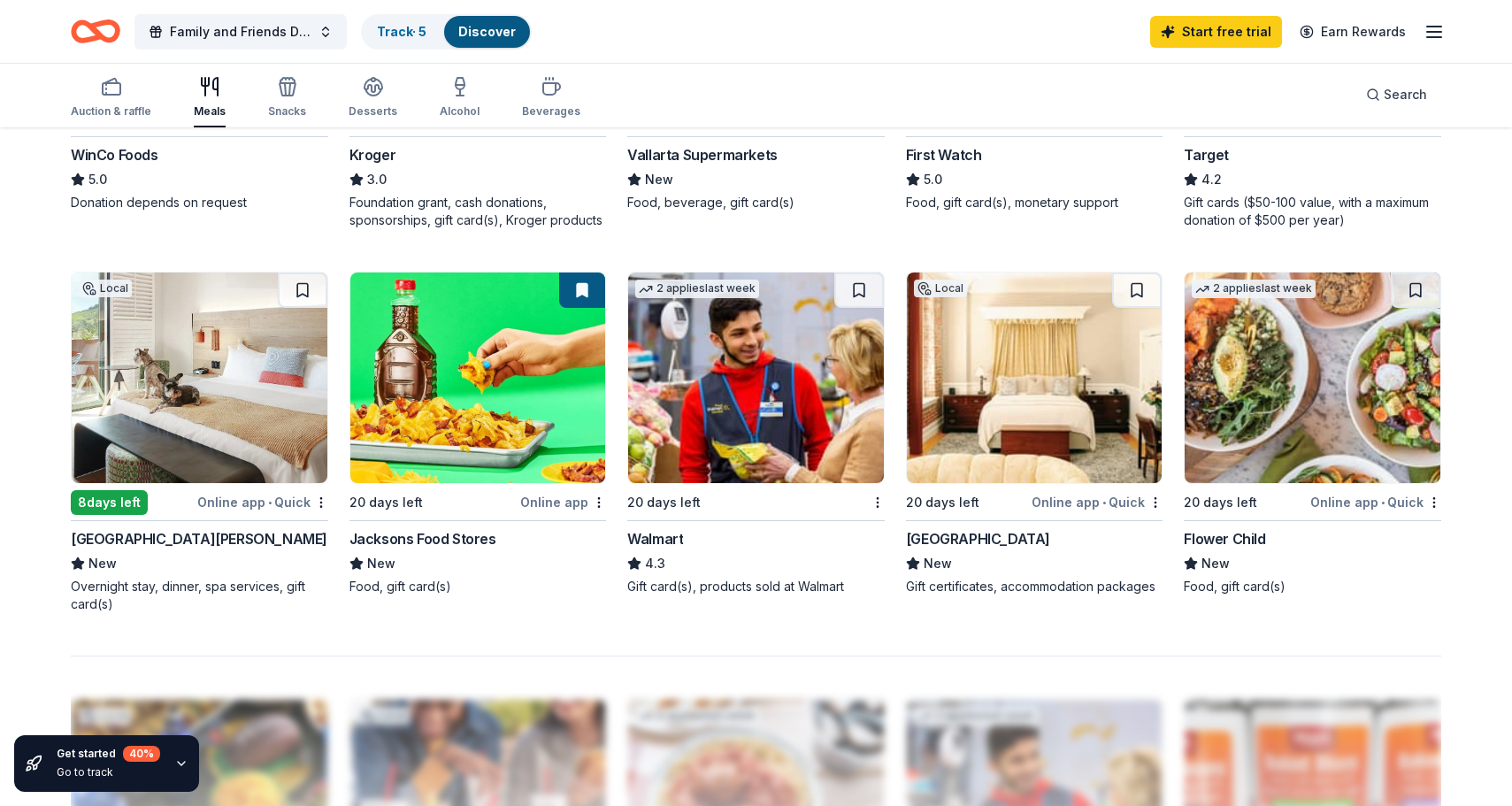
scroll to position [1053, 0]
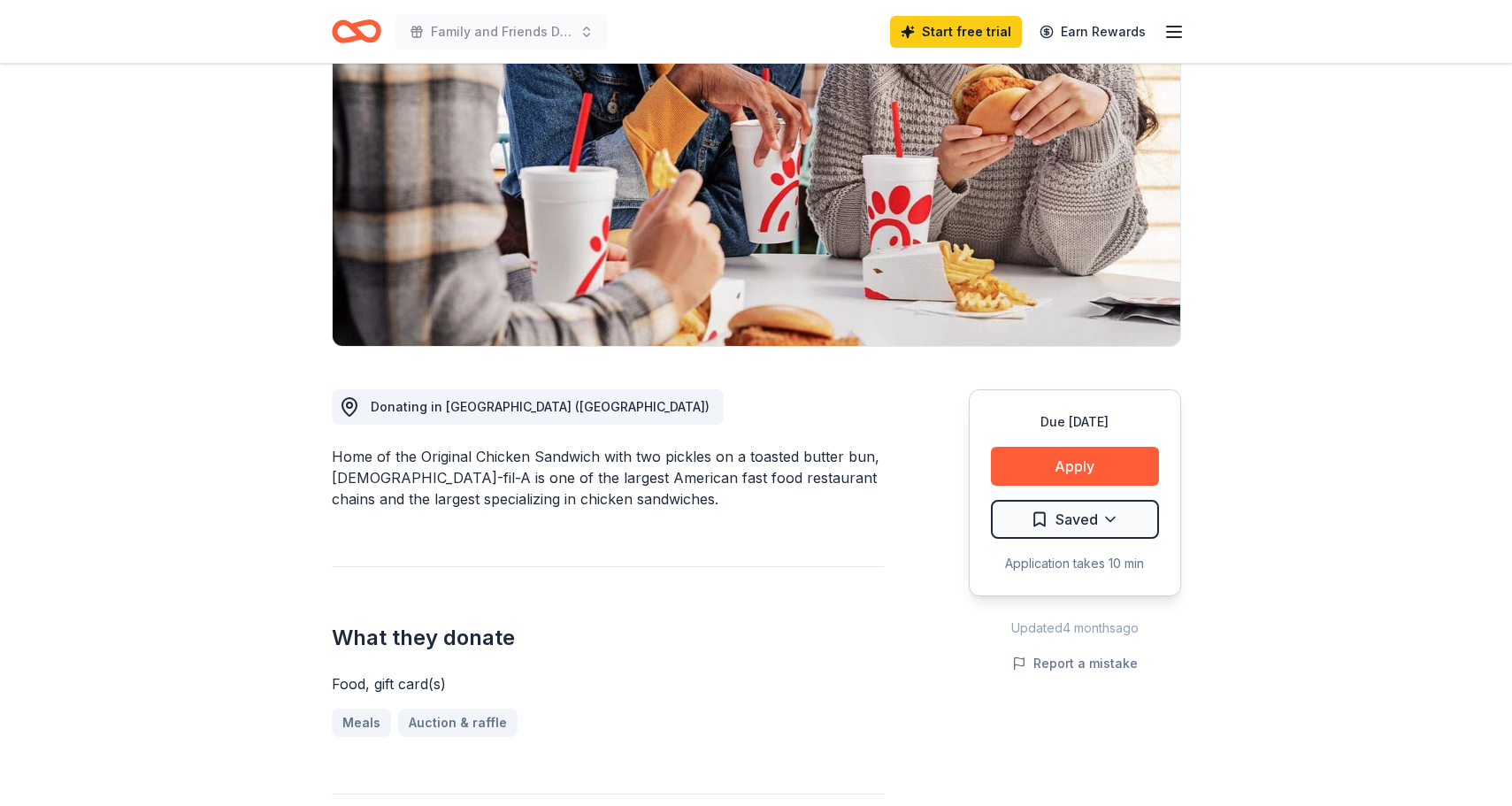
scroll to position [240, 0]
click at [1057, 448] on button "Apply" at bounding box center [1074, 467] width 168 height 39
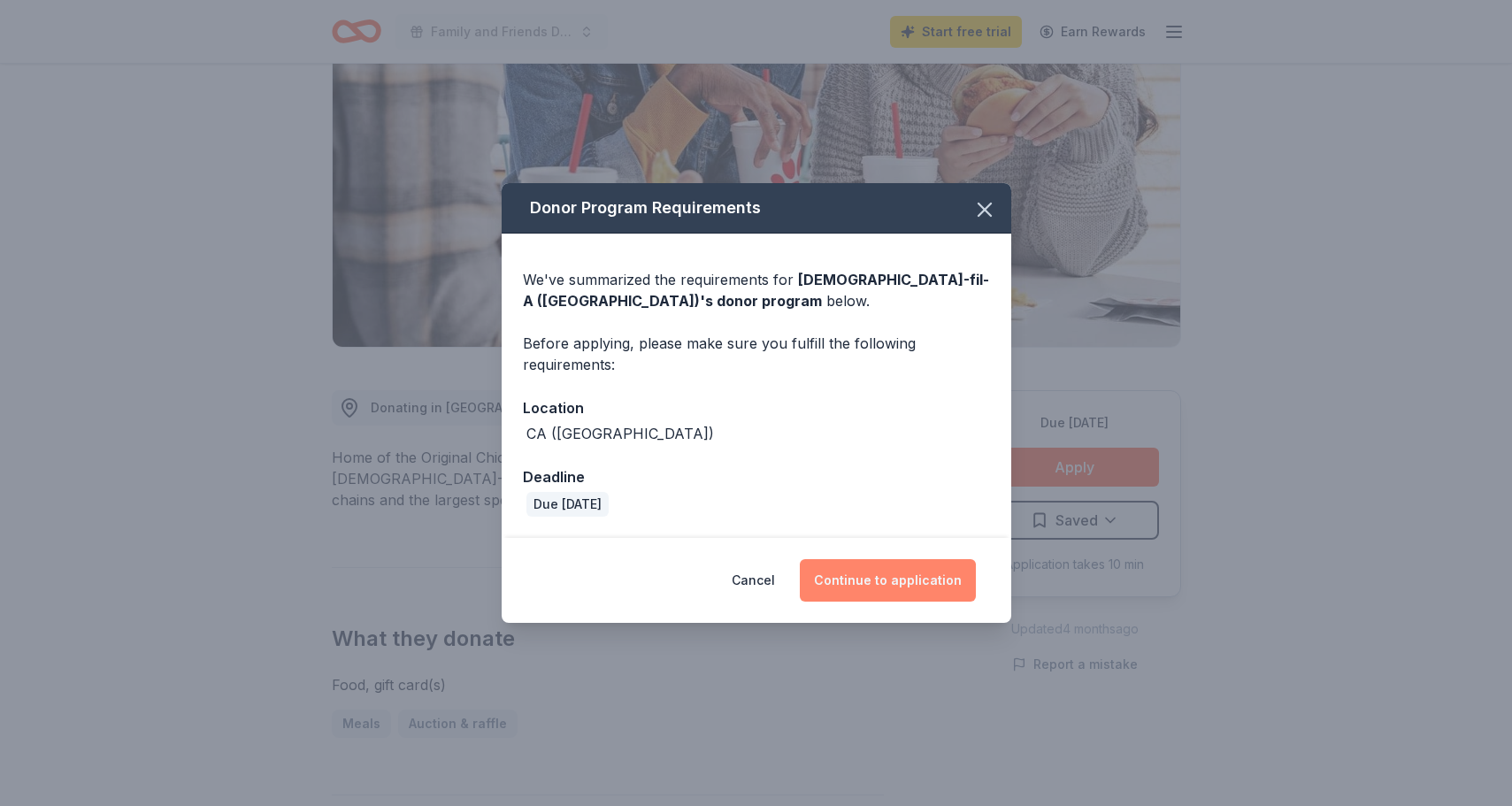
click at [883, 574] on button "Continue to application" at bounding box center [888, 581] width 176 height 42
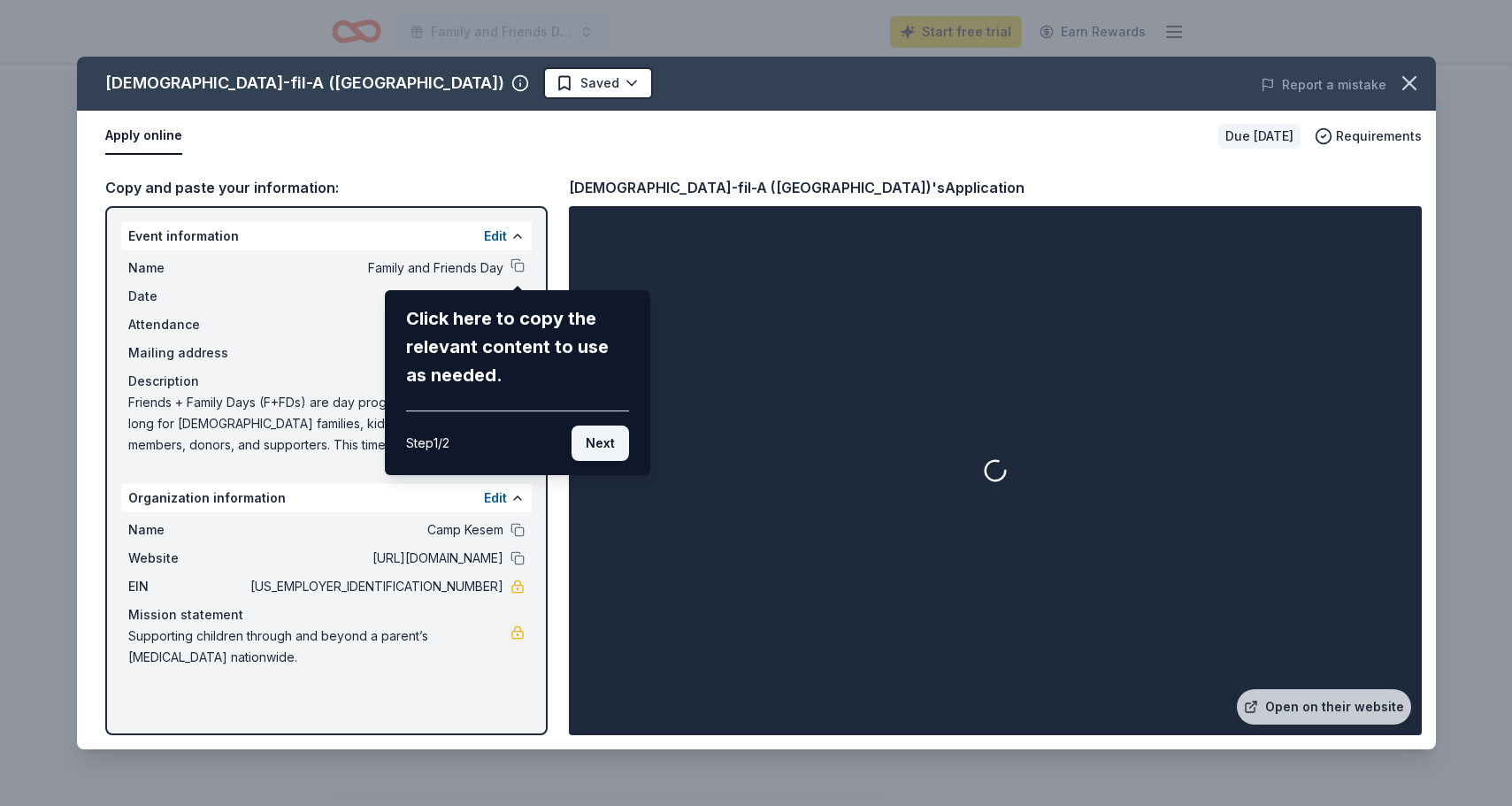
click at [576, 436] on button "Next" at bounding box center [601, 443] width 57 height 35
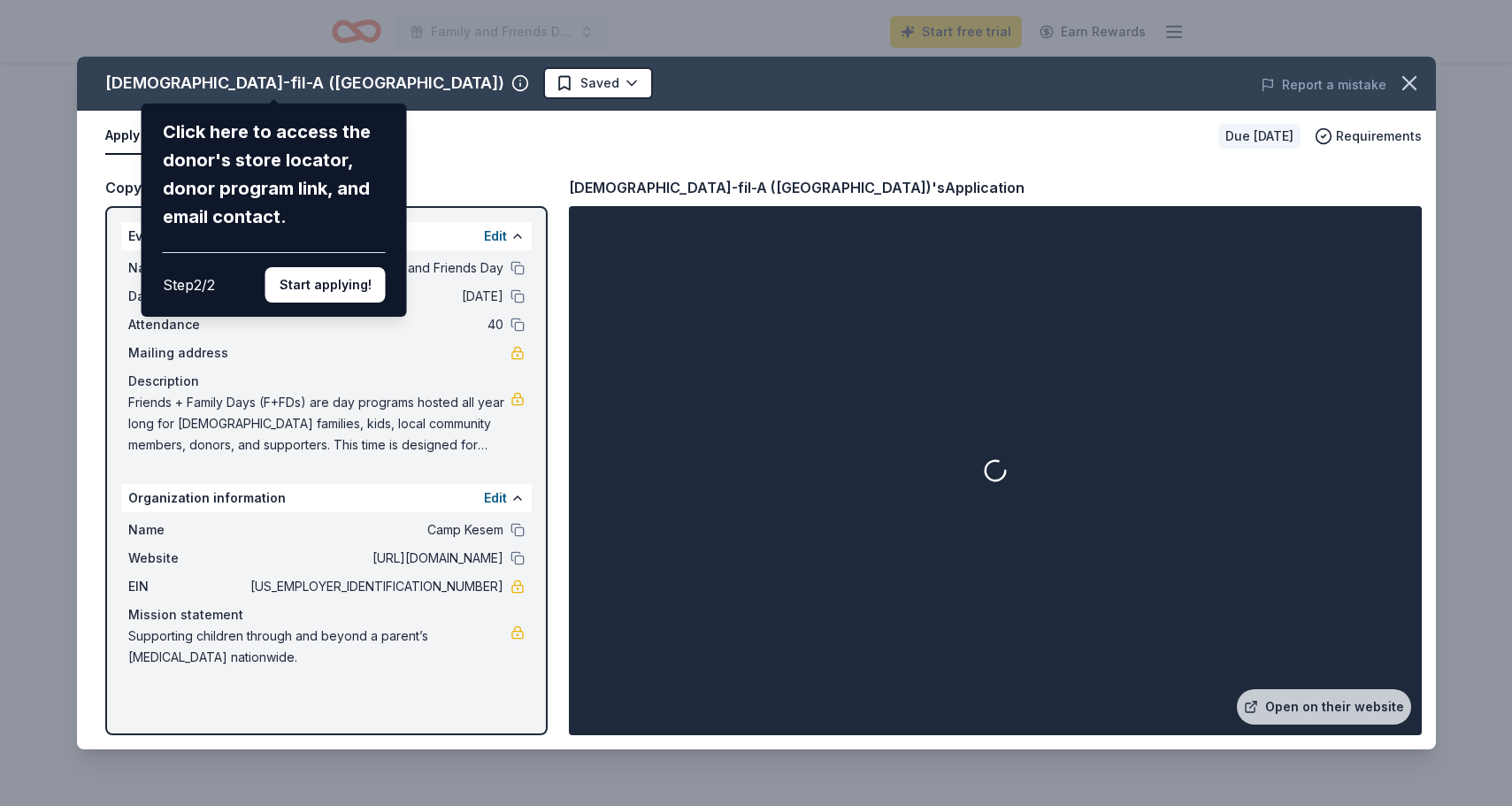
click at [484, 582] on div "Chick-fil-A (Fresno) Click here to access the donor's store locator, donor prog…" at bounding box center [756, 403] width 1359 height 693
click at [345, 267] on button "Start applying!" at bounding box center [325, 285] width 121 height 35
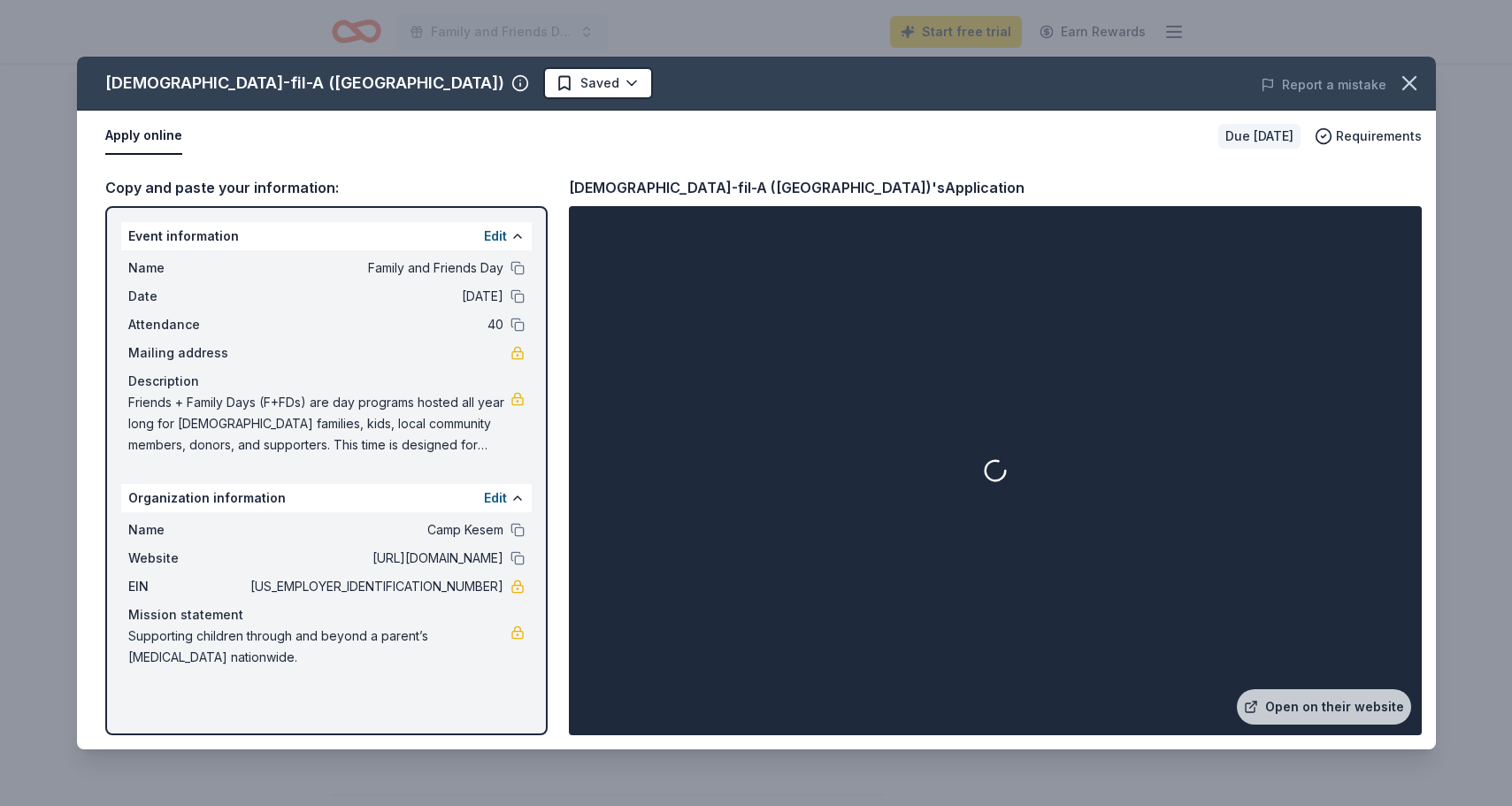
click at [364, 83] on div "Chick-fil-A (Fresno) Saved Report a mistake Apply online Due in 20 days Require…" at bounding box center [756, 403] width 1359 height 693
click at [1323, 676] on div at bounding box center [995, 471] width 846 height 522
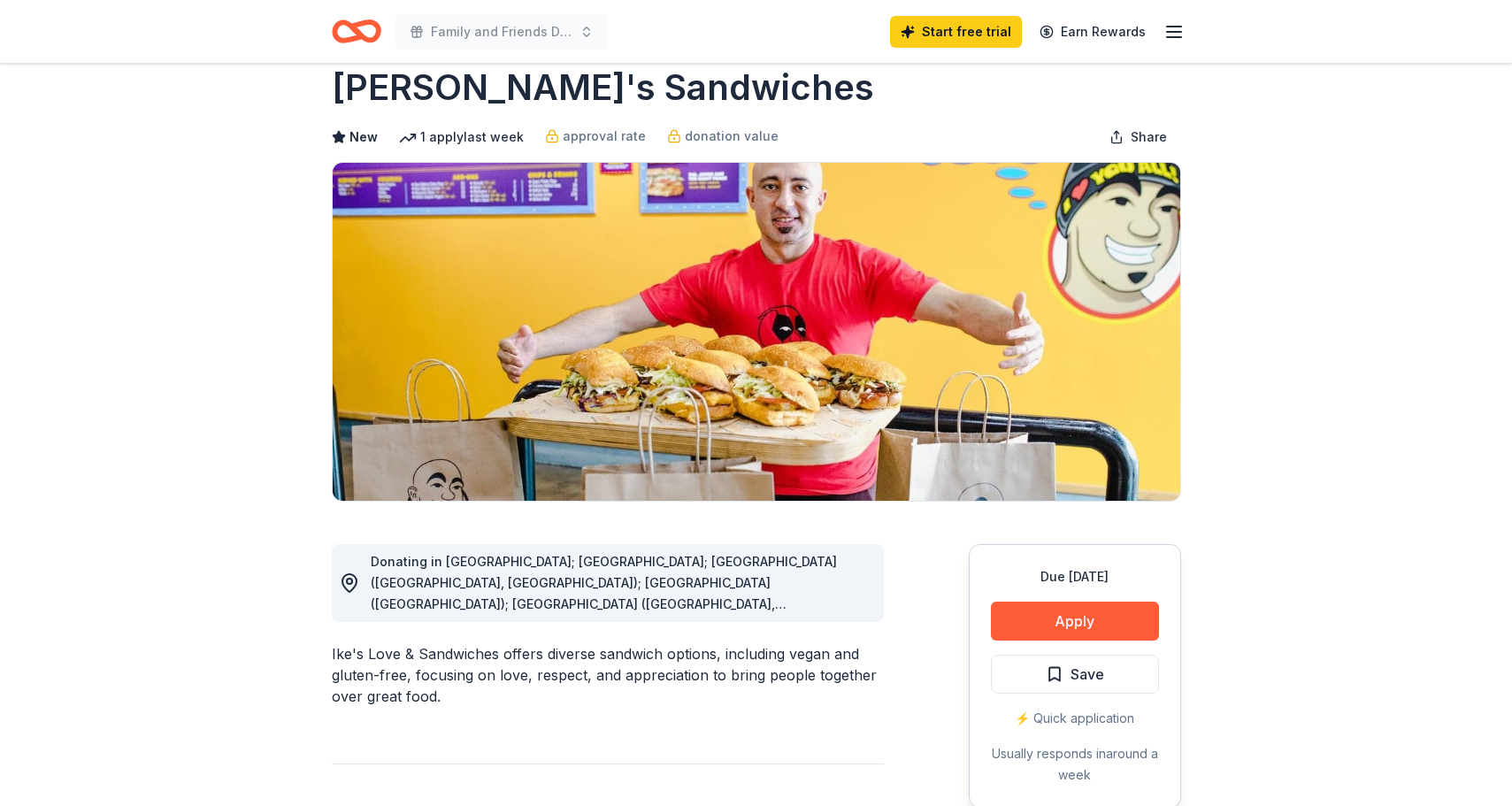
scroll to position [40, 0]
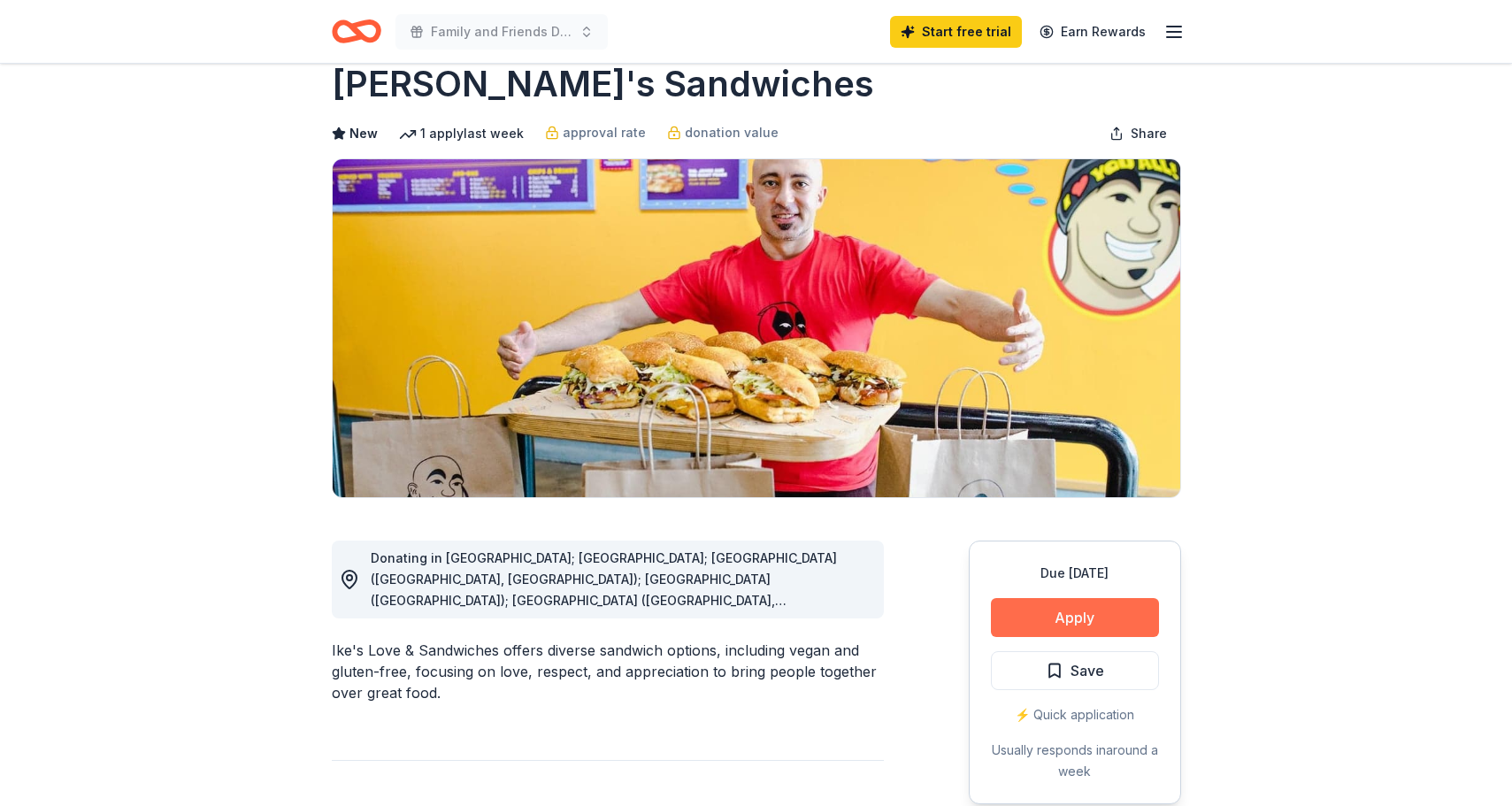
click at [1068, 617] on button "Apply" at bounding box center [1074, 617] width 168 height 39
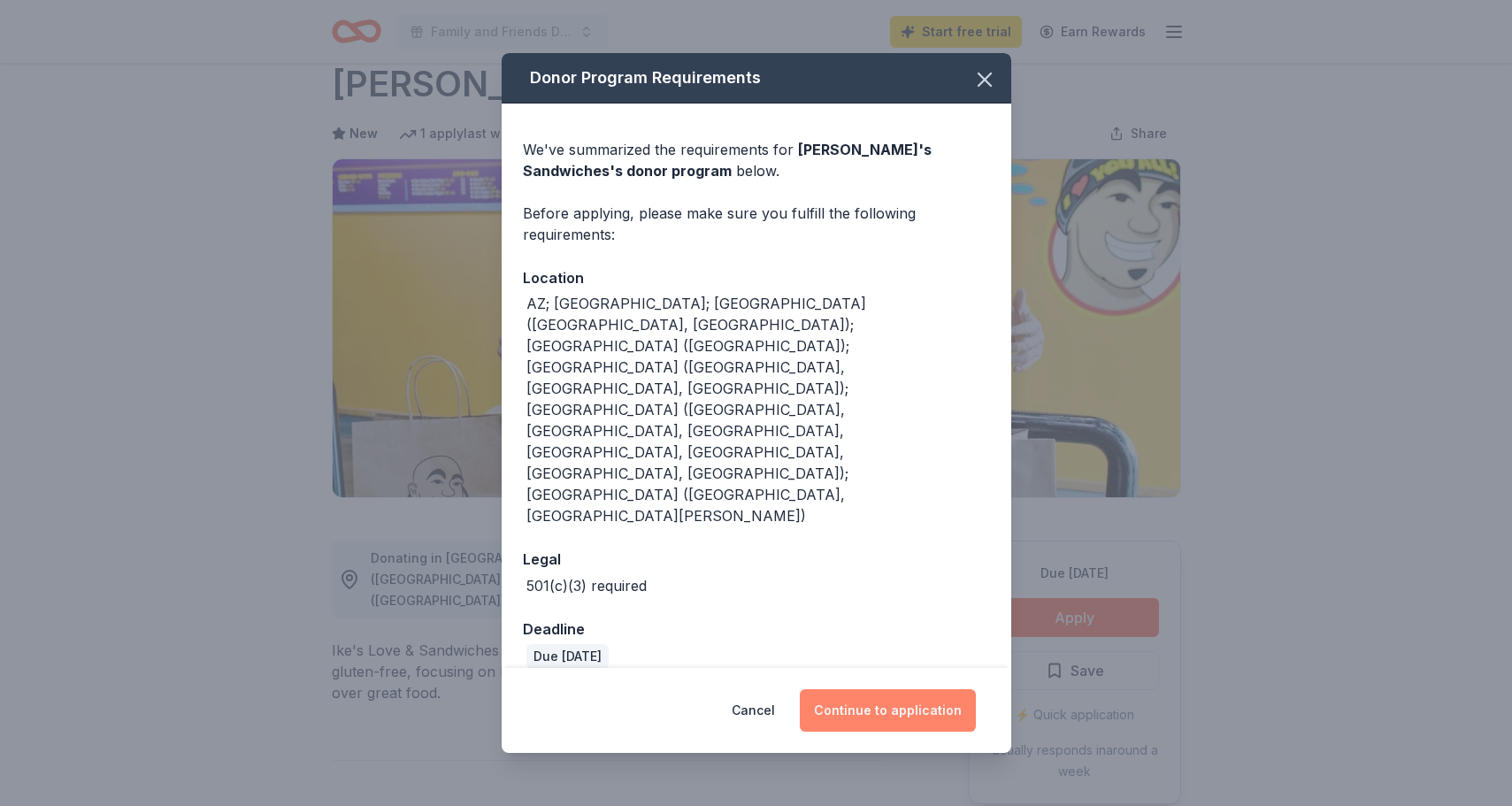
click at [900, 689] on button "Continue to application" at bounding box center [888, 710] width 176 height 42
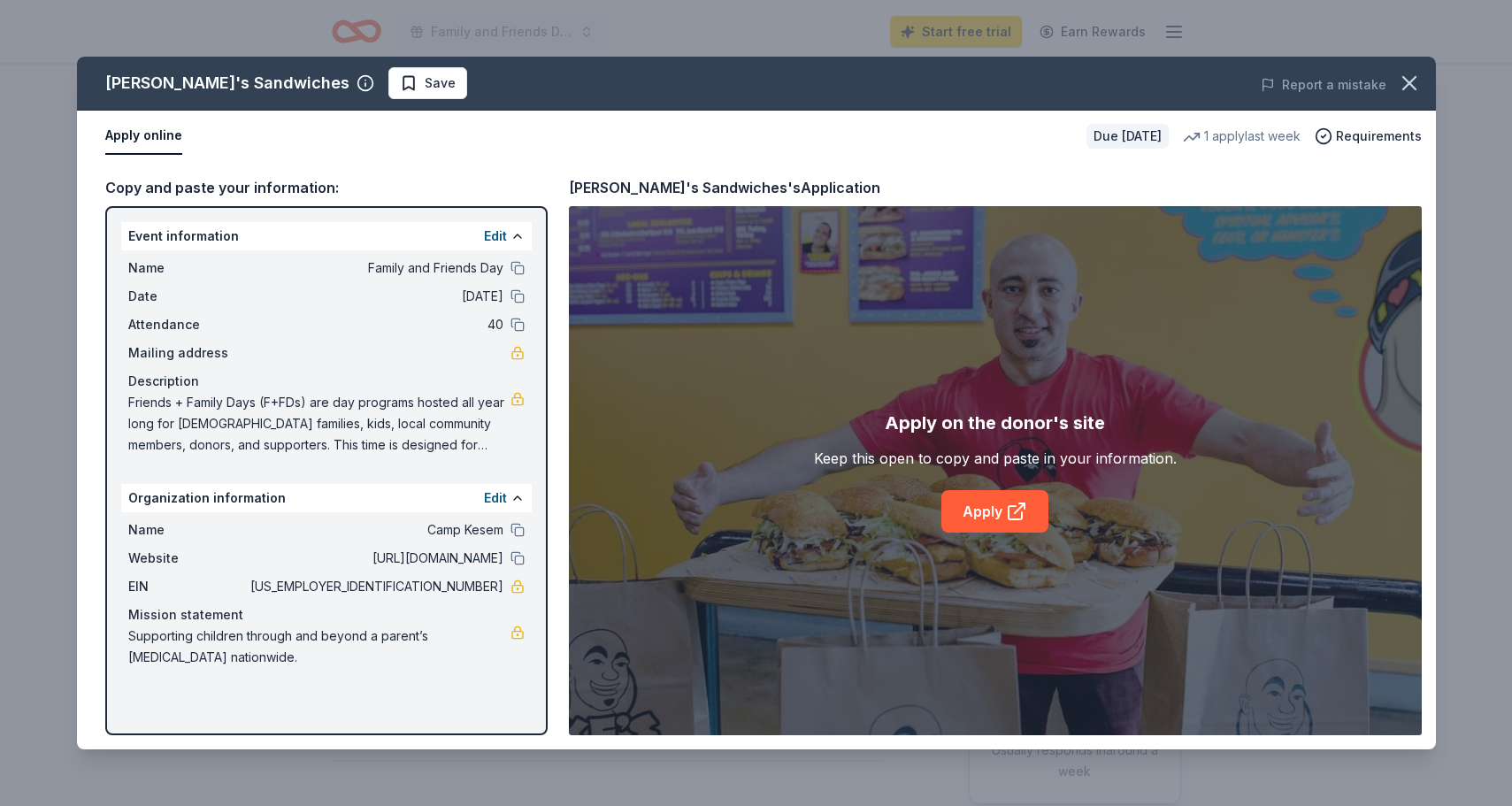
click at [325, 219] on div "Event information Edit Name Family and Friends Day Date 11/29/25 Attendance 40 …" at bounding box center [327, 471] width 443 height 529
click at [974, 518] on link "Apply" at bounding box center [995, 512] width 107 height 42
click at [515, 266] on button at bounding box center [517, 267] width 14 height 14
drag, startPoint x: 425, startPoint y: 585, endPoint x: 494, endPoint y: 584, distance: 69.0
click at [495, 584] on span "51-0454157" at bounding box center [376, 587] width 257 height 21
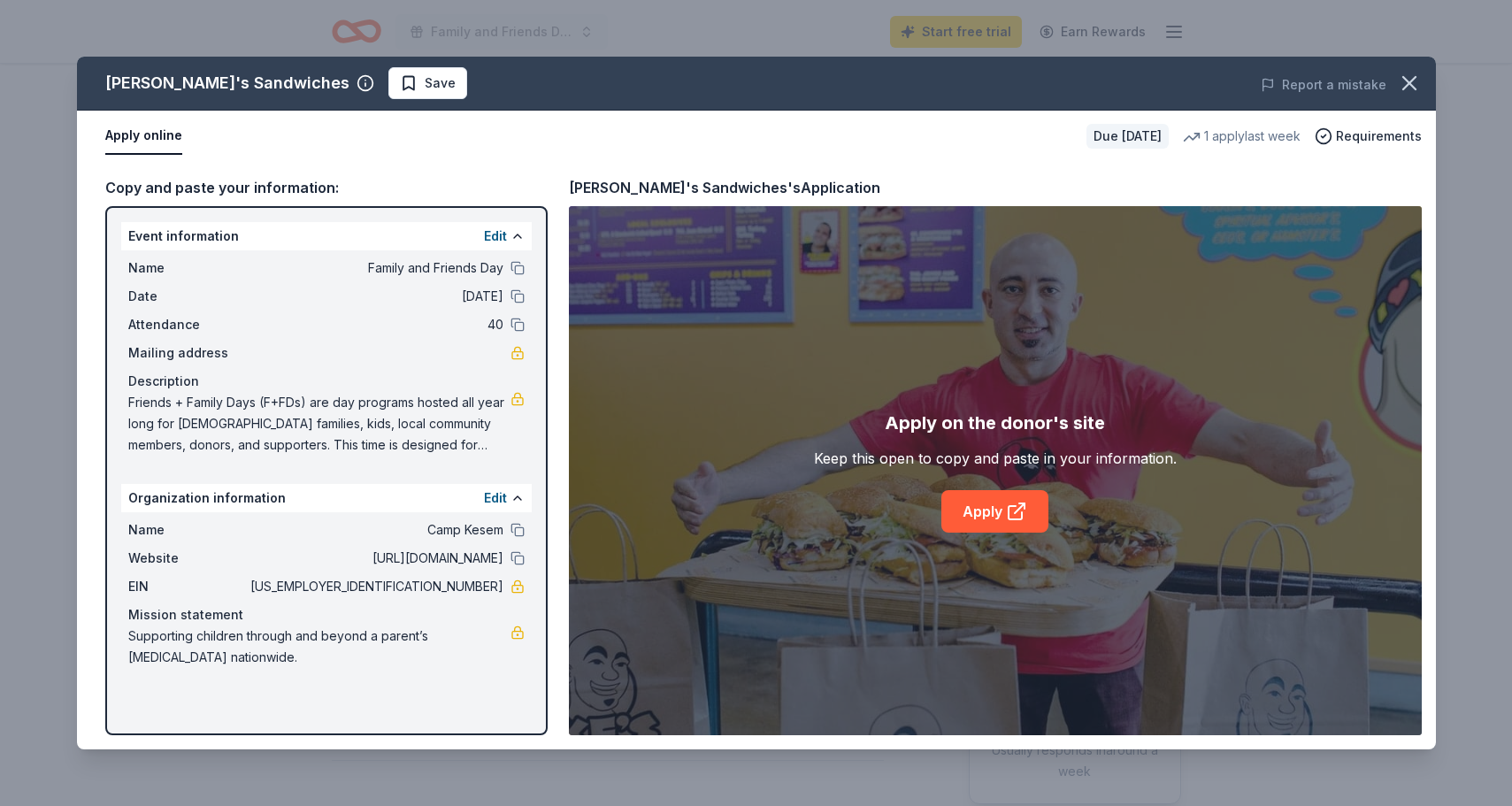
click at [465, 584] on span "51-0454157" at bounding box center [376, 587] width 257 height 21
click at [1404, 87] on icon "button" at bounding box center [1409, 82] width 12 height 12
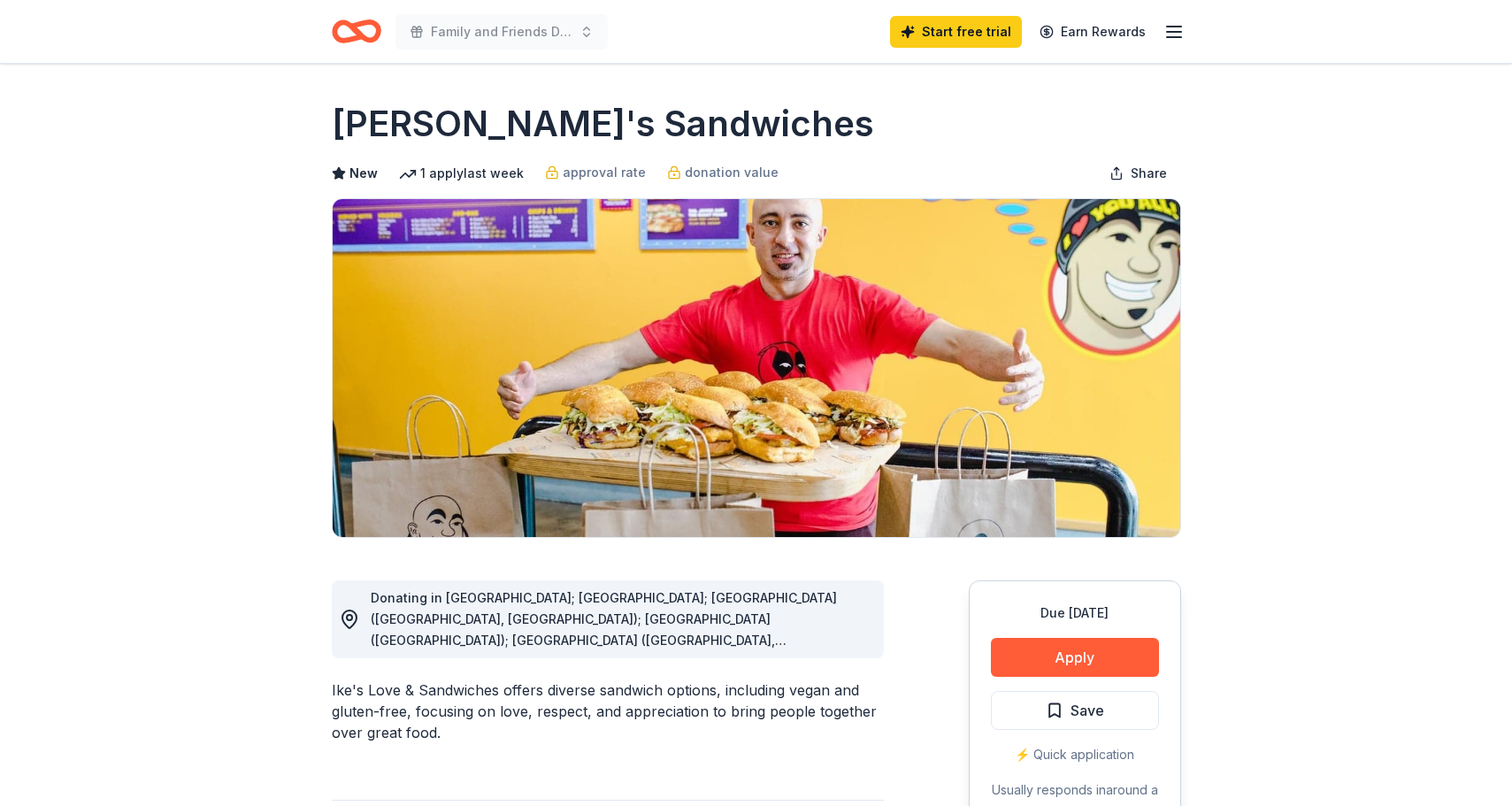
scroll to position [0, 0]
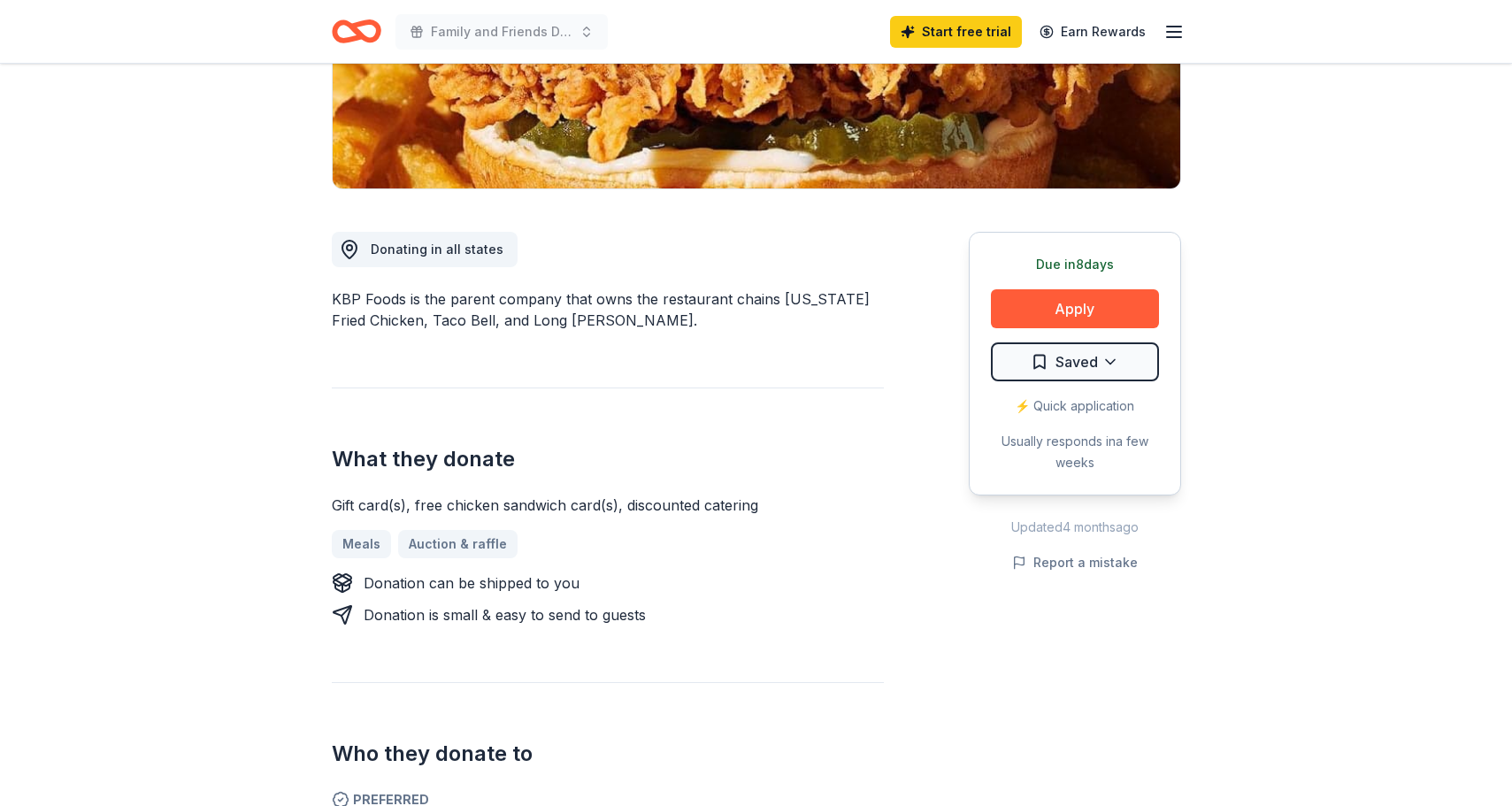
scroll to position [351, 0]
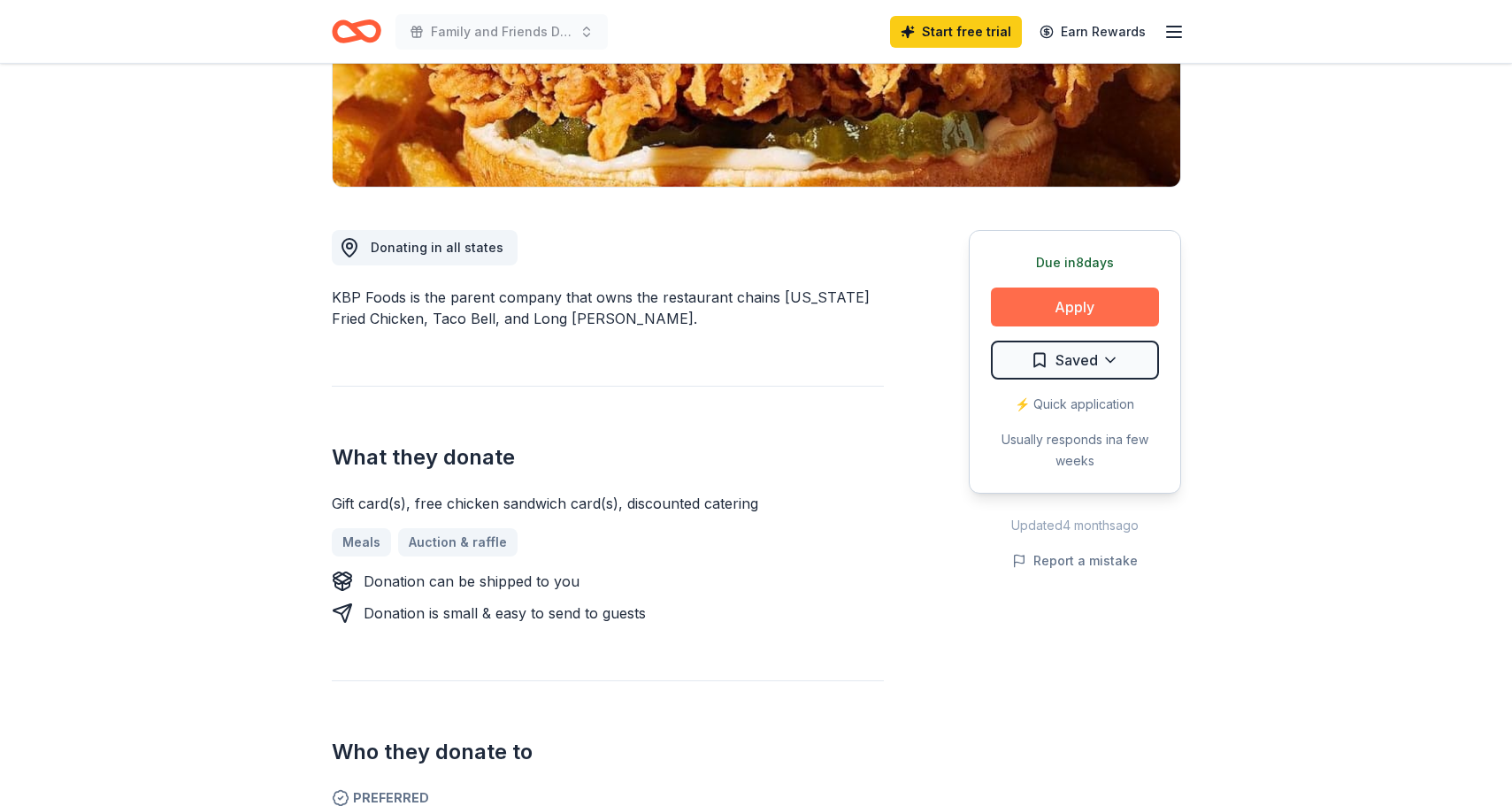
click at [1100, 301] on button "Apply" at bounding box center [1074, 307] width 168 height 39
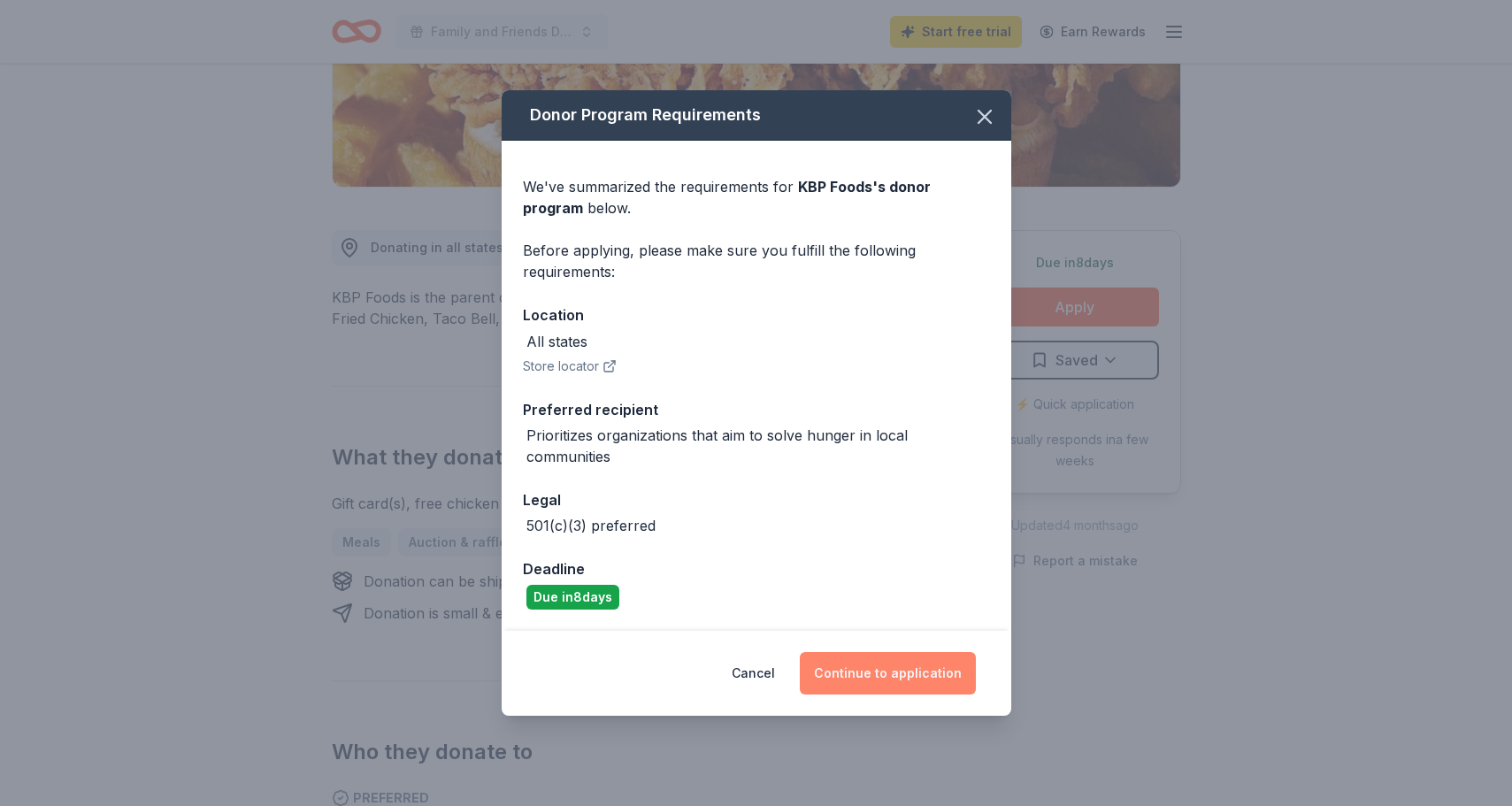
click at [886, 666] on button "Continue to application" at bounding box center [888, 674] width 176 height 42
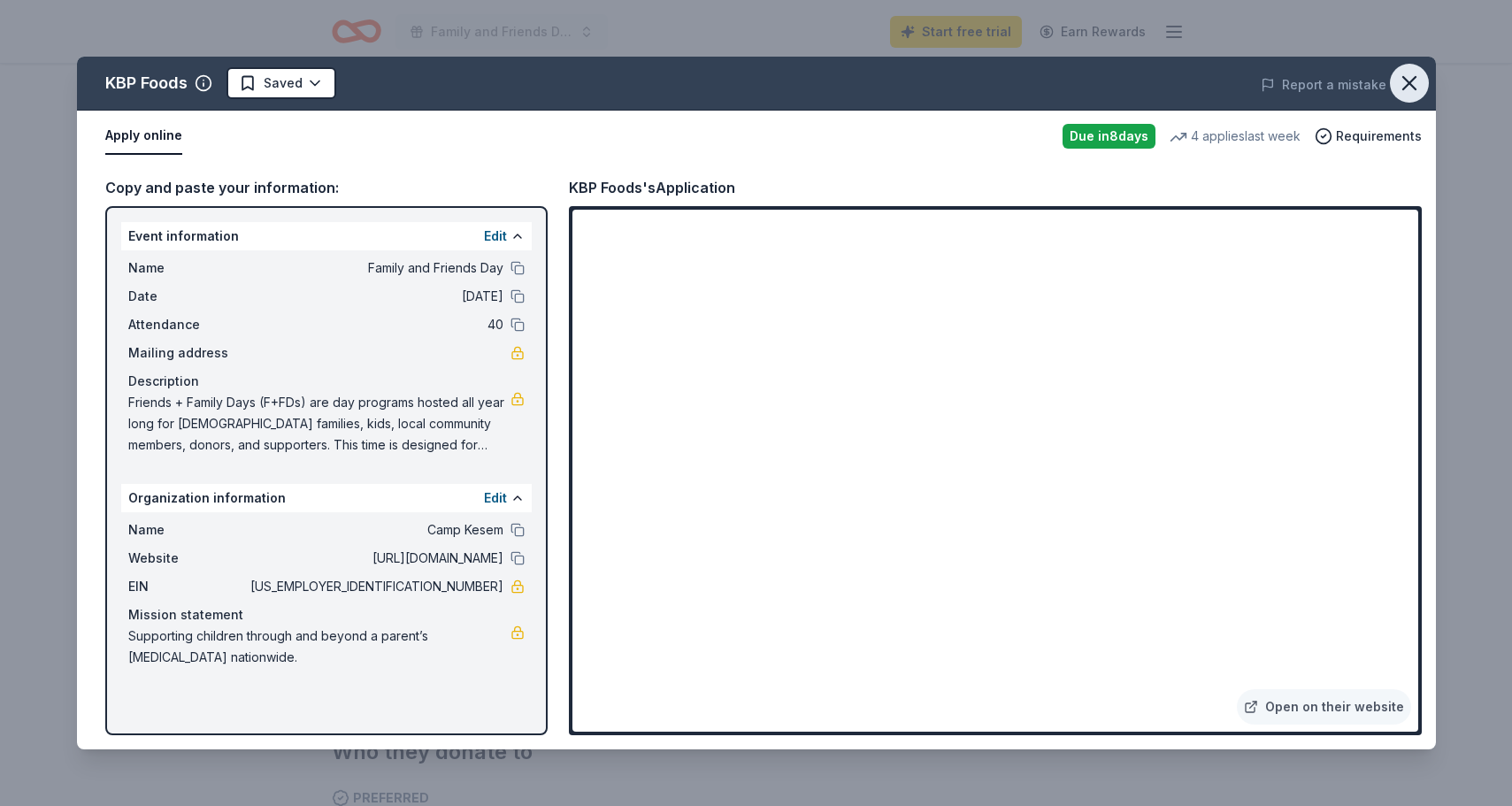
click at [1401, 86] on icon "button" at bounding box center [1409, 83] width 25 height 25
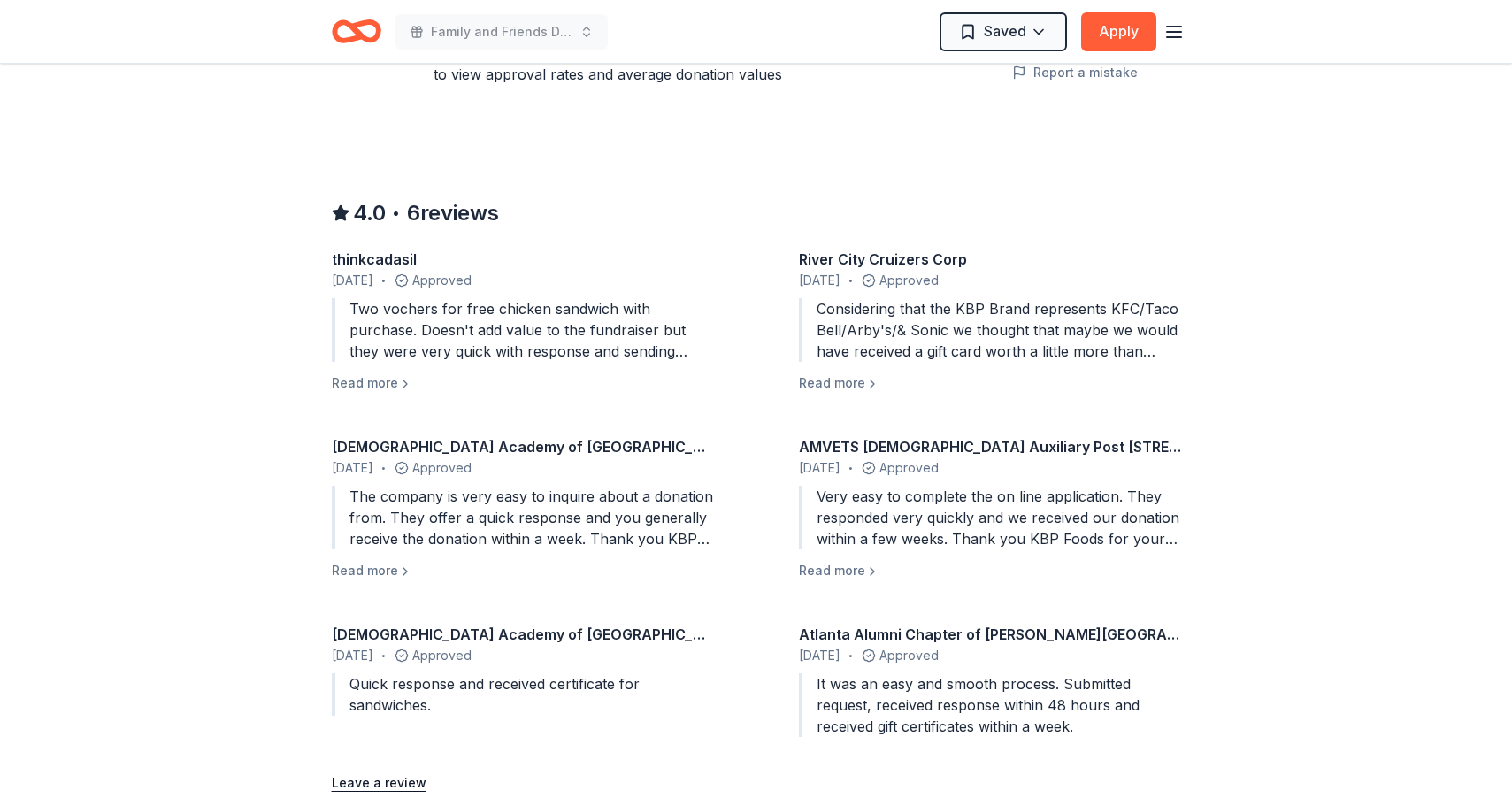
scroll to position [1576, 0]
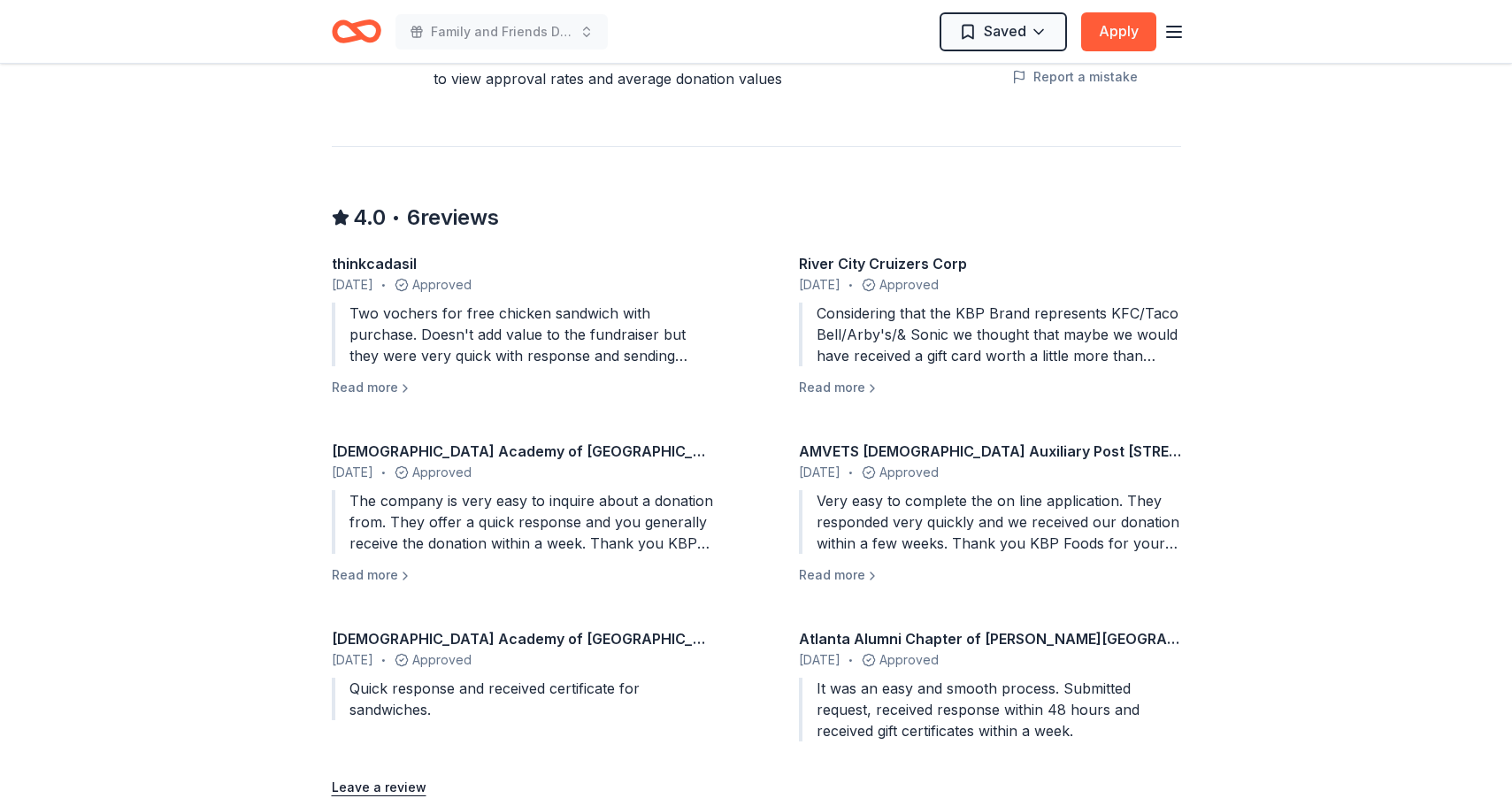
click at [851, 371] on div "River City Cruizers Corp [DATE] • Approved Considering that the KBP Brand repre…" at bounding box center [990, 325] width 382 height 145
click at [851, 387] on button "Read more" at bounding box center [839, 387] width 80 height 21
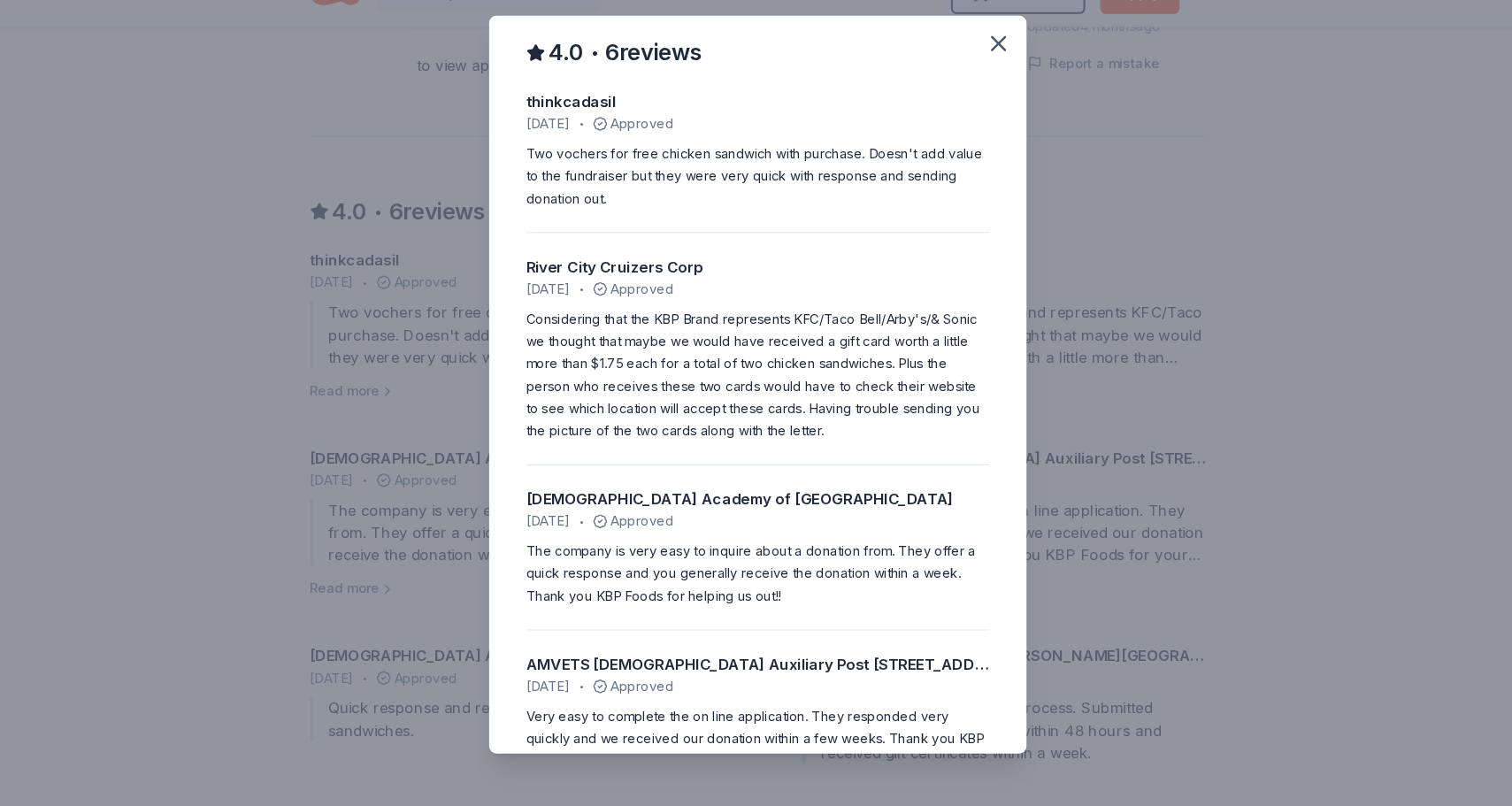
scroll to position [0, 0]
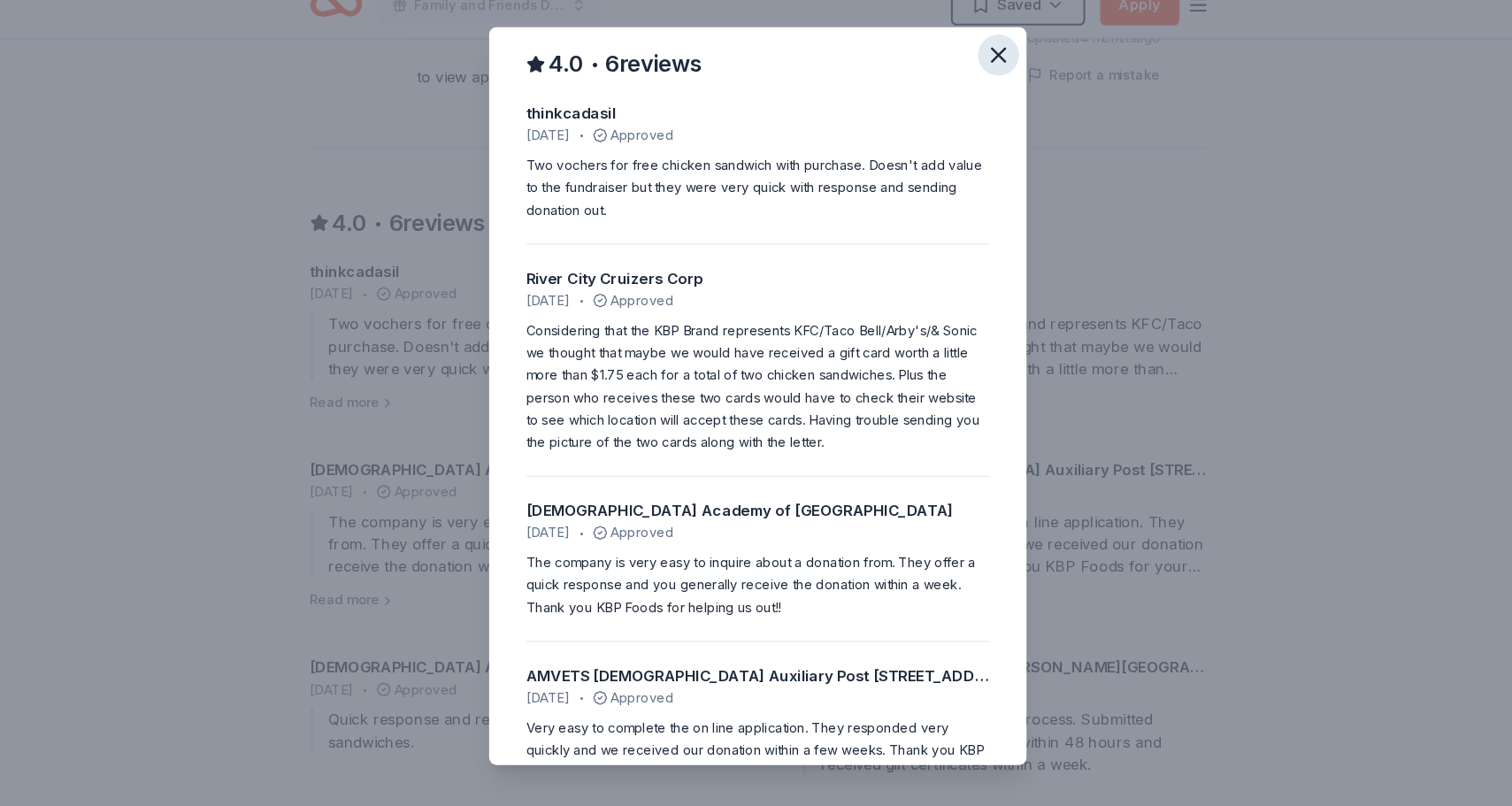
click at [973, 67] on icon "button" at bounding box center [985, 80] width 25 height 25
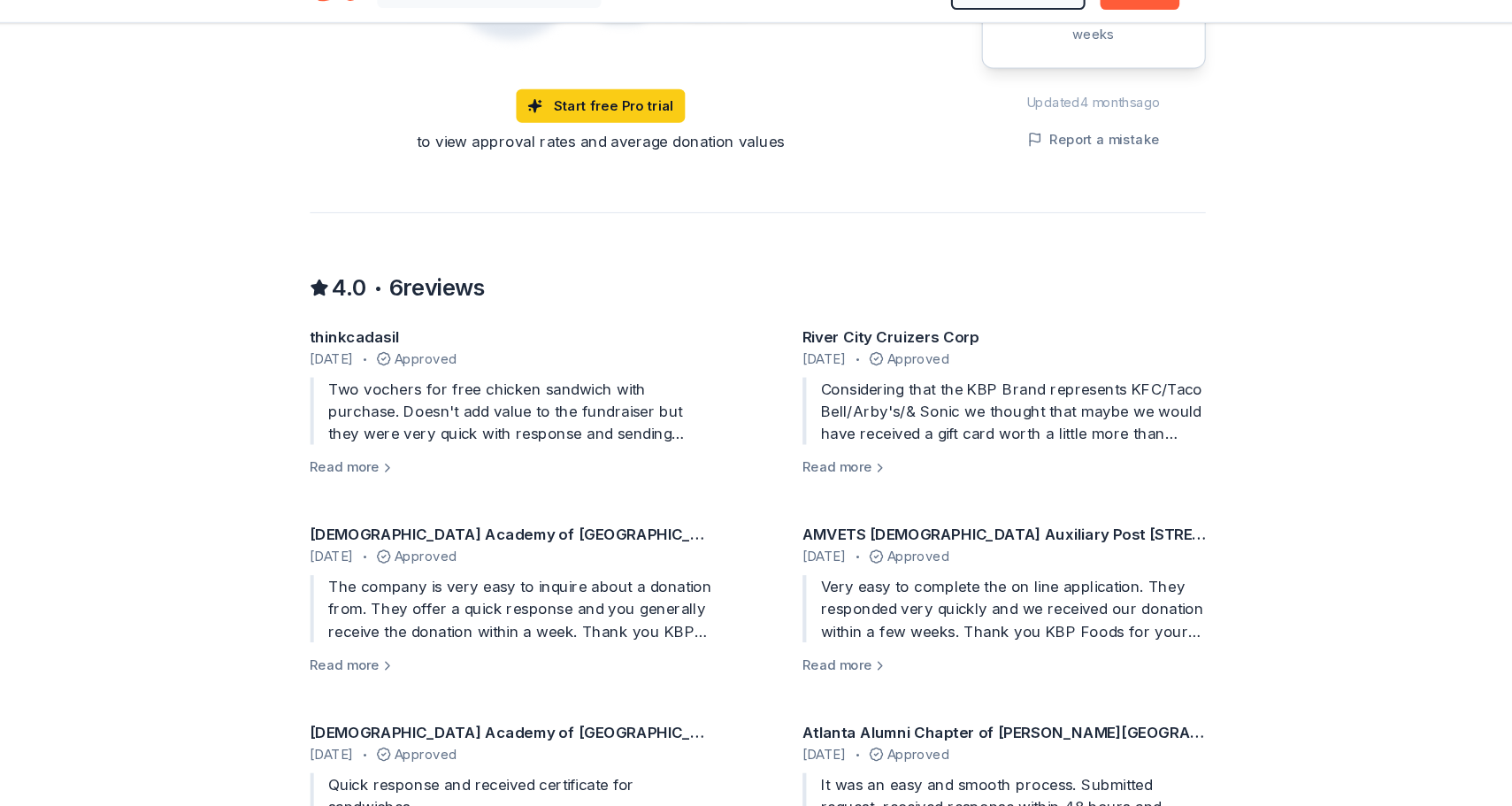
scroll to position [1693, 0]
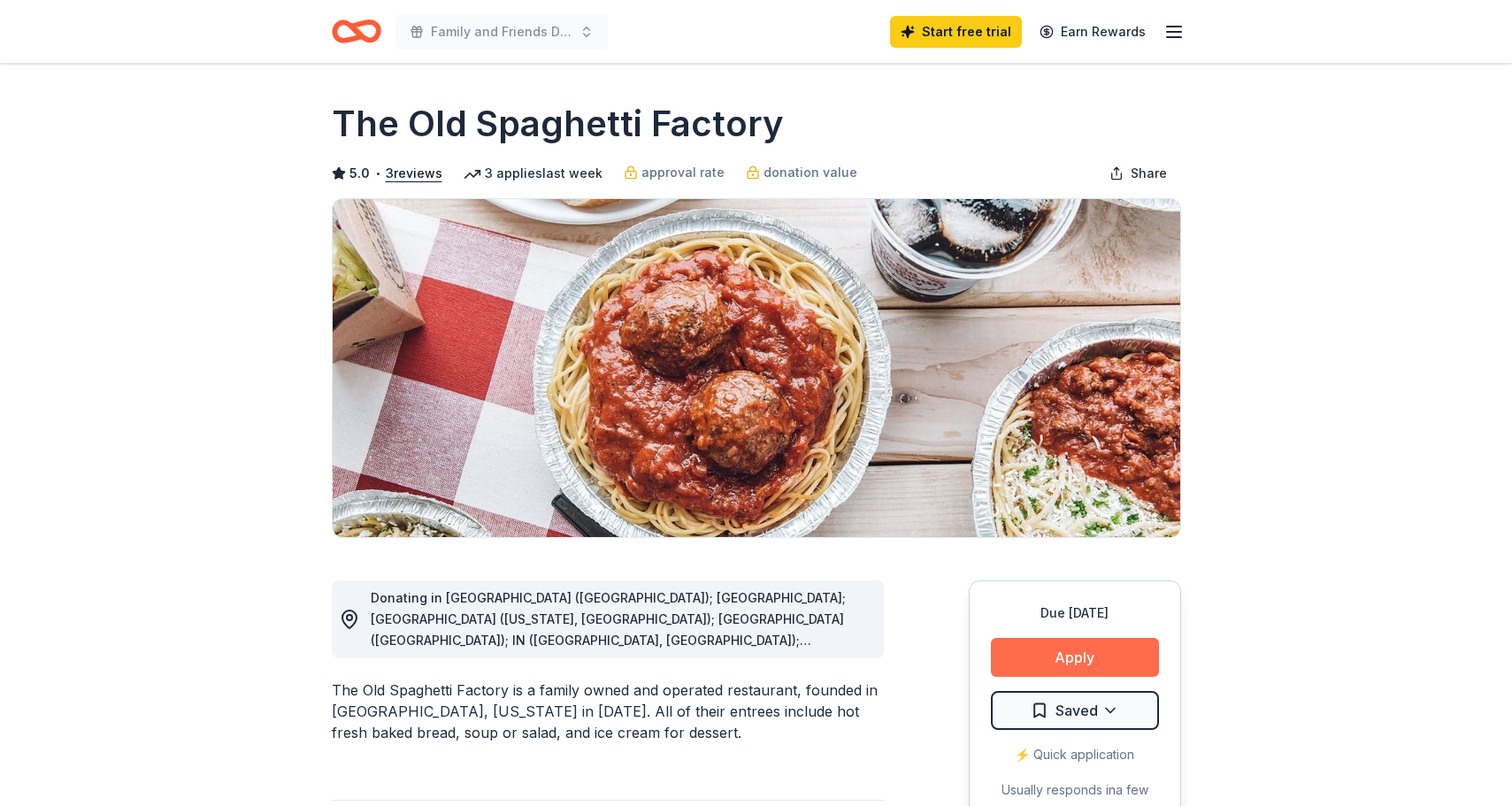
click at [1046, 666] on button "Apply" at bounding box center [1074, 657] width 168 height 39
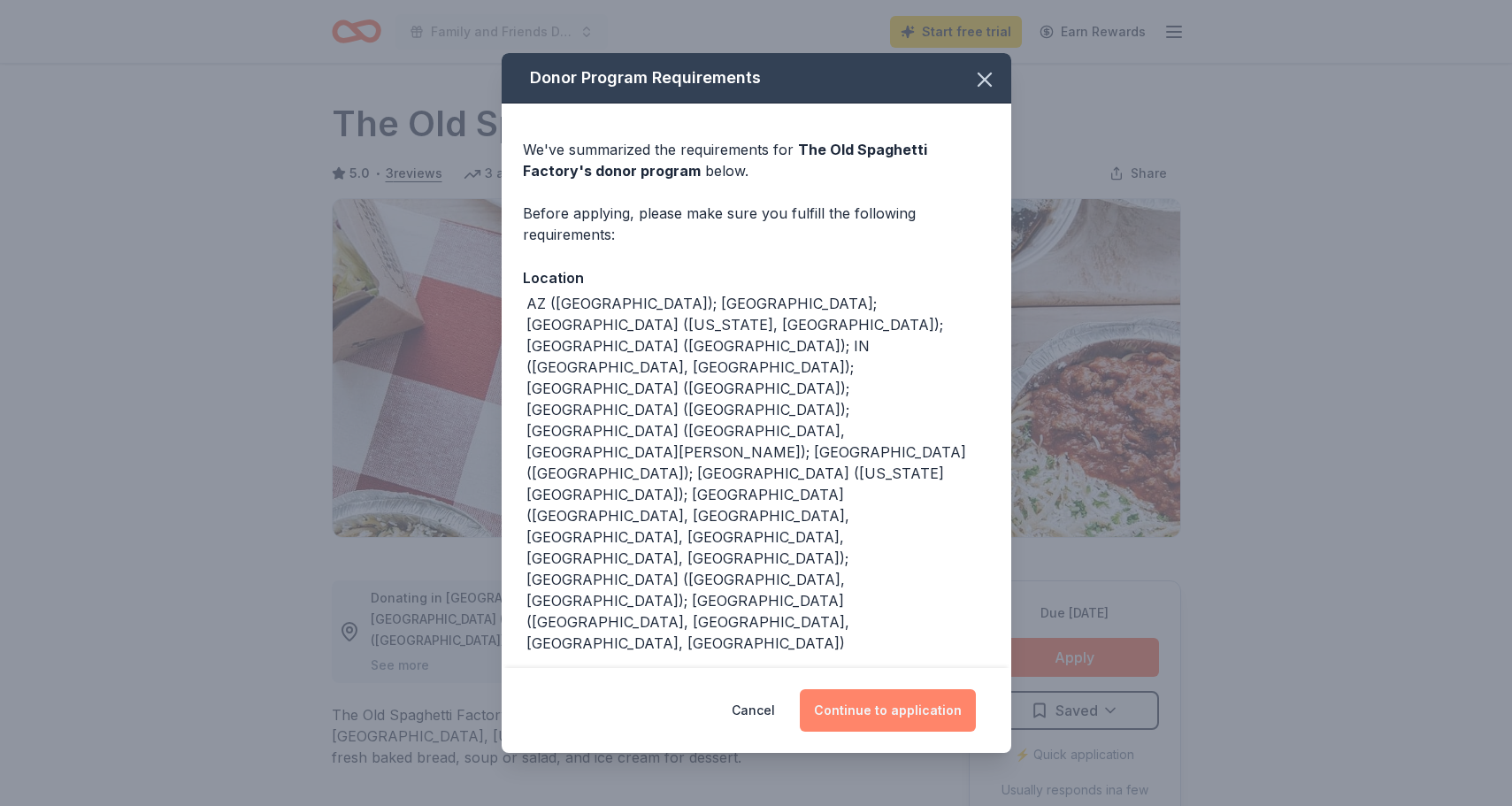
click at [872, 689] on button "Continue to application" at bounding box center [888, 710] width 176 height 42
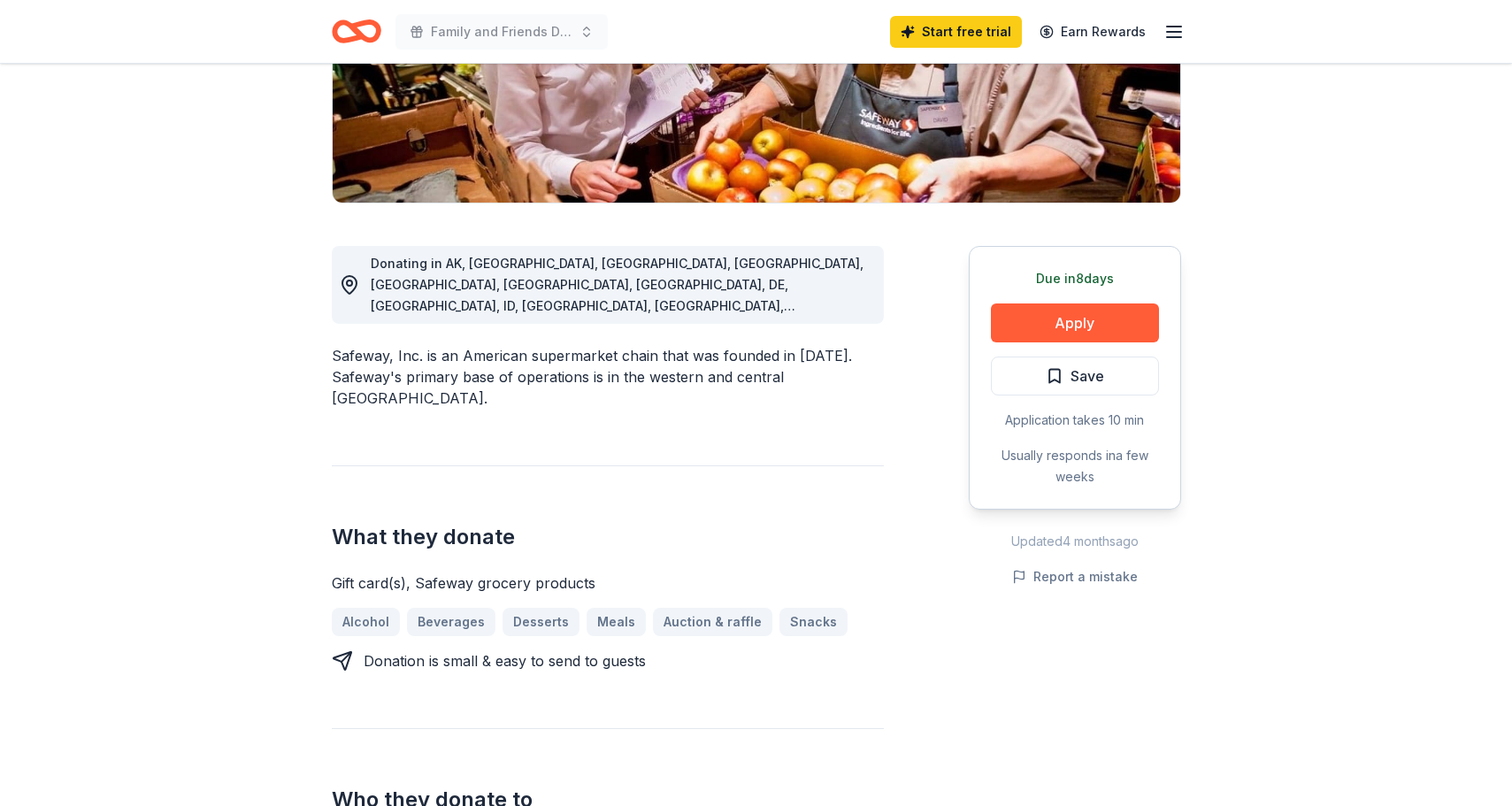
scroll to position [341, 0]
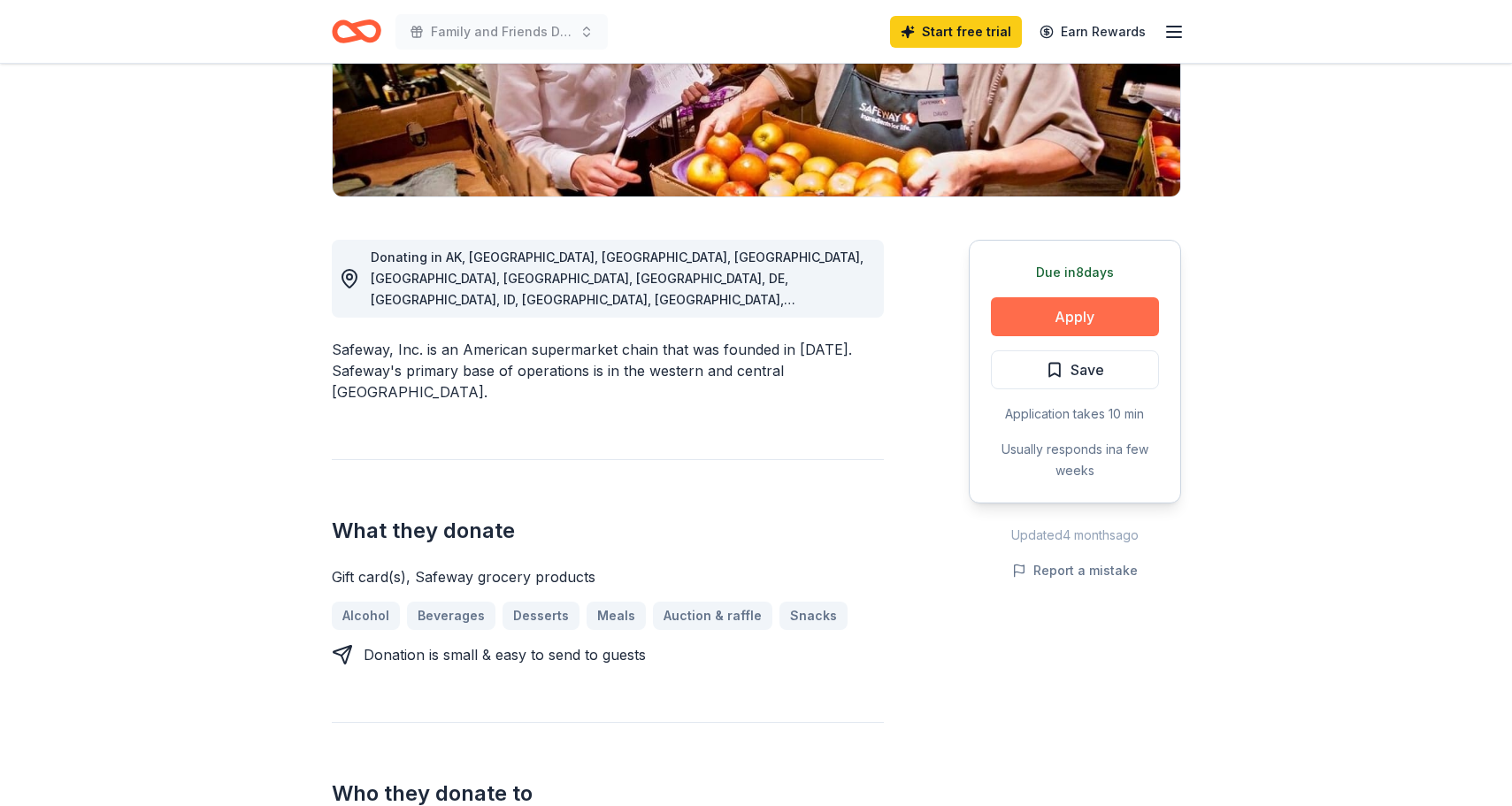
click at [1041, 306] on button "Apply" at bounding box center [1074, 316] width 168 height 39
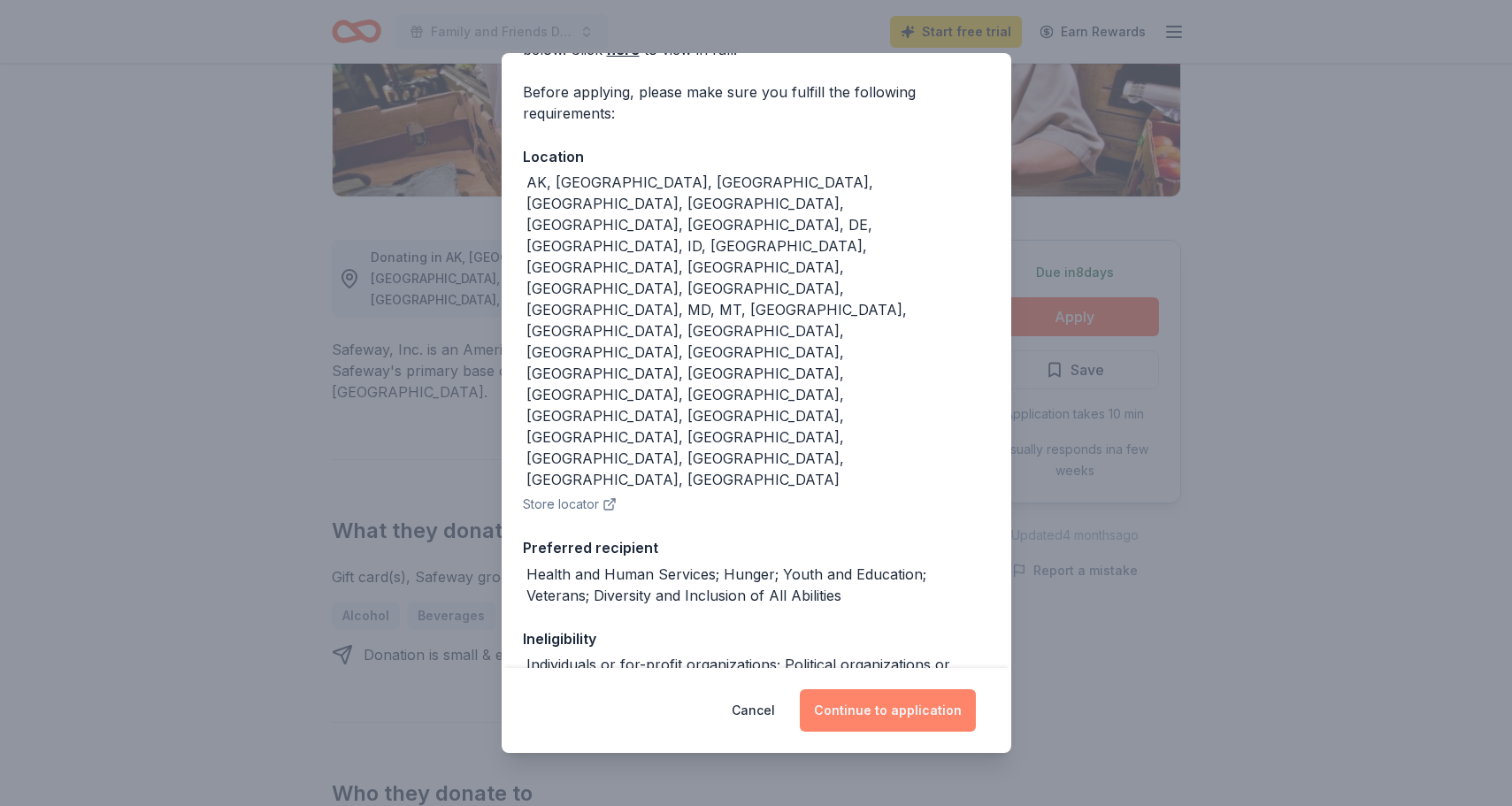
scroll to position [121, 0]
click at [851, 724] on button "Continue to application" at bounding box center [888, 710] width 176 height 42
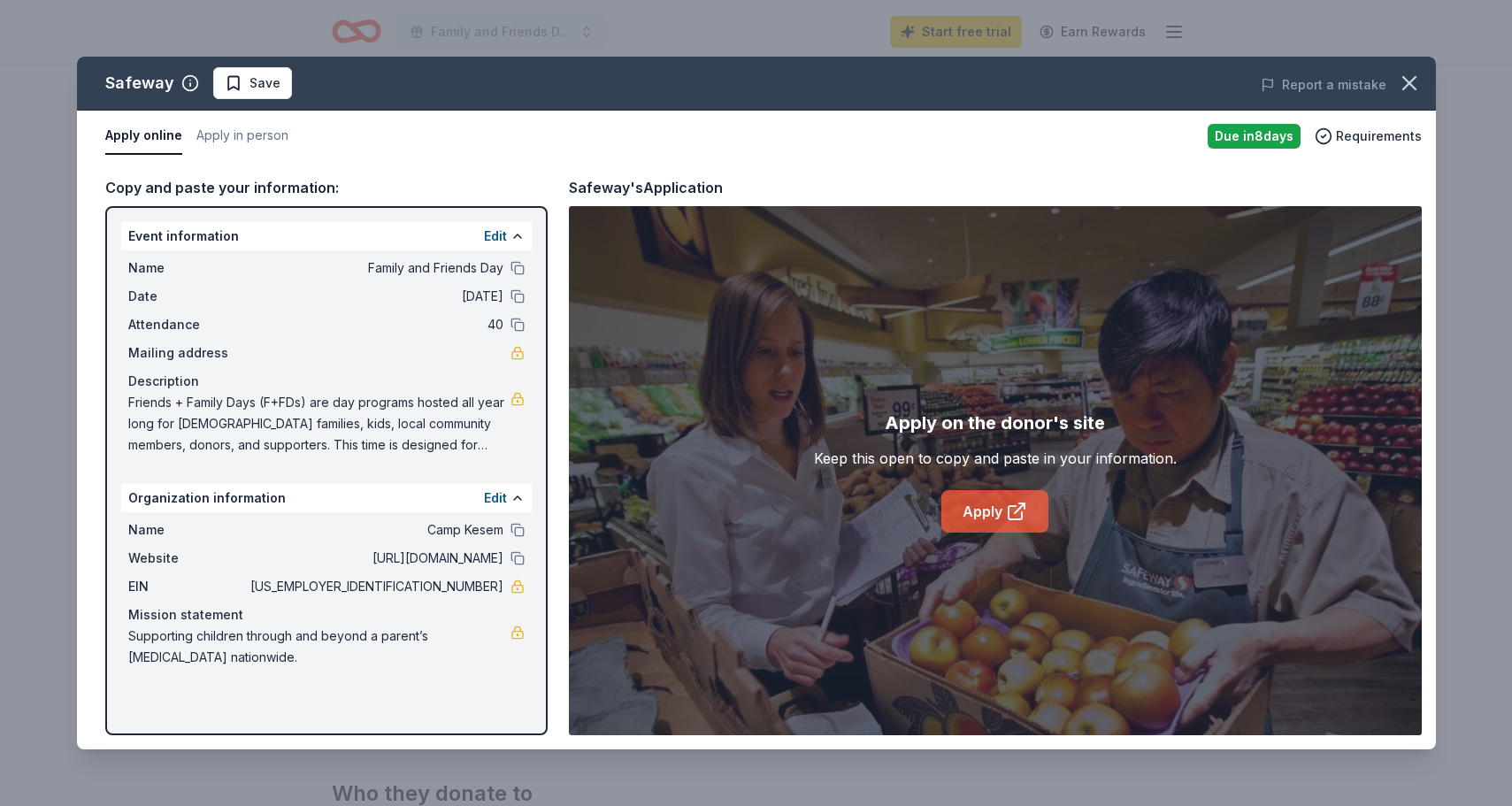
click at [1019, 506] on icon at bounding box center [1017, 512] width 21 height 21
click at [1433, 87] on div "Report a mistake" at bounding box center [1171, 85] width 529 height 50
click at [1419, 87] on icon "button" at bounding box center [1409, 83] width 25 height 25
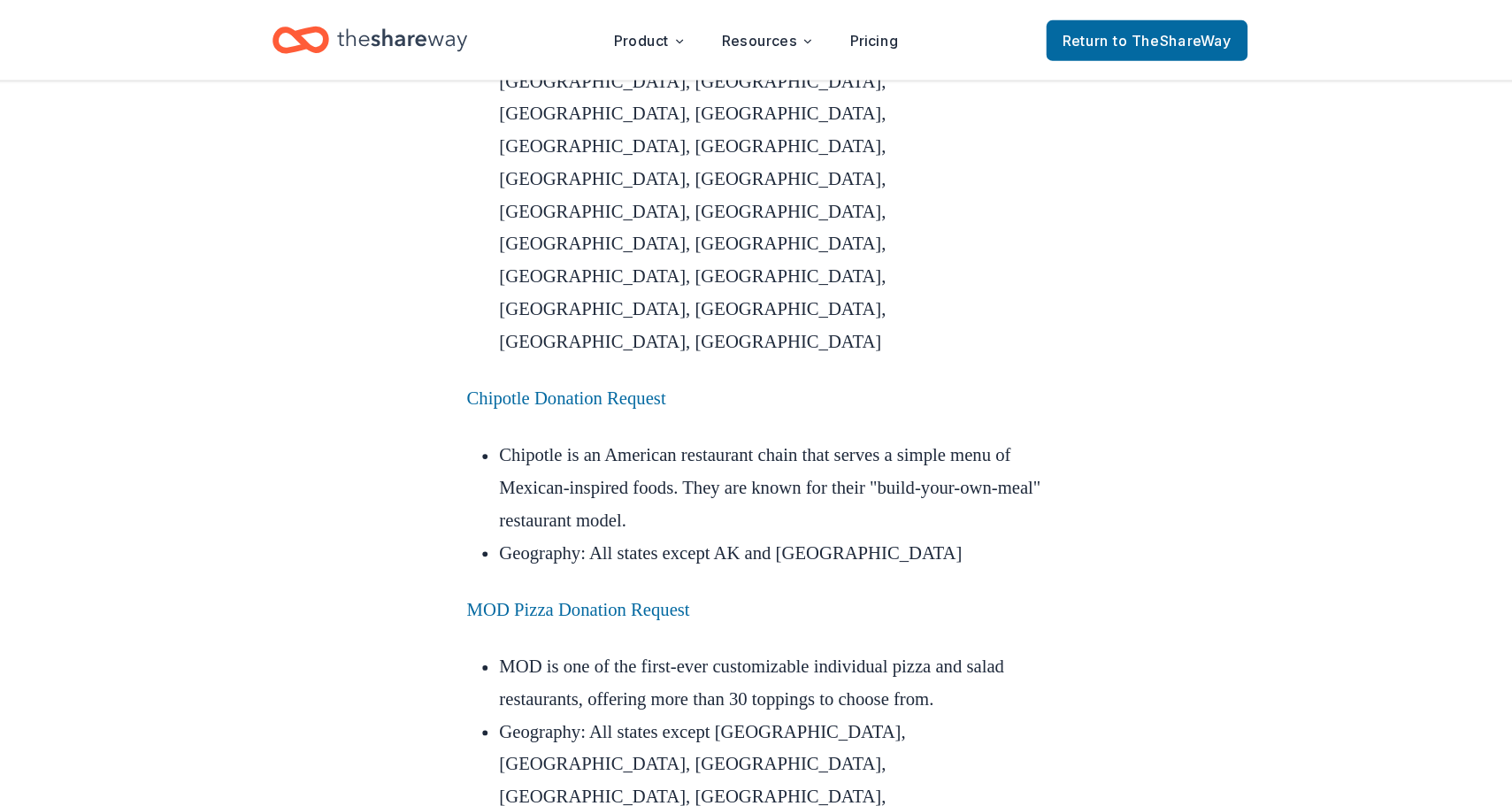
scroll to position [6223, 0]
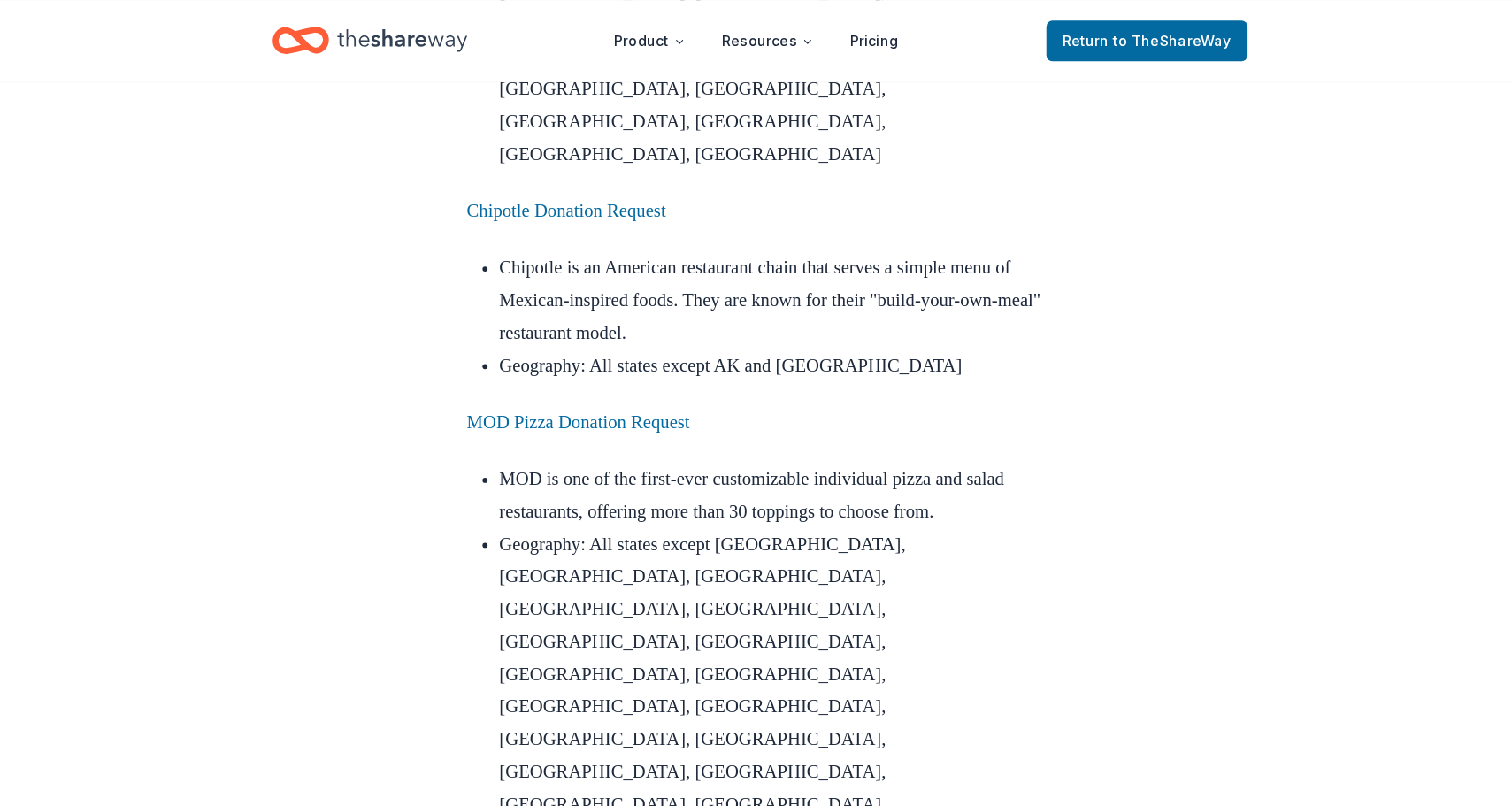
drag, startPoint x: 596, startPoint y: 12, endPoint x: 650, endPoint y: 662, distance: 652.2
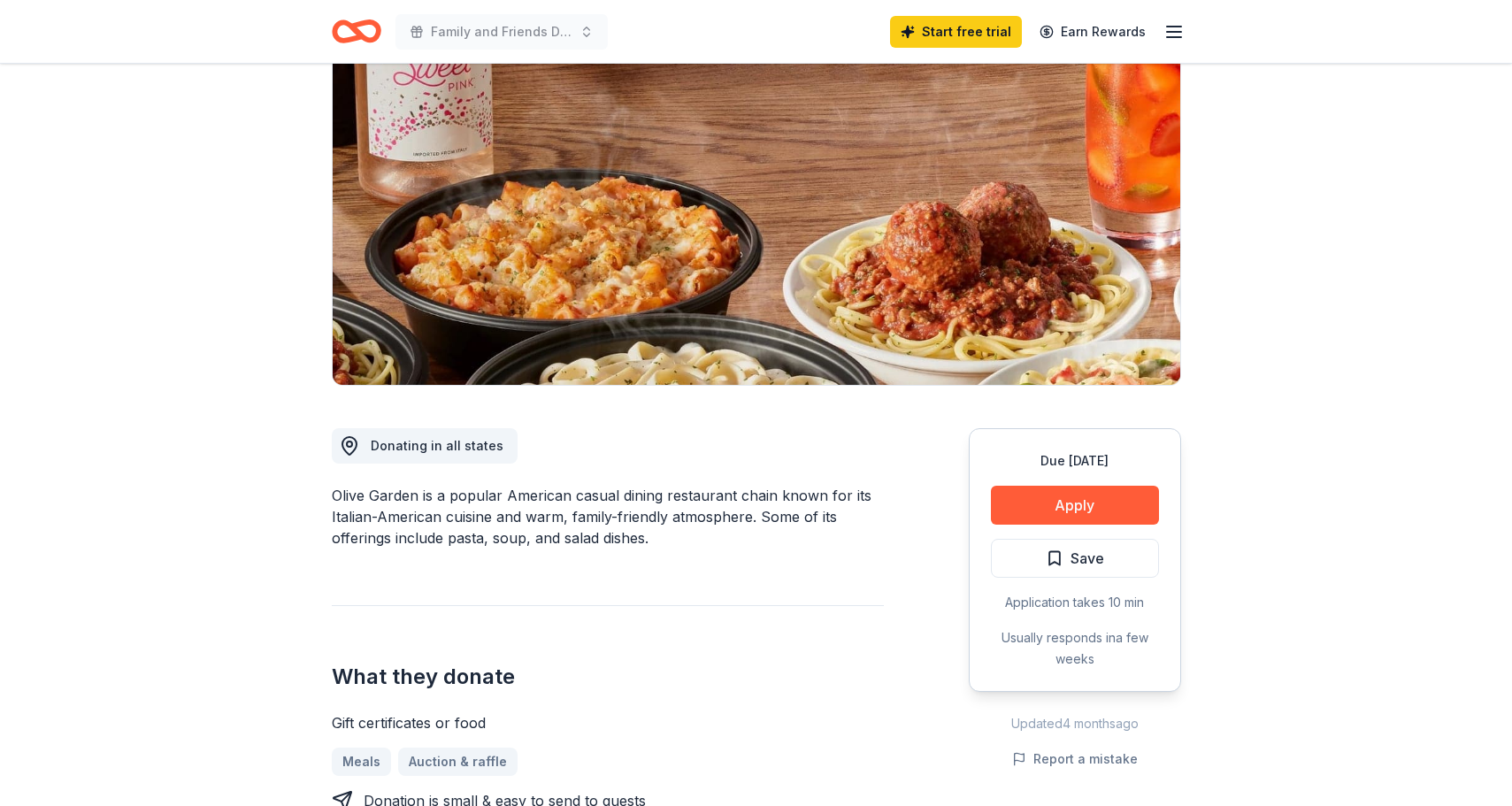
scroll to position [153, 0]
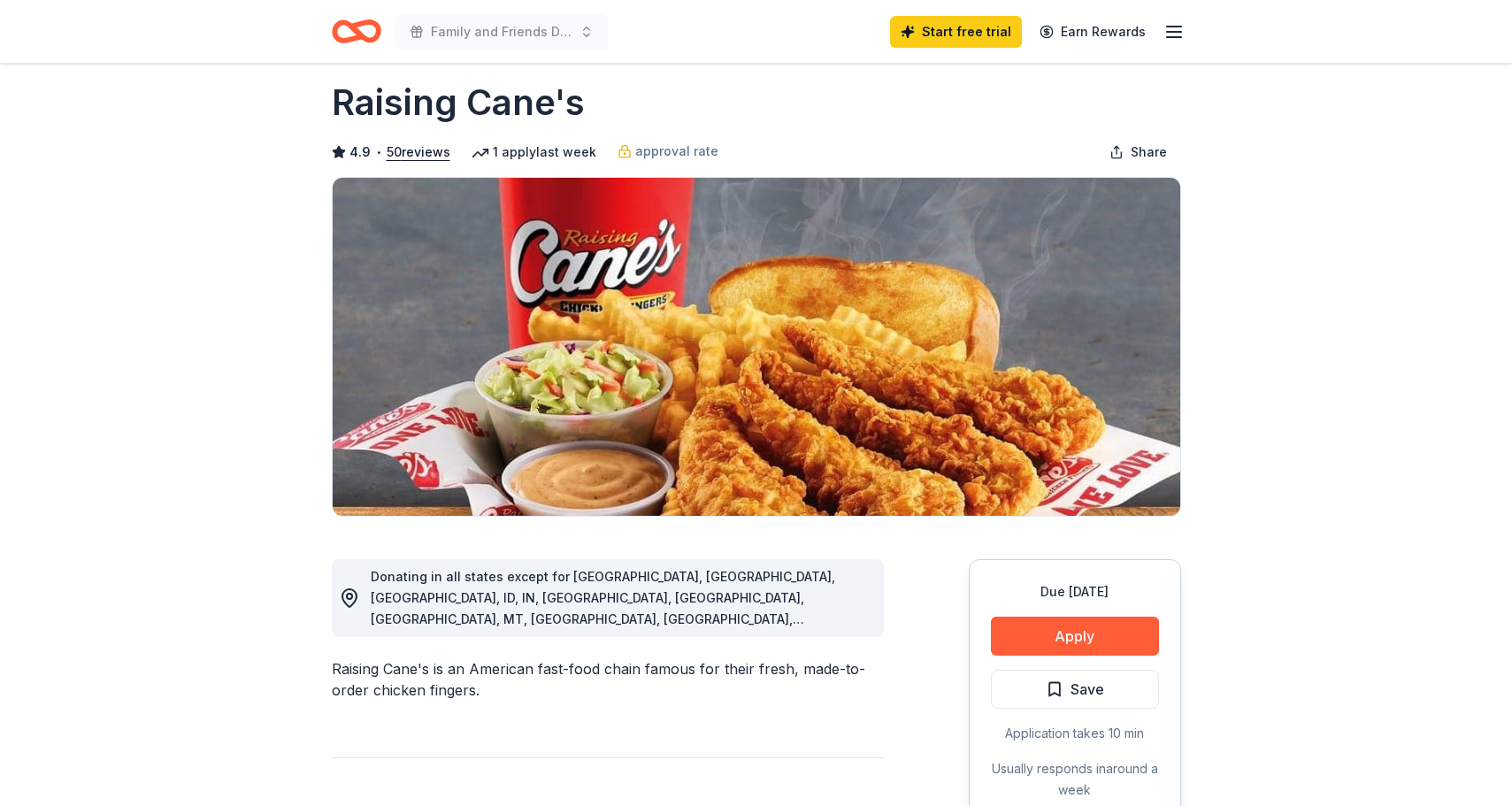
scroll to position [22, 0]
